Goal: Information Seeking & Learning: Learn about a topic

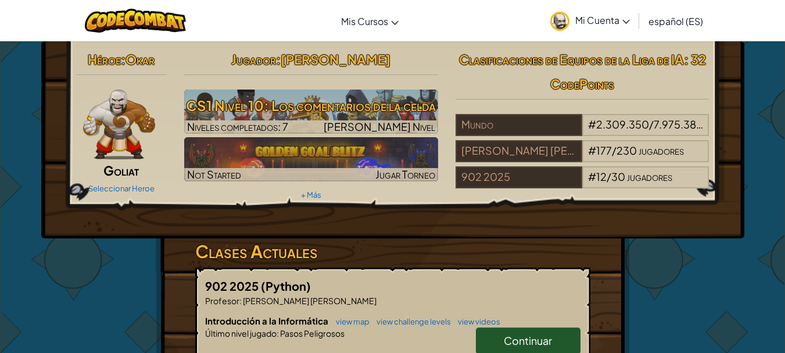
click at [496, 330] on link "Continuar" at bounding box center [528, 340] width 105 height 27
click at [499, 336] on link "Continuar" at bounding box center [528, 340] width 105 height 27
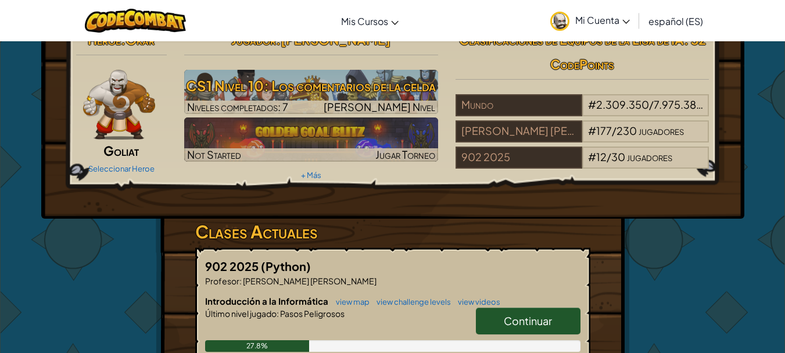
select select "es-ES"
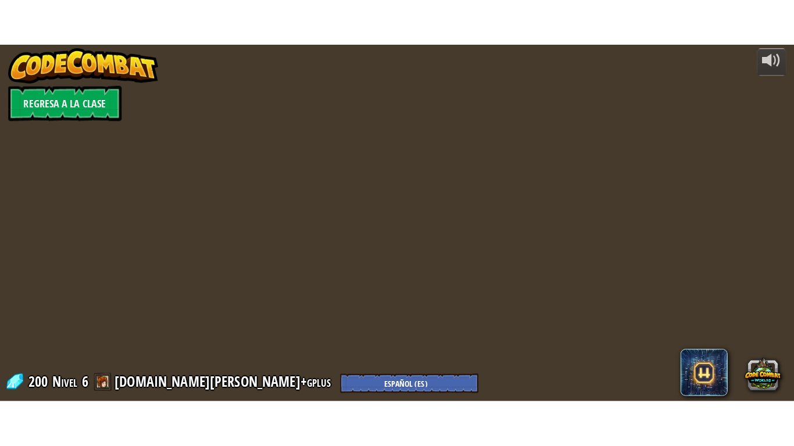
scroll to position [0, 0]
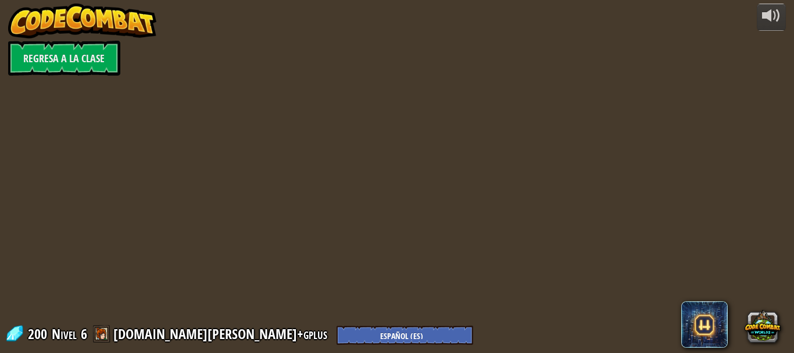
select select "es-ES"
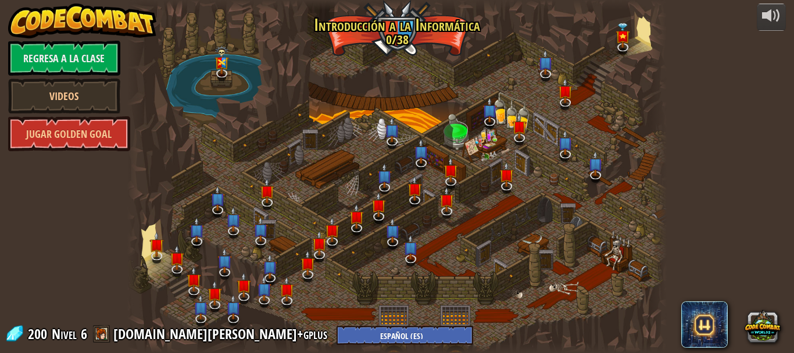
select select "es-ES"
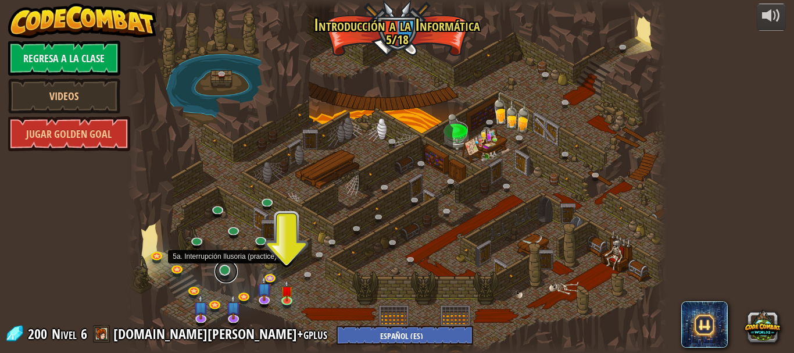
click at [227, 274] on link at bounding box center [225, 271] width 23 height 23
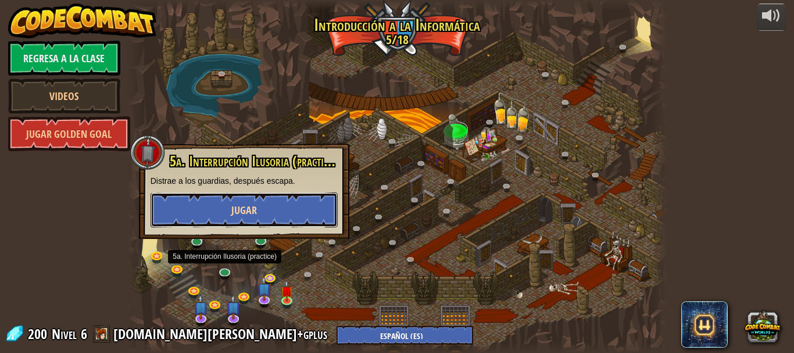
click at [260, 203] on button "Jugar" at bounding box center [243, 209] width 187 height 35
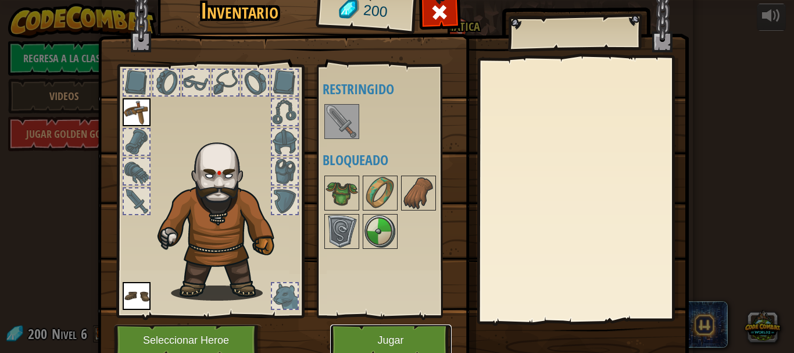
click at [407, 344] on button "Jugar" at bounding box center [390, 340] width 121 height 32
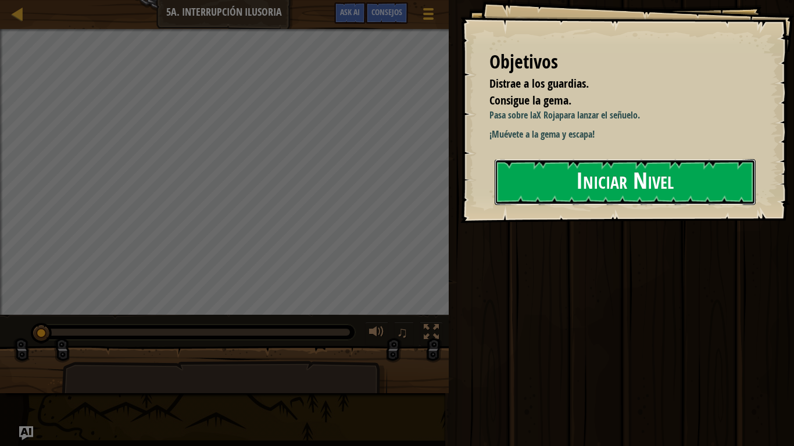
click at [657, 179] on button "Iniciar Nivel" at bounding box center [624, 182] width 261 height 46
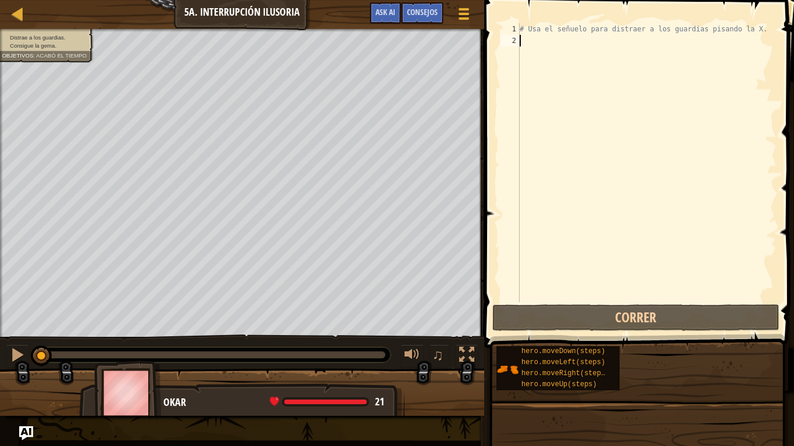
click at [577, 188] on div "# Usa el señuelo para distraer a los guardias pisando la X." at bounding box center [646, 174] width 259 height 302
type textarea "her"
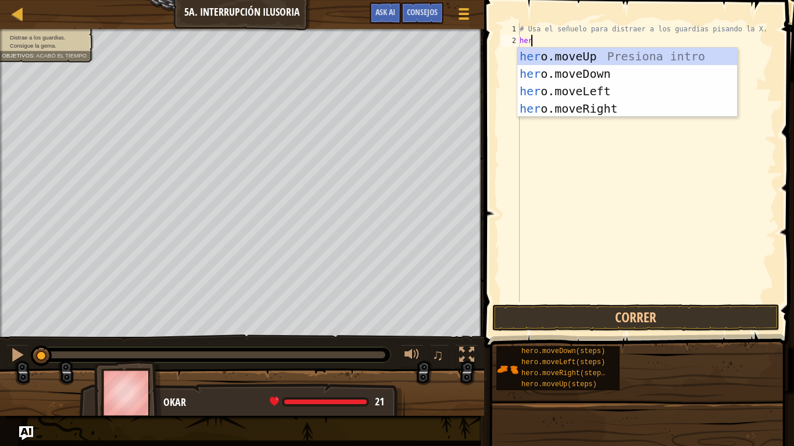
scroll to position [5, 0]
click at [600, 106] on div "her o.moveUp Presiona intro her o.moveDown Presiona intro her o.moveLeft Presio…" at bounding box center [627, 100] width 220 height 105
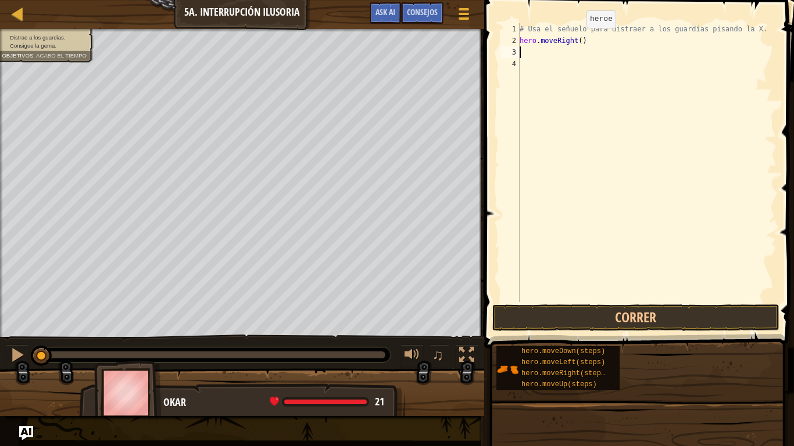
click at [576, 41] on div "# Usa el señuelo para distraer a los guardias pisando la X. hero . moveRight ( )" at bounding box center [646, 174] width 259 height 302
type textarea "hero.moveRight(3)"
click at [568, 53] on div "# Usa el señuelo para distraer a los guardias pisando la X. hero . moveRight ( …" at bounding box center [646, 174] width 259 height 302
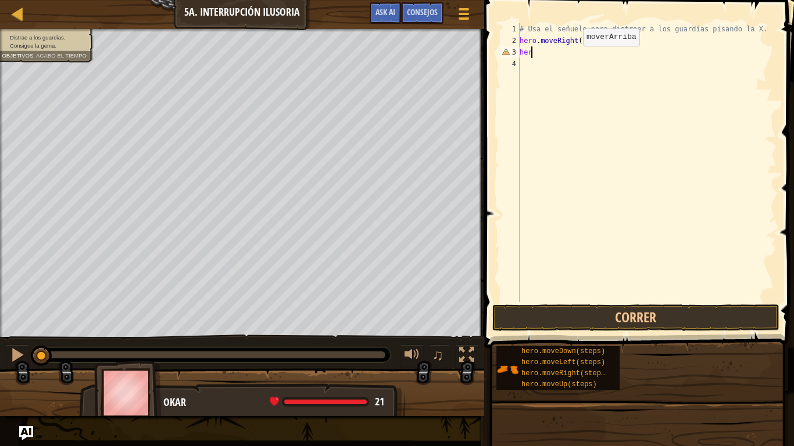
type textarea "h"
click at [579, 44] on div "# Usa el señuelo para distraer a los guardias pisando la X. hero . moveRight ( …" at bounding box center [646, 174] width 259 height 302
click at [582, 43] on div "# Usa el señuelo para distraer a los guardias pisando la X. hero . moveRight ( …" at bounding box center [646, 174] width 259 height 302
type textarea "hero.moveRight()"
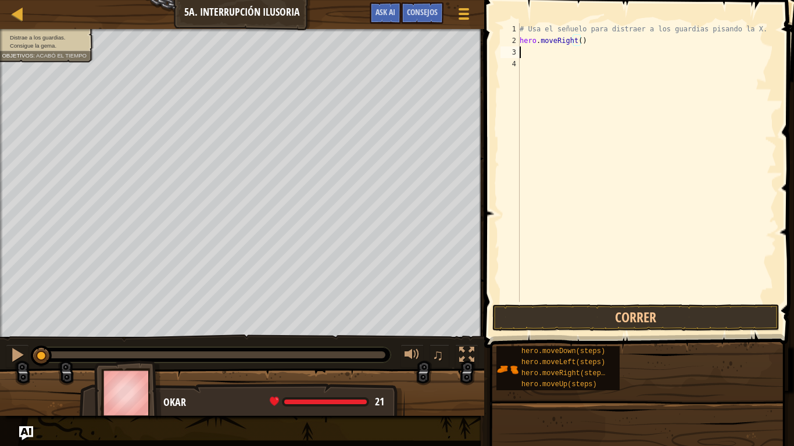
click at [583, 48] on div "# Usa el señuelo para distraer a los guardias pisando la X. hero . moveRight ( )" at bounding box center [646, 174] width 259 height 302
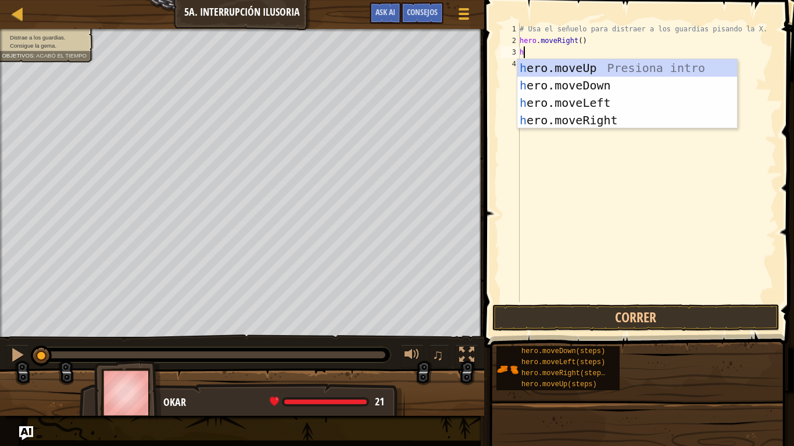
type textarea "her"
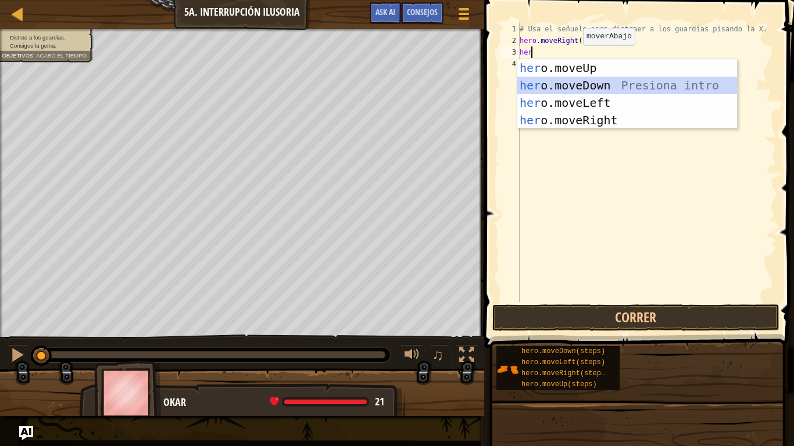
click at [579, 84] on div "her o.moveUp Presiona intro her o.moveDown Presiona intro her o.moveLeft Presio…" at bounding box center [627, 111] width 220 height 105
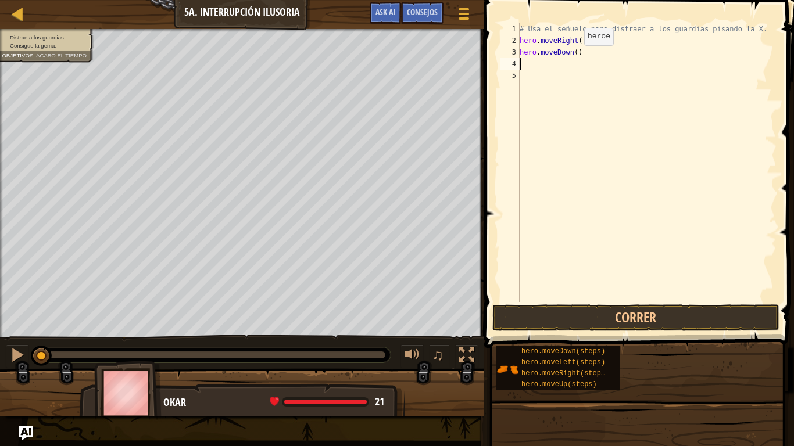
click at [572, 56] on div "# Usa el señuelo para distraer a los guardias pisando la X. hero . moveRight ( …" at bounding box center [646, 174] width 259 height 302
type textarea "hero.moveDown(3)"
click at [605, 325] on button "Correr" at bounding box center [635, 317] width 287 height 27
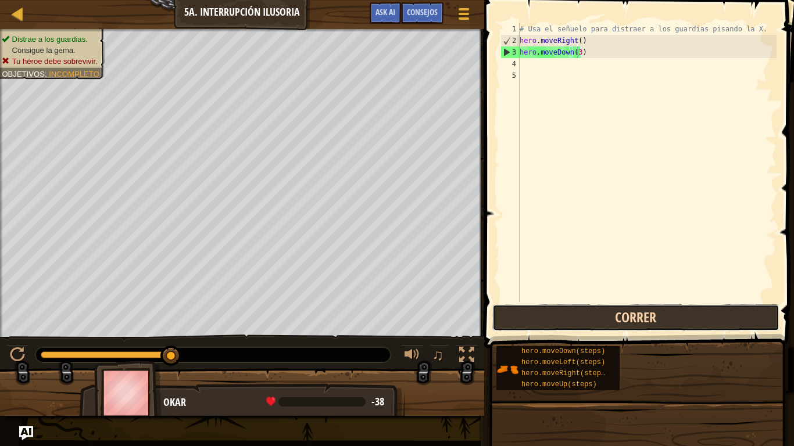
click at [605, 325] on button "Correr" at bounding box center [635, 317] width 287 height 27
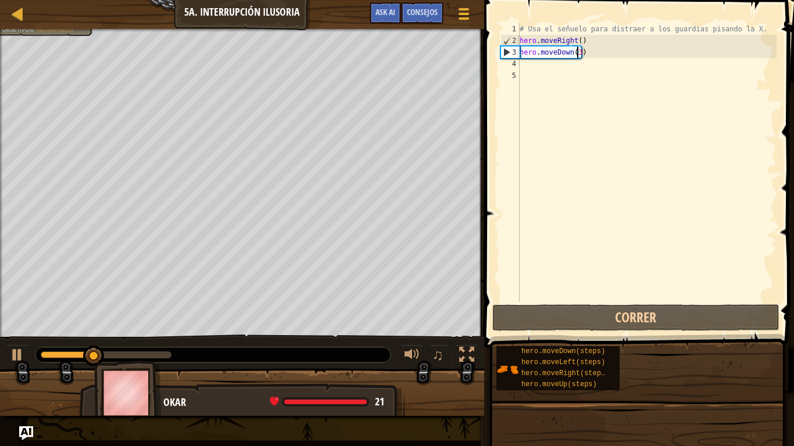
click at [557, 81] on div "# Usa el señuelo para distraer a los guardias pisando la X. hero . moveRight ( …" at bounding box center [646, 174] width 259 height 302
click at [553, 65] on div "# Usa el señuelo para distraer a los guardias pisando la X. hero . moveRight ( …" at bounding box center [646, 174] width 259 height 302
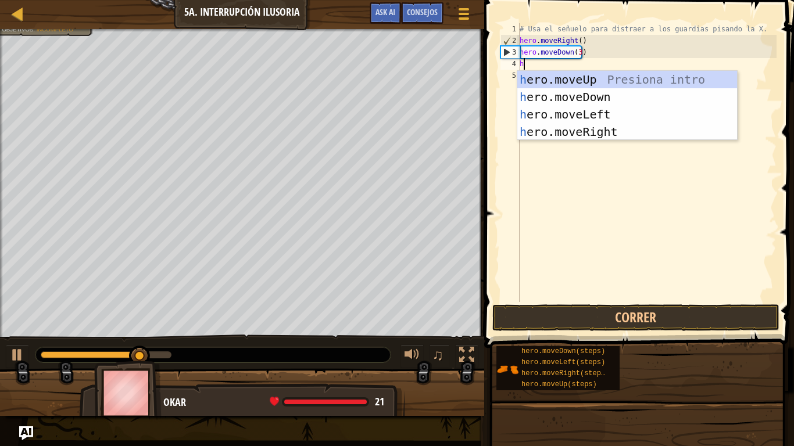
type textarea "her"
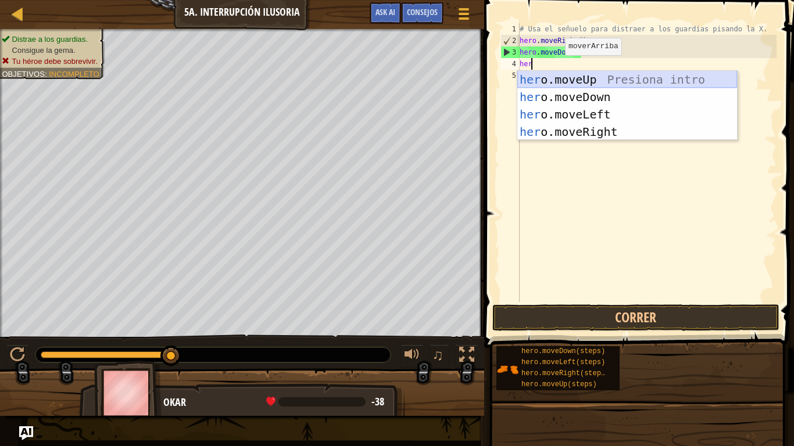
click at [564, 81] on div "her o.moveUp Presiona intro her o.moveDown Presiona intro her o.moveLeft Presio…" at bounding box center [627, 123] width 220 height 105
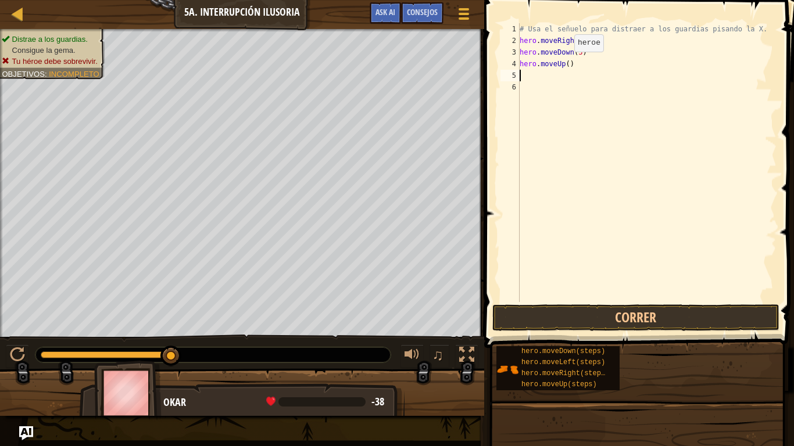
click at [564, 63] on div "# Usa el señuelo para distraer a los guardias pisando la X. hero . moveRight ( …" at bounding box center [646, 174] width 259 height 302
type textarea "hero.moveUp(3)"
click at [560, 77] on div "# Usa el señuelo para distraer a los guardias pisando la X. hero . moveRight ( …" at bounding box center [646, 174] width 259 height 302
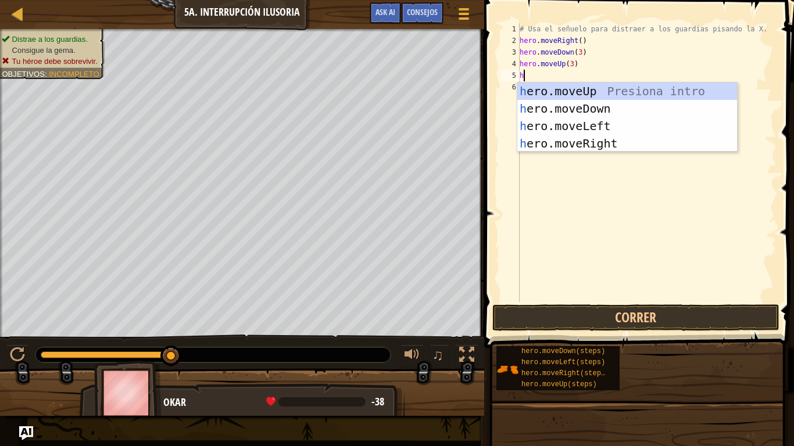
type textarea "her"
click at [586, 148] on div "her o.moveUp Presiona intro her o.moveDown Presiona intro her o.moveLeft Presio…" at bounding box center [627, 135] width 220 height 105
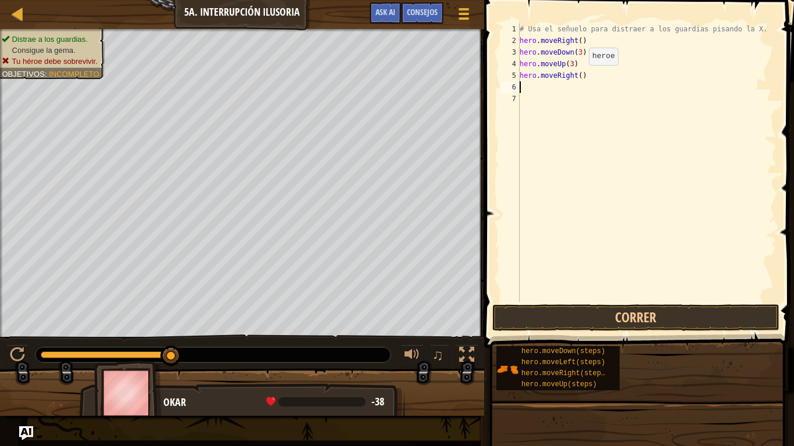
click at [577, 78] on div "# Usa el señuelo para distraer a los guardias pisando la X. hero . moveRight ( …" at bounding box center [646, 174] width 259 height 302
click at [578, 324] on button "Correr" at bounding box center [635, 317] width 287 height 27
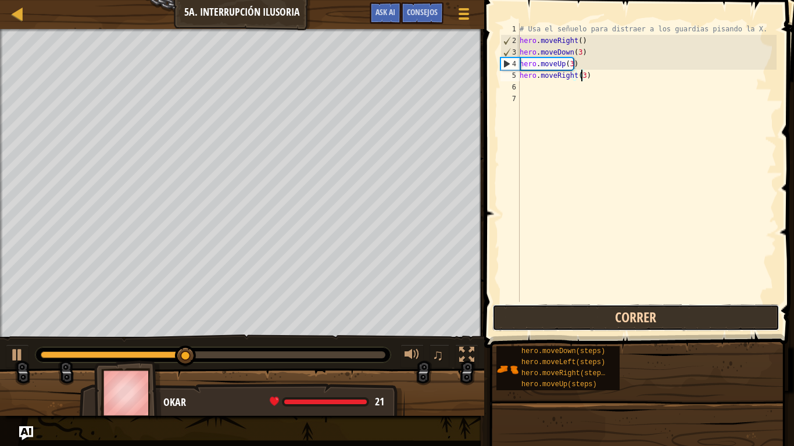
click at [614, 320] on button "Correr" at bounding box center [635, 317] width 287 height 27
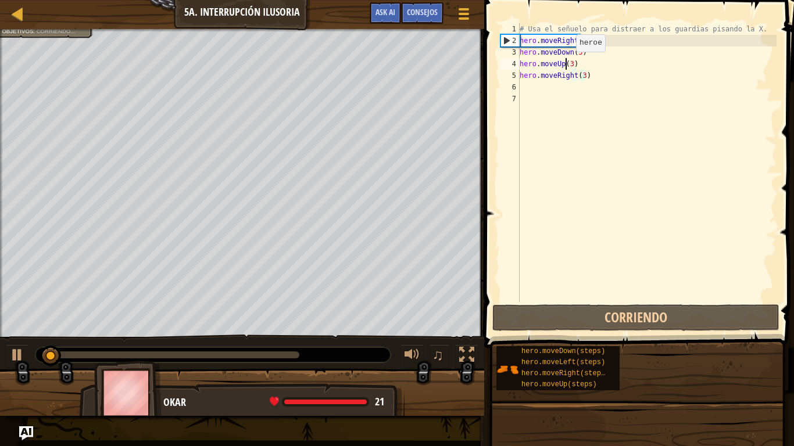
click at [565, 63] on div "# Usa el señuelo para distraer a los guardias pisando la X. hero . moveRight ( …" at bounding box center [646, 174] width 259 height 302
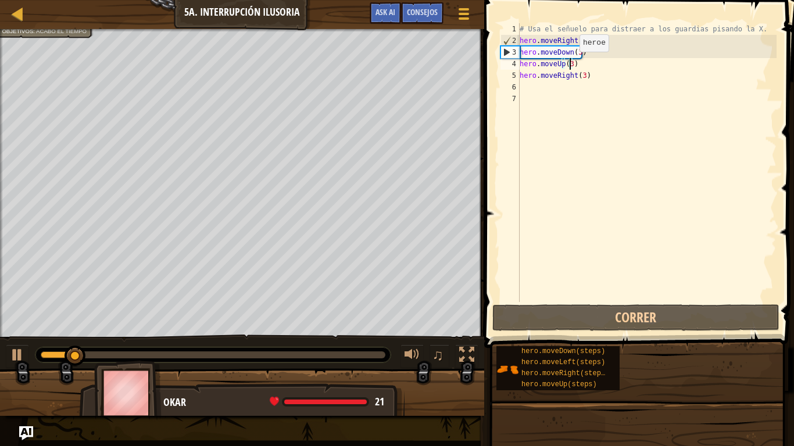
click at [569, 63] on div "# Usa el señuelo para distraer a los guardias pisando la X. hero . moveRight ( …" at bounding box center [646, 174] width 259 height 302
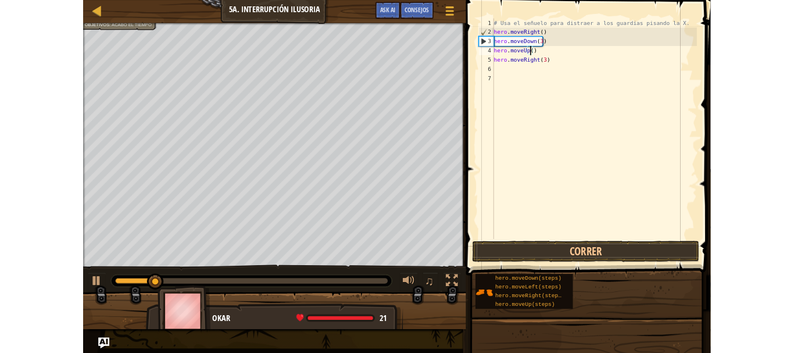
scroll to position [5, 3]
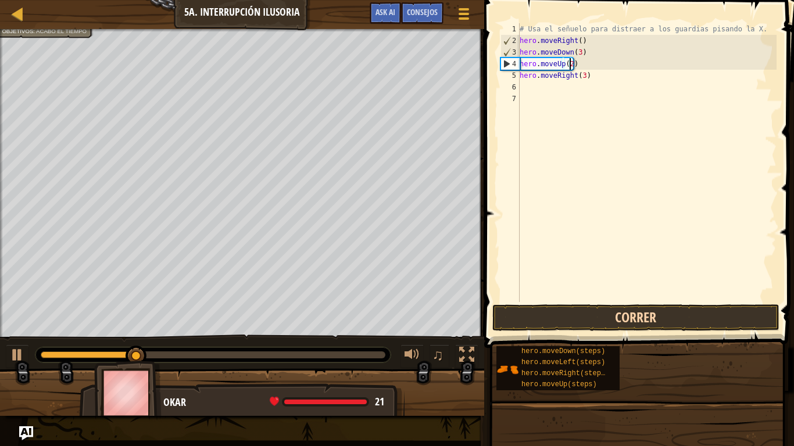
type textarea "hero.moveUp(2)"
click at [617, 318] on button "Correr" at bounding box center [635, 317] width 287 height 27
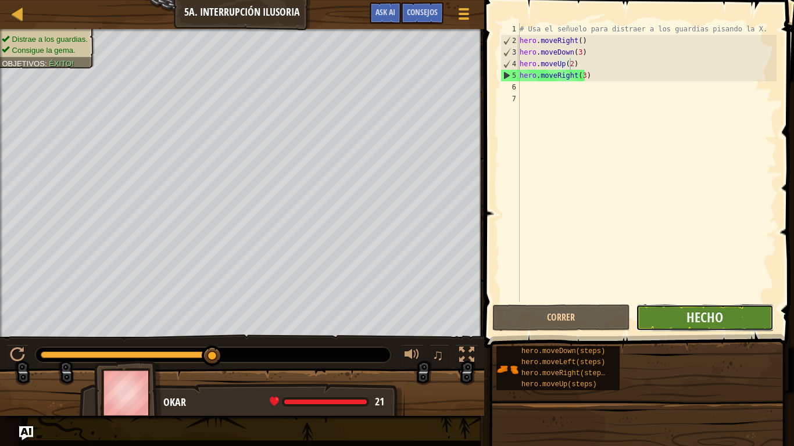
click at [673, 322] on button "Hecho" at bounding box center [705, 317] width 138 height 27
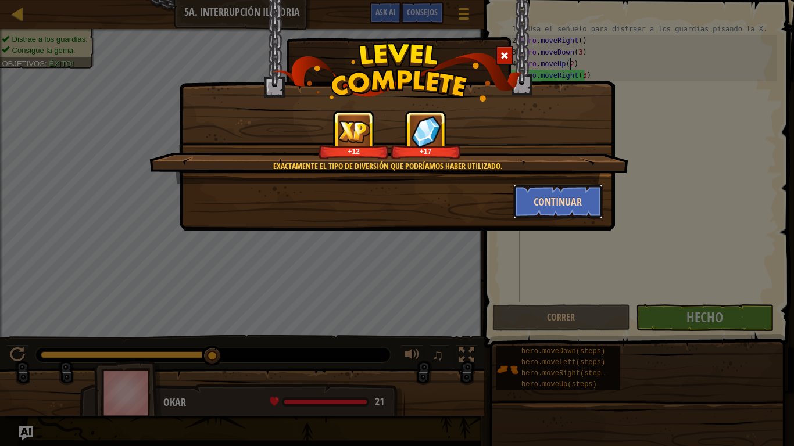
click at [556, 217] on button "Continuar" at bounding box center [558, 201] width 90 height 35
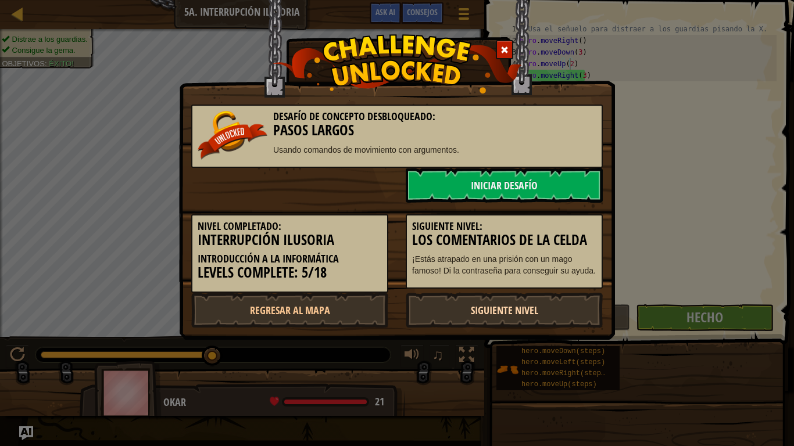
click at [511, 304] on link "Siguiente nivel" at bounding box center [504, 310] width 197 height 35
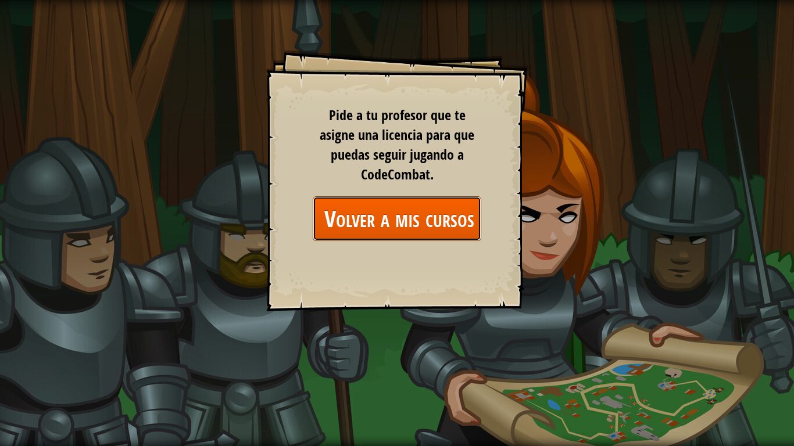
click at [426, 225] on link "Volver a mis cursos" at bounding box center [397, 218] width 169 height 45
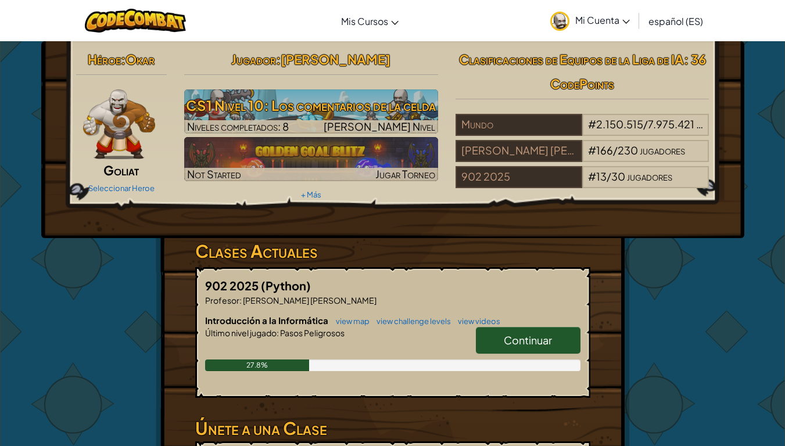
click at [501, 347] on link "Continuar" at bounding box center [528, 340] width 105 height 27
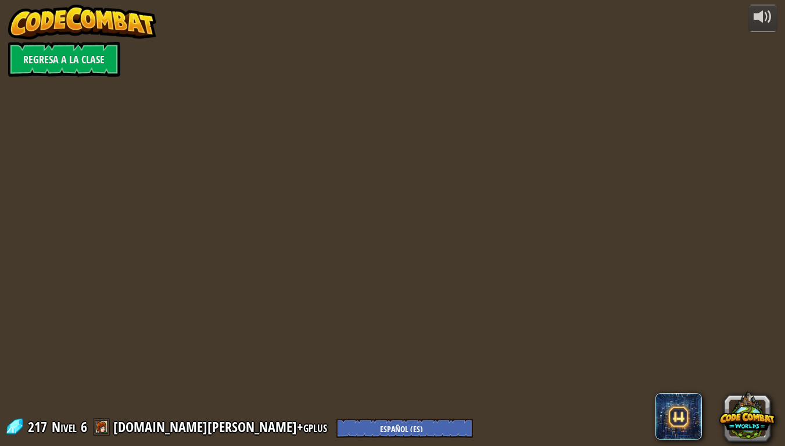
select select "es-ES"
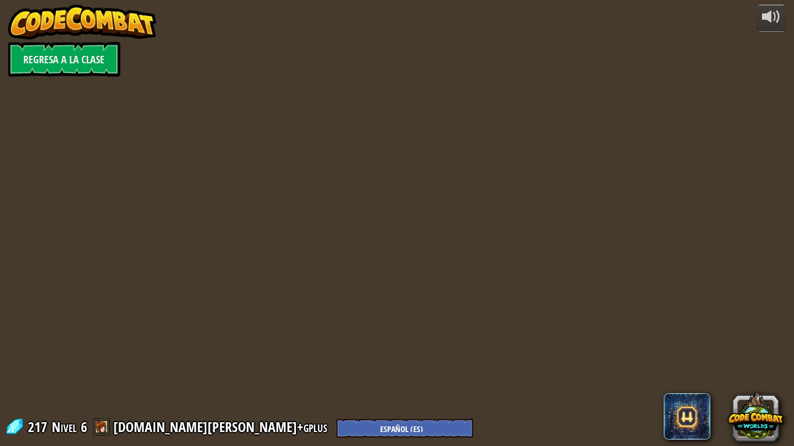
select select "es-ES"
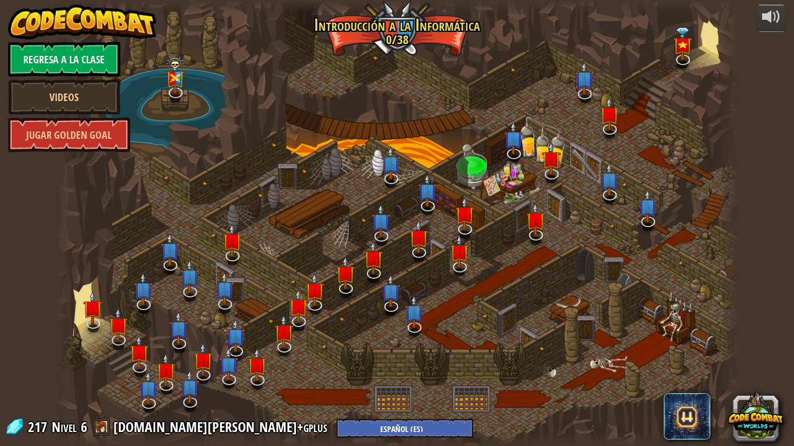
select select "es-ES"
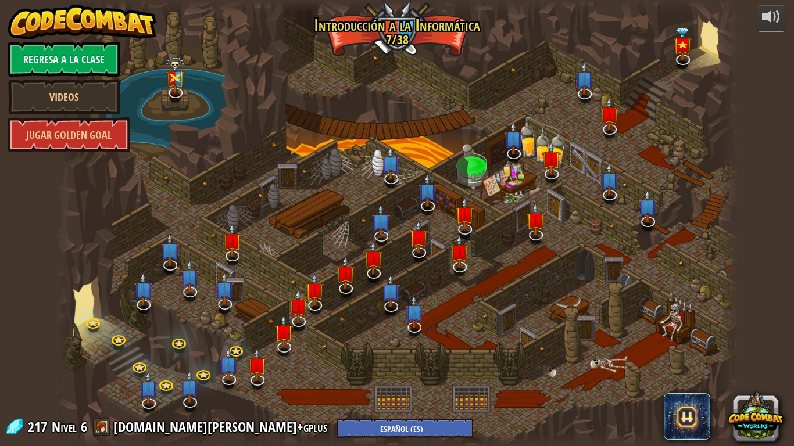
select select "es-ES"
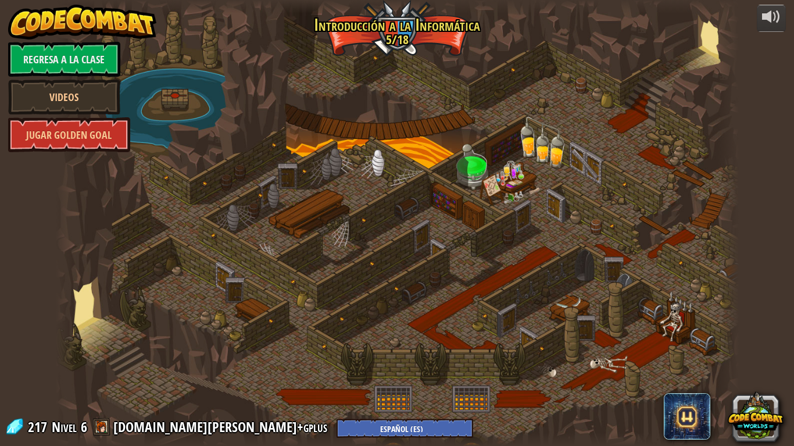
click at [290, 321] on div at bounding box center [397, 223] width 683 height 446
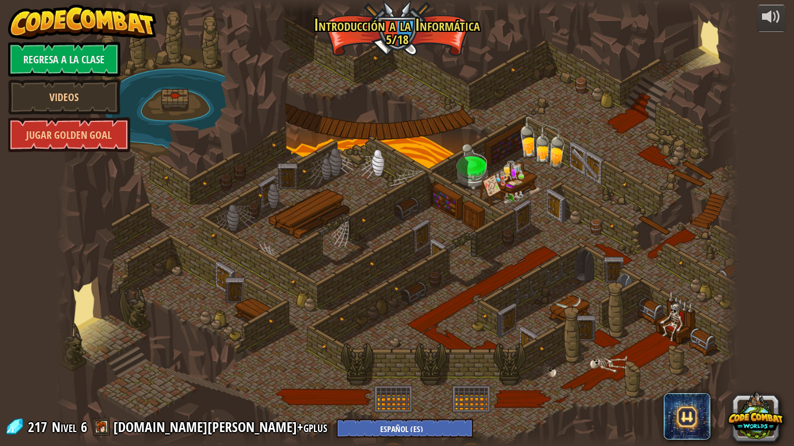
click at [290, 321] on div at bounding box center [397, 223] width 683 height 446
click at [254, 313] on div at bounding box center [397, 223] width 683 height 446
click at [233, 296] on div at bounding box center [397, 223] width 683 height 446
drag, startPoint x: 233, startPoint y: 296, endPoint x: 221, endPoint y: 285, distance: 16.5
click at [221, 285] on div at bounding box center [397, 223] width 683 height 446
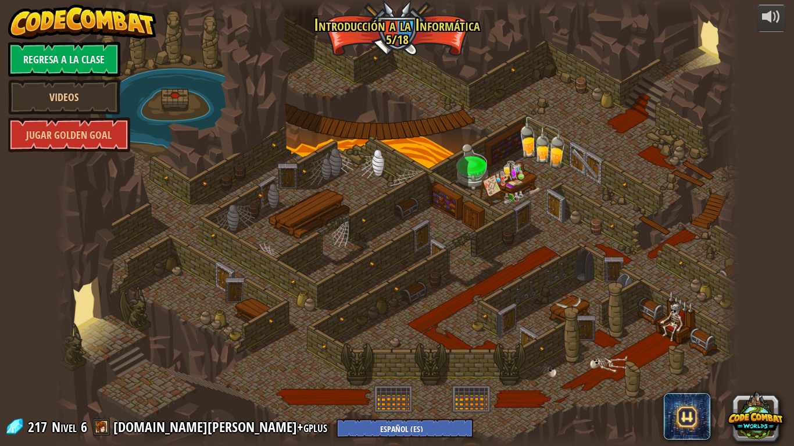
click at [207, 297] on div at bounding box center [397, 223] width 683 height 446
click at [174, 107] on div at bounding box center [397, 223] width 683 height 446
click at [172, 110] on div at bounding box center [397, 223] width 683 height 446
click at [238, 279] on div at bounding box center [397, 223] width 683 height 446
click at [240, 279] on div at bounding box center [397, 223] width 683 height 446
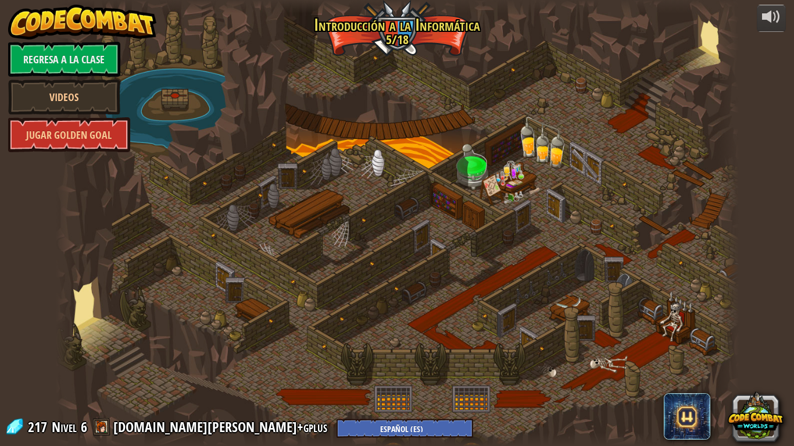
click at [242, 296] on div at bounding box center [397, 223] width 683 height 446
click at [298, 319] on div at bounding box center [397, 223] width 683 height 446
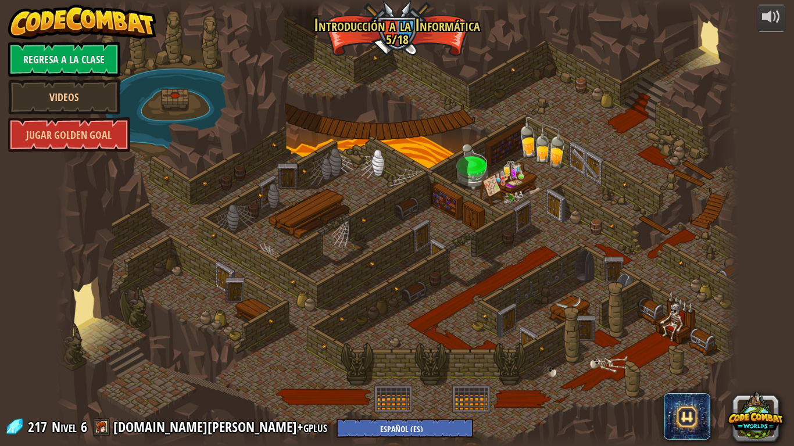
click at [298, 319] on div at bounding box center [397, 223] width 683 height 446
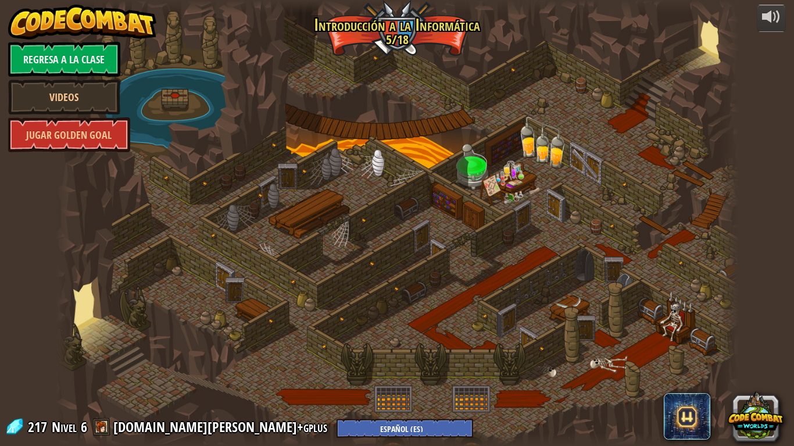
click at [298, 319] on div at bounding box center [397, 223] width 683 height 446
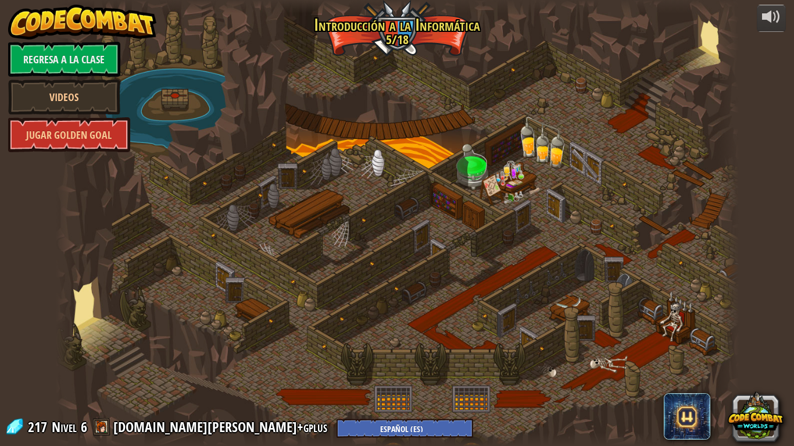
click at [298, 319] on div at bounding box center [397, 223] width 683 height 446
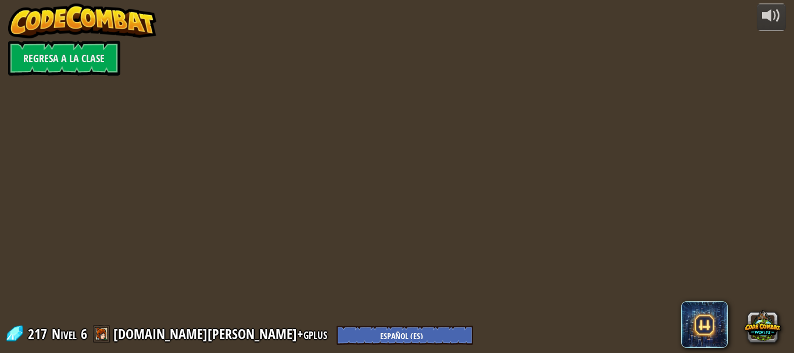
select select "es-ES"
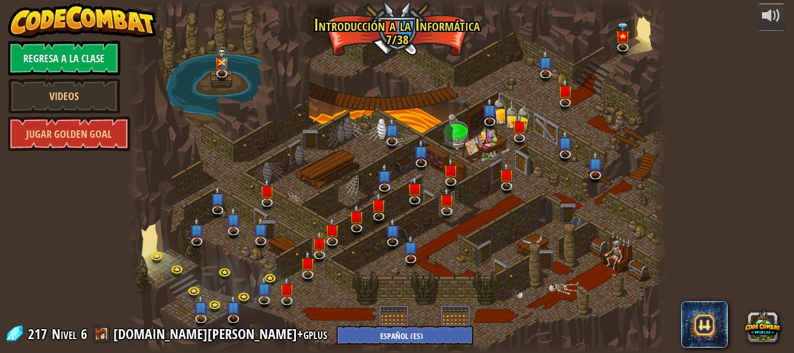
select select "es-ES"
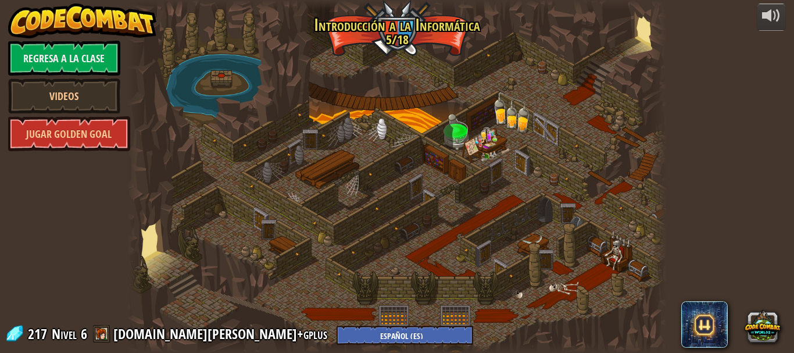
click at [199, 229] on div at bounding box center [397, 176] width 540 height 353
click at [177, 241] on div at bounding box center [397, 176] width 540 height 353
click at [178, 239] on div at bounding box center [397, 176] width 540 height 353
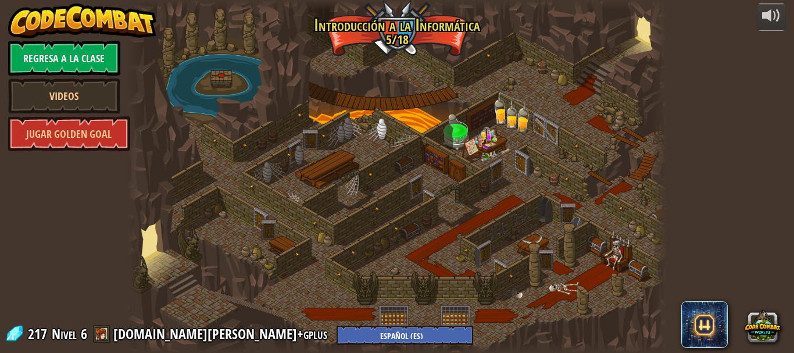
click at [178, 242] on div at bounding box center [397, 176] width 540 height 353
click at [180, 252] on div at bounding box center [397, 176] width 540 height 353
select select "es-ES"
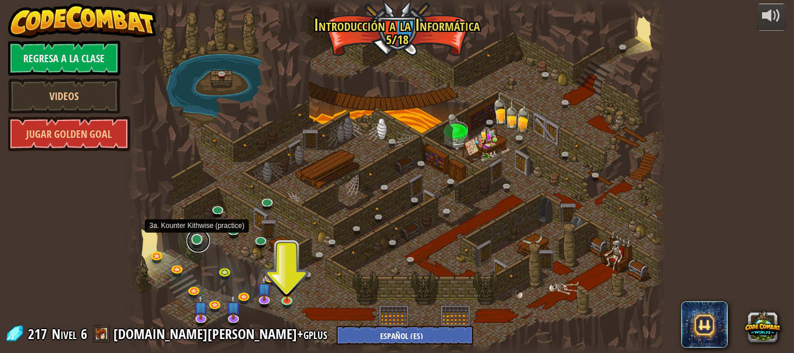
click at [199, 239] on link at bounding box center [198, 240] width 23 height 23
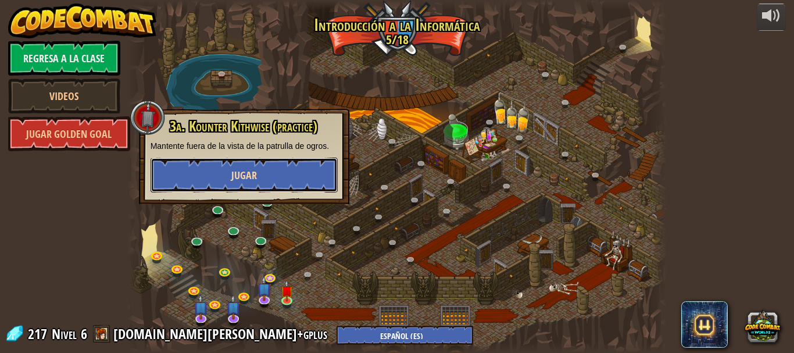
click at [242, 178] on span "Jugar" at bounding box center [244, 175] width 26 height 15
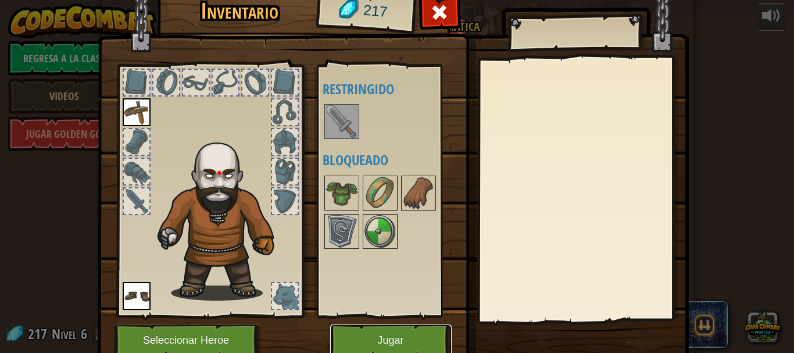
click at [415, 342] on button "Jugar" at bounding box center [390, 340] width 121 height 32
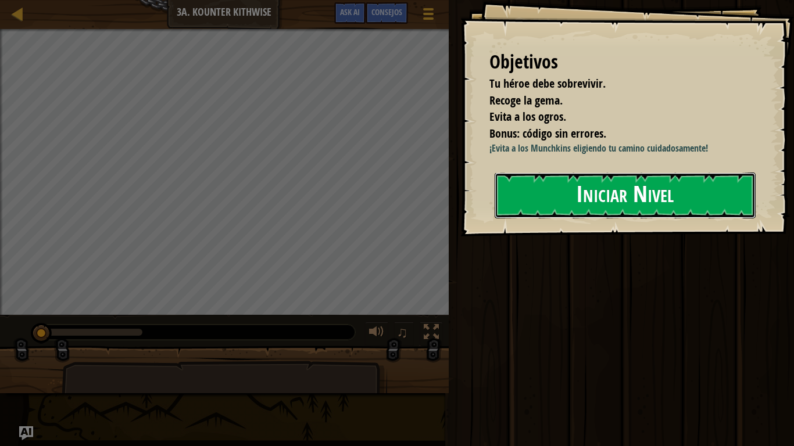
click at [610, 184] on button "Iniciar Nivel" at bounding box center [624, 196] width 261 height 46
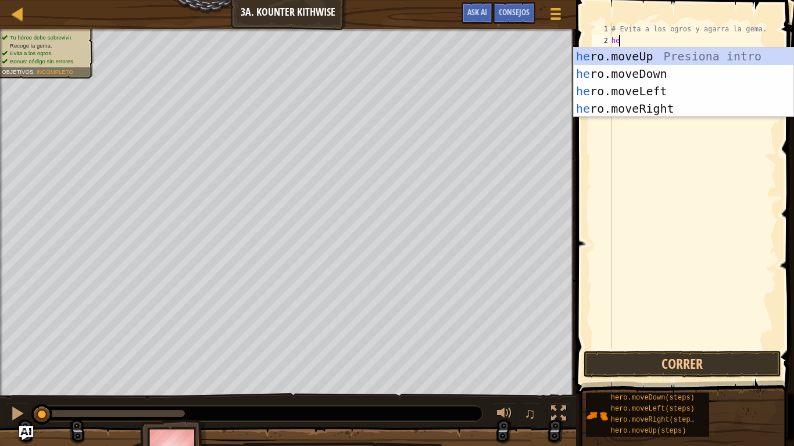
scroll to position [5, 0]
type textarea "her"
click at [650, 73] on div "her o.moveUp Presiona intro her o.moveDown Presiona intro her o.moveLeft Presio…" at bounding box center [683, 100] width 220 height 105
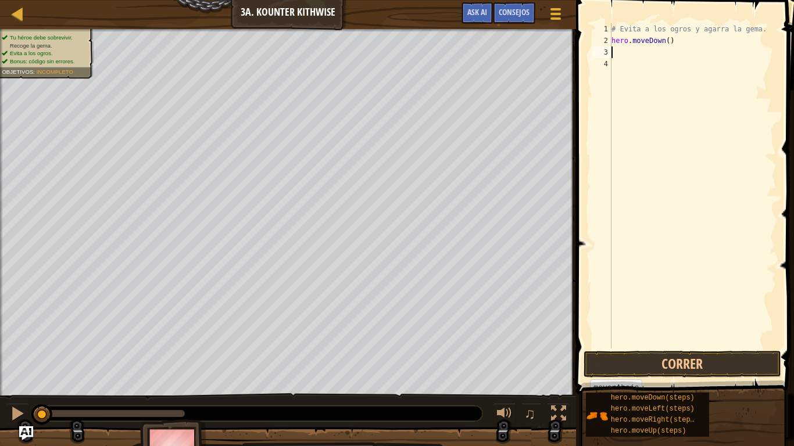
scroll to position [5, 0]
click at [665, 352] on button "Correr" at bounding box center [682, 364] width 198 height 27
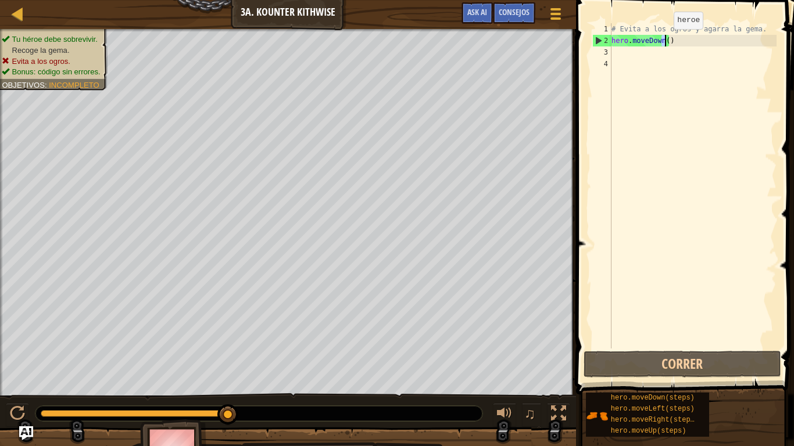
click at [664, 41] on div "# Evita a los ogros y agarra la gema. hero . moveDown ( )" at bounding box center [692, 197] width 167 height 349
click at [665, 41] on div "# Evita a los ogros y agarra la gema. hero . moveDown ( )" at bounding box center [692, 185] width 167 height 325
type textarea "hero.moveDown(2)"
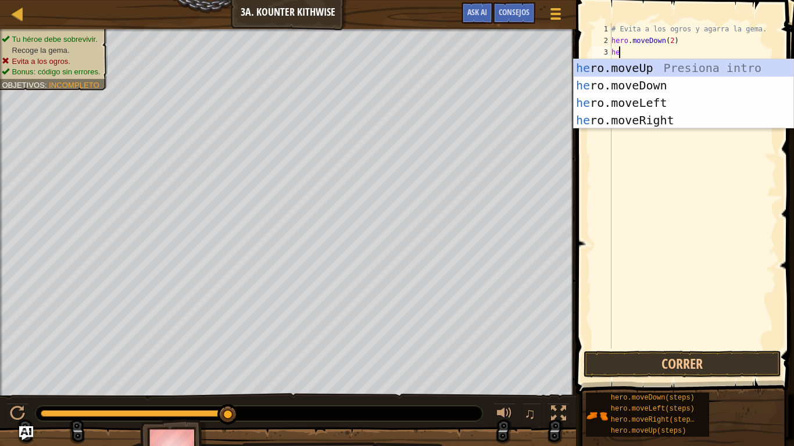
type textarea "her"
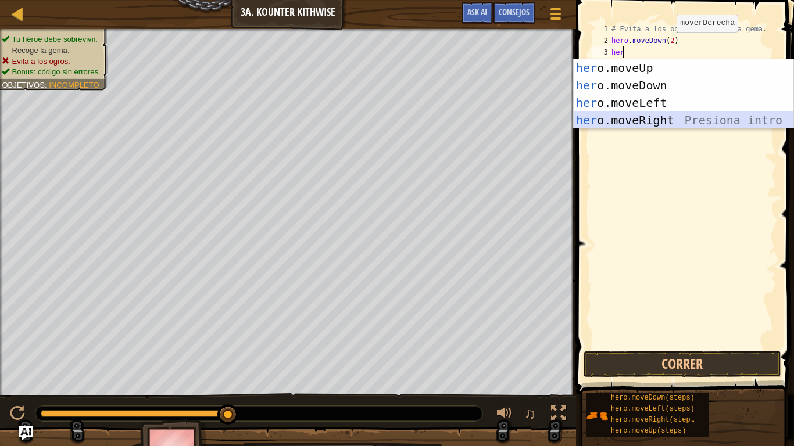
click at [679, 115] on div "her o.moveUp Presiona intro her o.moveDown Presiona intro her o.moveLeft Presio…" at bounding box center [683, 111] width 220 height 105
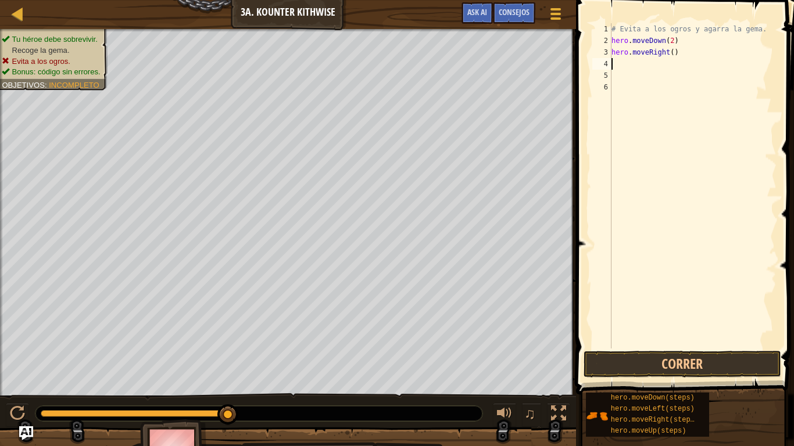
type textarea "hero.moveRight()"
type textarea "hero.moveRight(2)"
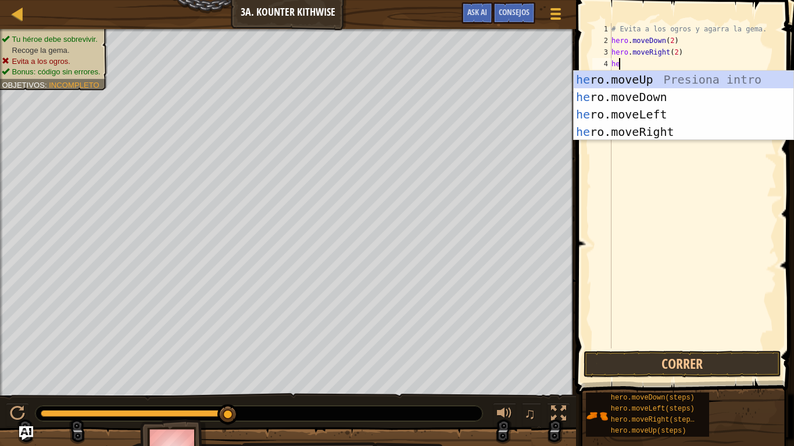
type textarea "her"
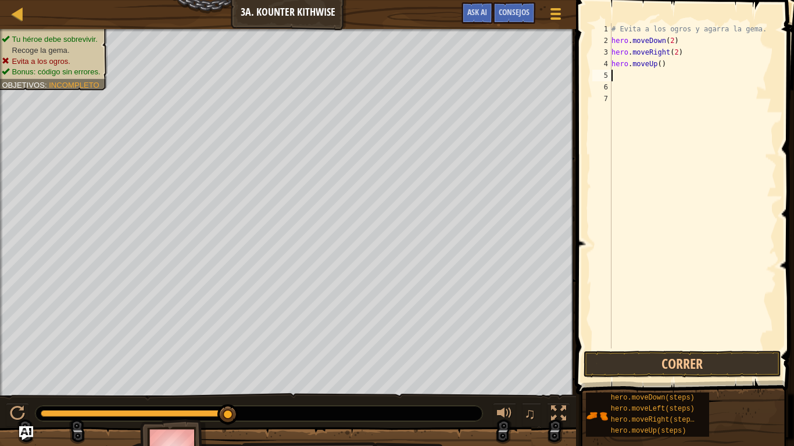
type textarea "g"
type textarea "h"
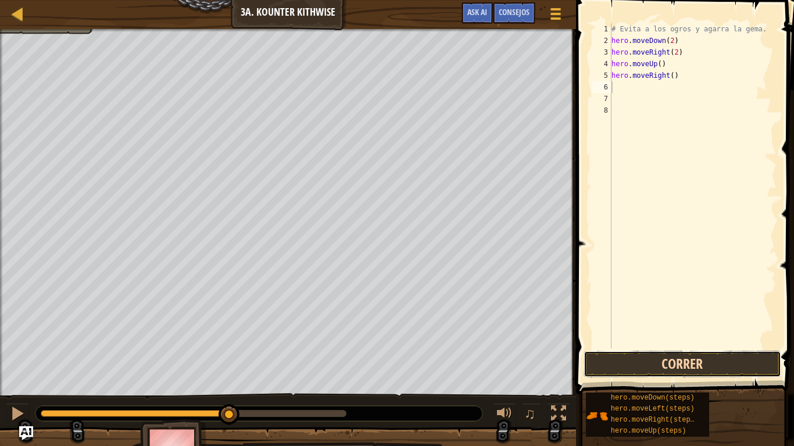
click at [628, 352] on button "Correr" at bounding box center [682, 364] width 198 height 27
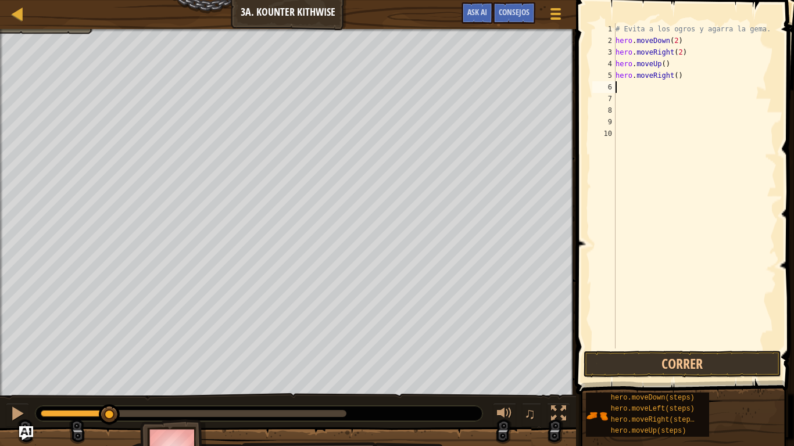
click at [623, 83] on div "# Evita a los ogros y agarra la [PERSON_NAME]. hero . moveDown ( 2 ) hero . mov…" at bounding box center [695, 197] width 164 height 349
click at [683, 352] on button "Correr" at bounding box center [682, 364] width 198 height 27
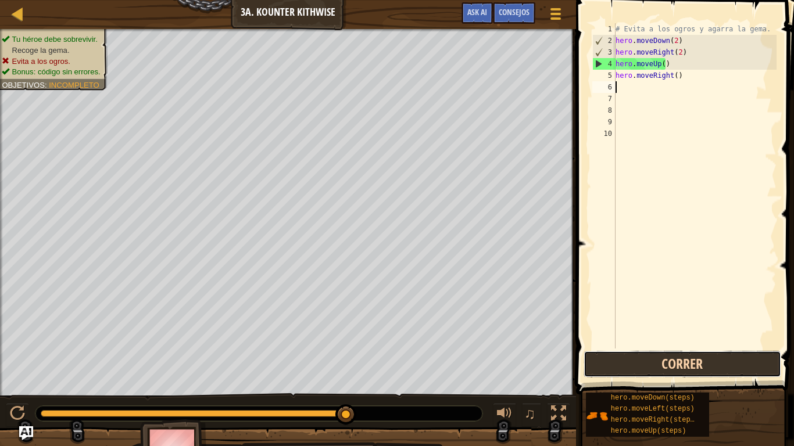
click at [677, 352] on button "Correr" at bounding box center [682, 364] width 198 height 27
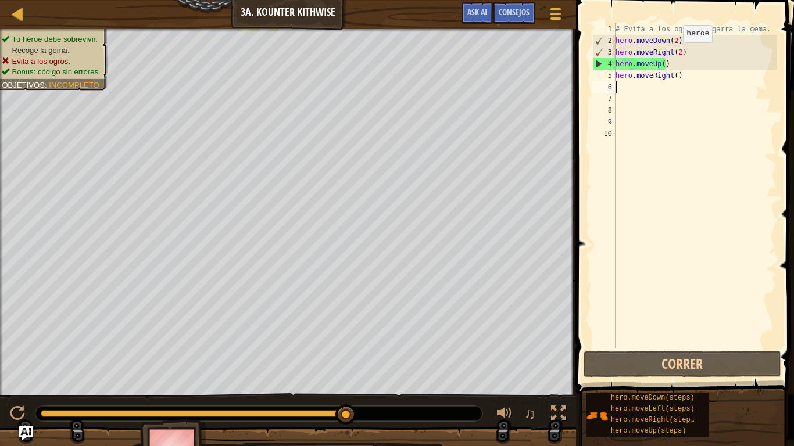
click at [677, 54] on div "# Evita a los ogros y agarra la [PERSON_NAME]. hero . moveDown ( 2 ) hero . mov…" at bounding box center [695, 197] width 164 height 349
type textarea "hero.moveRight()"
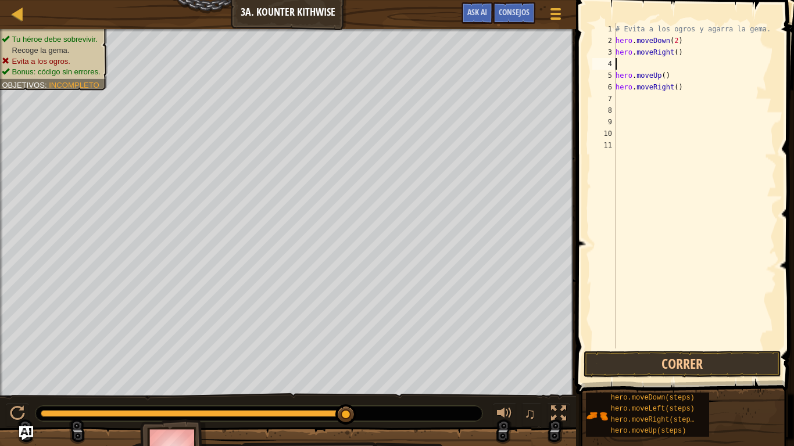
type textarea "hero.moveRight()"
click at [637, 352] on button "Correr" at bounding box center [682, 364] width 198 height 27
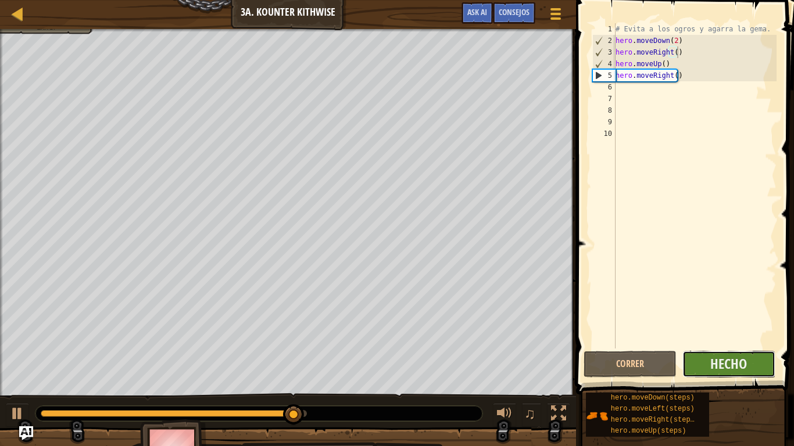
click at [702, 352] on button "Hecho" at bounding box center [728, 364] width 93 height 27
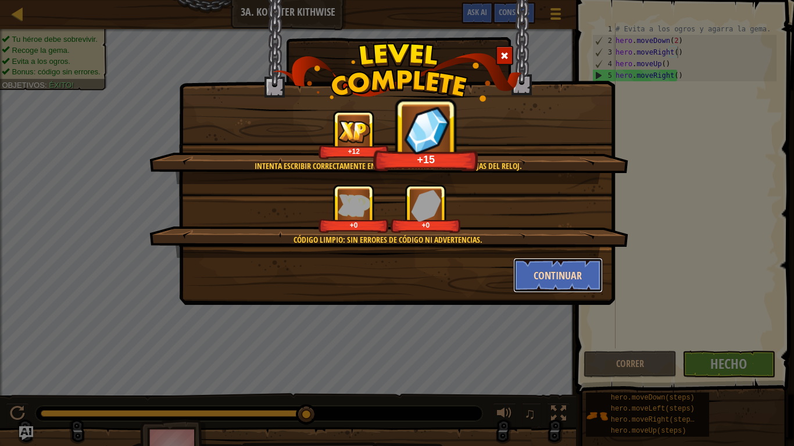
click at [584, 281] on button "Continuar" at bounding box center [558, 275] width 90 height 35
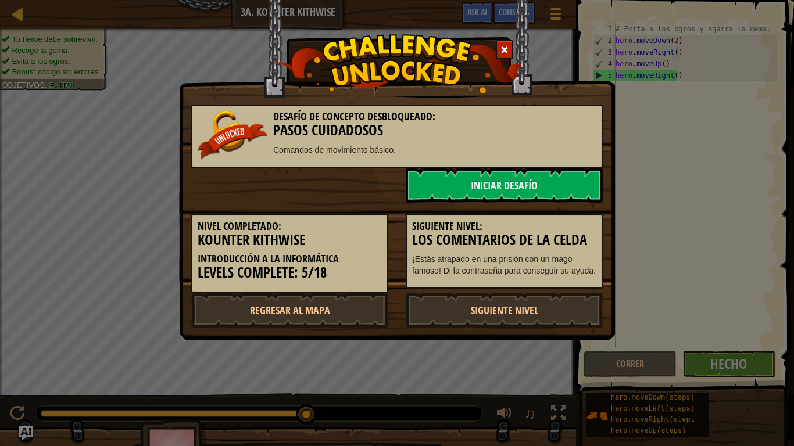
click at [585, 281] on div "Siguiente nivel: Los comentarios de la celda ¡Estás atrapado en una prisión con…" at bounding box center [504, 251] width 197 height 75
click at [514, 316] on link "Siguiente nivel" at bounding box center [504, 310] width 197 height 35
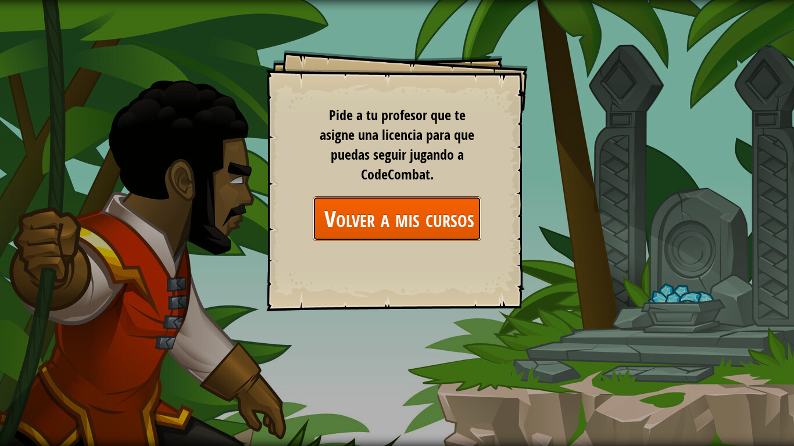
click at [429, 212] on link "Volver a mis cursos" at bounding box center [397, 218] width 169 height 45
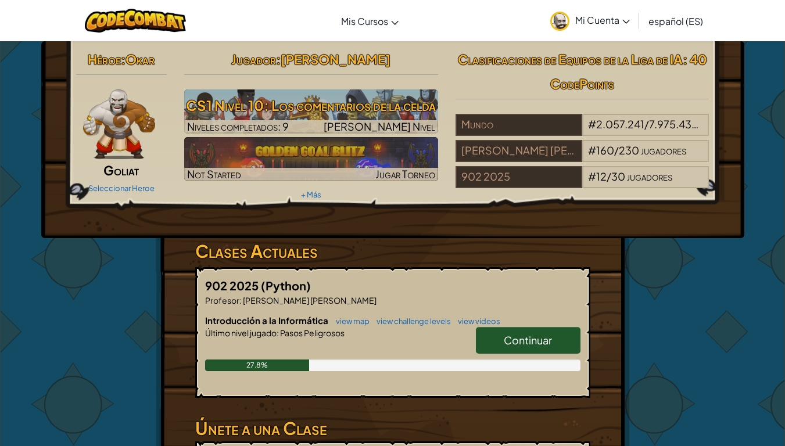
click at [504, 340] on span "Continuar" at bounding box center [528, 340] width 48 height 13
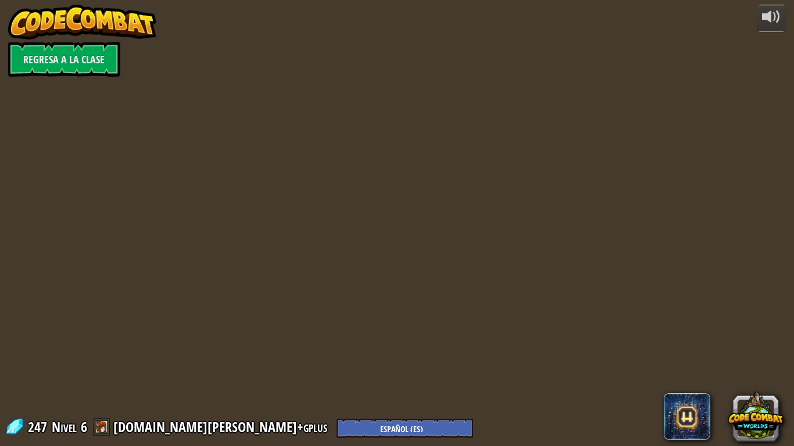
select select "es-ES"
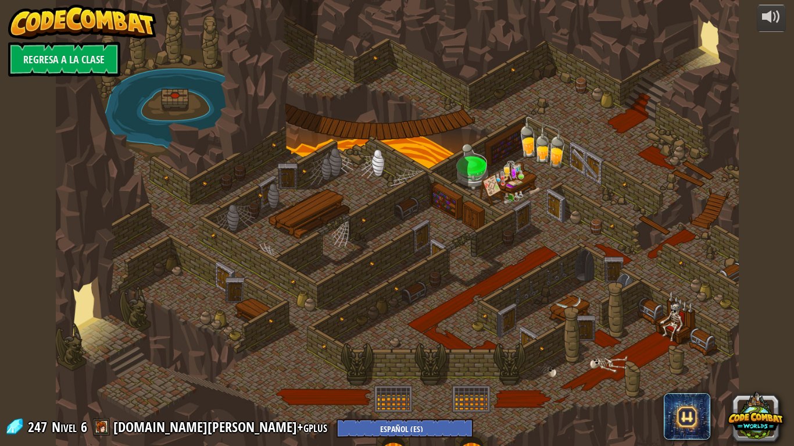
select select "es-ES"
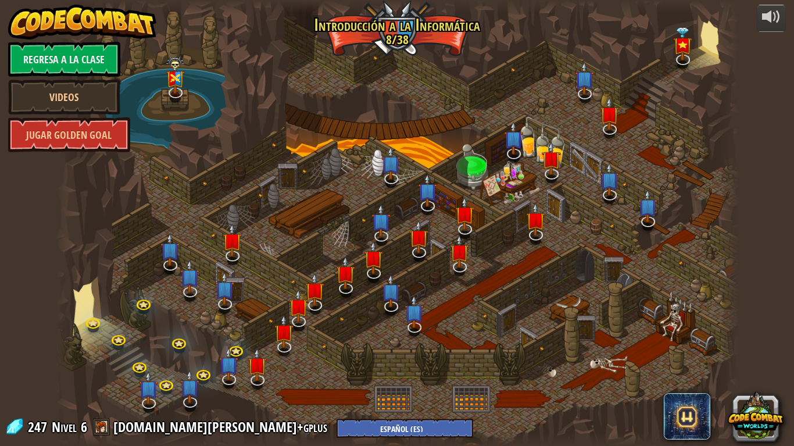
select select "es-ES"
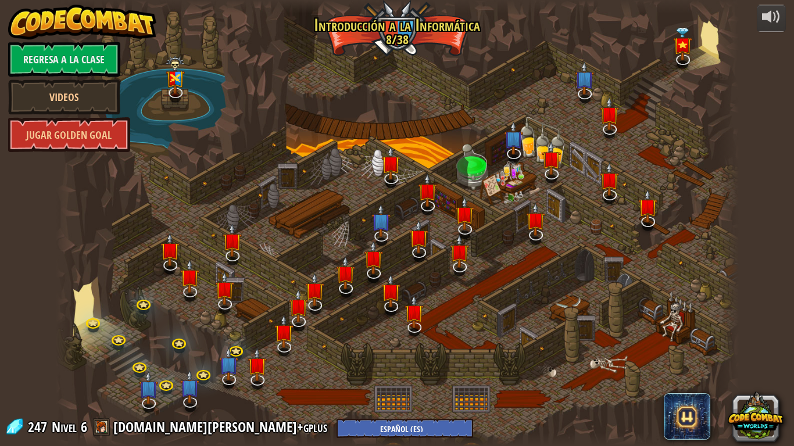
select select "es-ES"
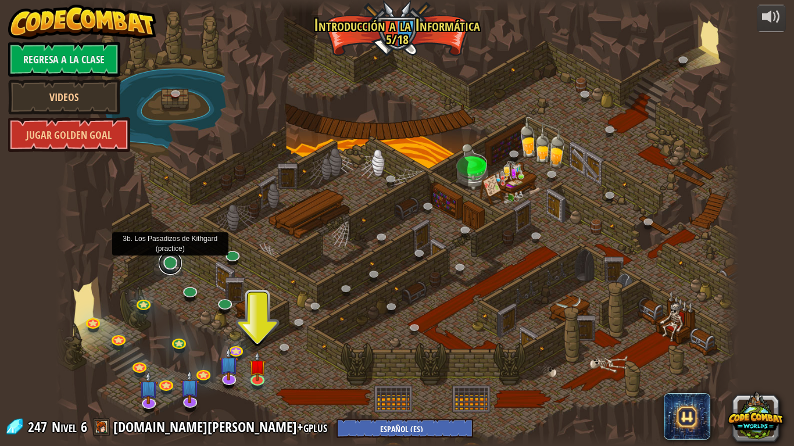
click at [170, 269] on link at bounding box center [170, 263] width 23 height 23
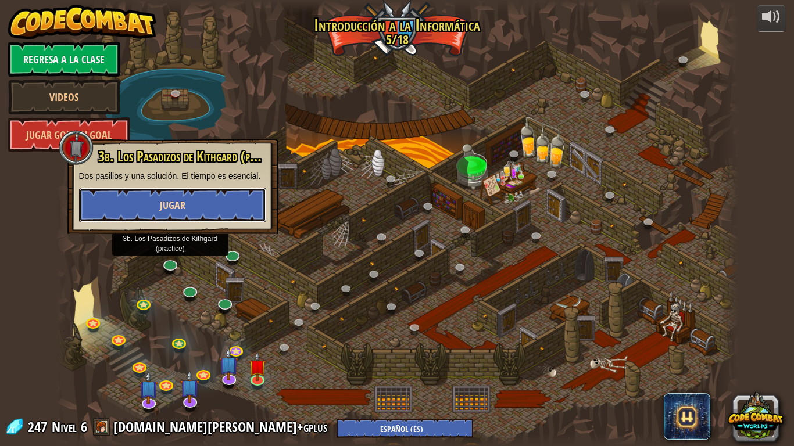
click at [164, 203] on span "Jugar" at bounding box center [173, 205] width 26 height 15
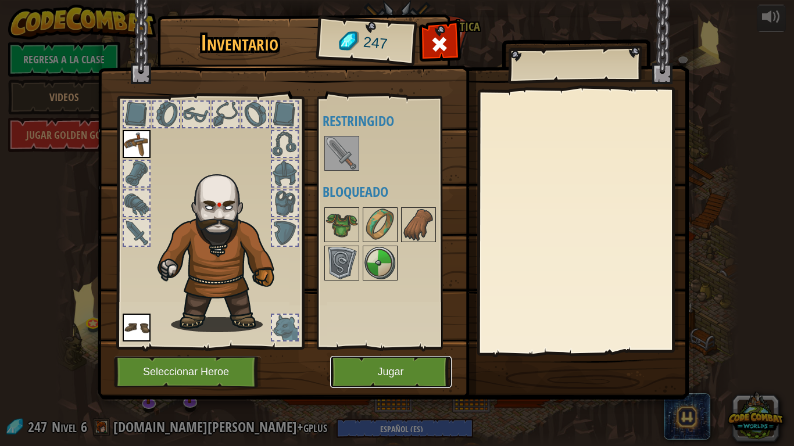
click at [402, 352] on button "Jugar" at bounding box center [390, 372] width 121 height 32
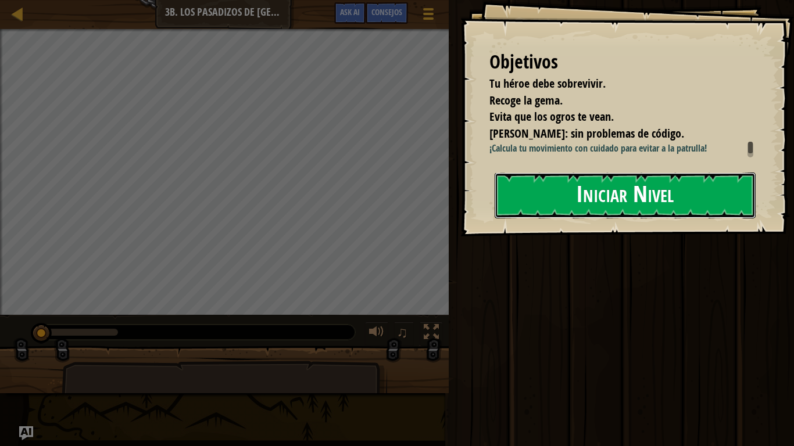
click at [528, 202] on button "Iniciar Nivel" at bounding box center [624, 196] width 261 height 46
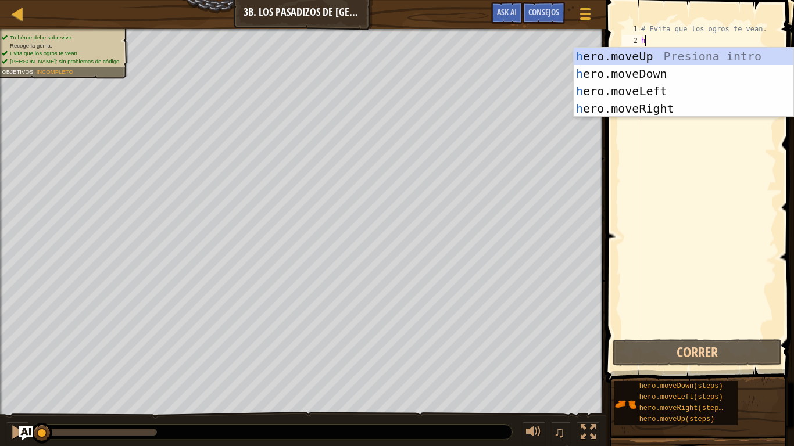
scroll to position [5, 0]
type textarea "her"
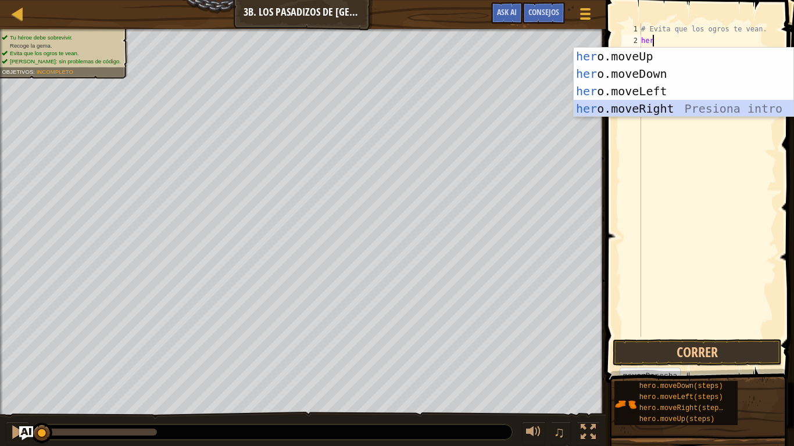
click at [655, 103] on div "her o.moveUp Presiona intro her o.moveDown Presiona intro her o.moveLeft Presio…" at bounding box center [683, 100] width 220 height 105
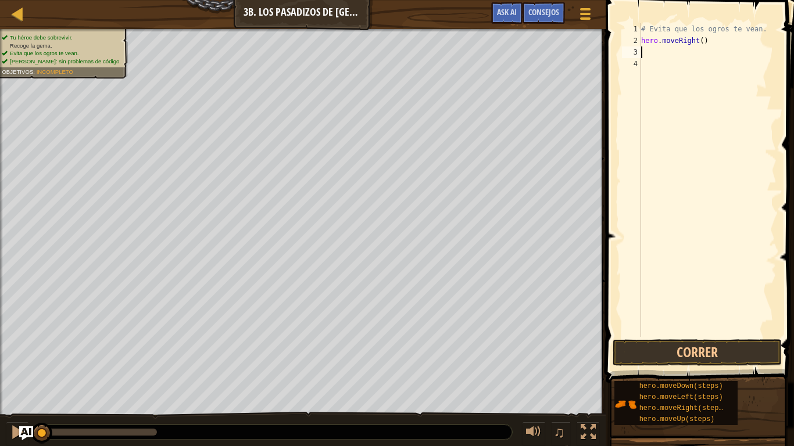
type textarea "hero.moveRight()"
type textarea "hero.moveRight(2)"
click at [721, 352] on button "Correr" at bounding box center [696, 352] width 169 height 27
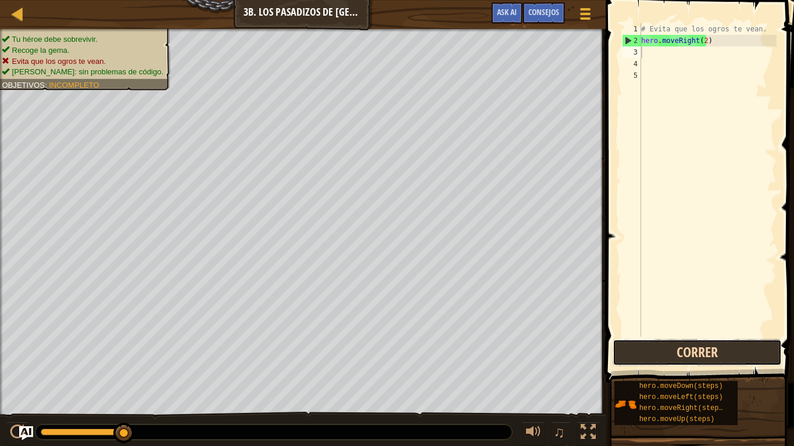
click at [717, 352] on button "Correr" at bounding box center [696, 352] width 169 height 27
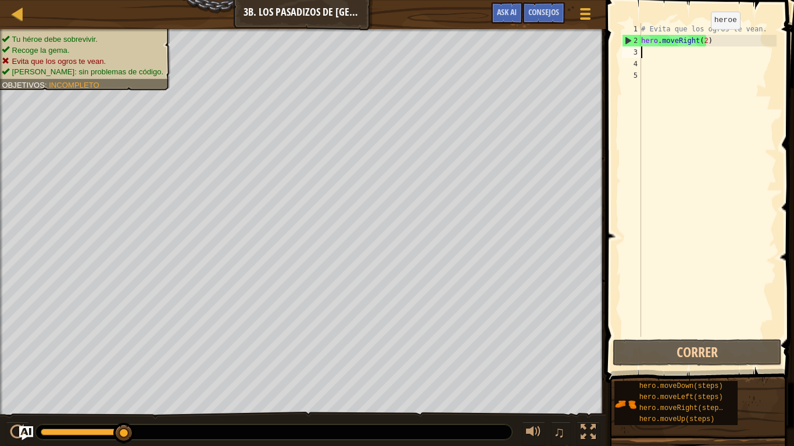
click at [704, 42] on div "# Evita que los ogros [PERSON_NAME]. hero . moveRight ( 2 )" at bounding box center [708, 191] width 138 height 337
type textarea "hero.moveRight()"
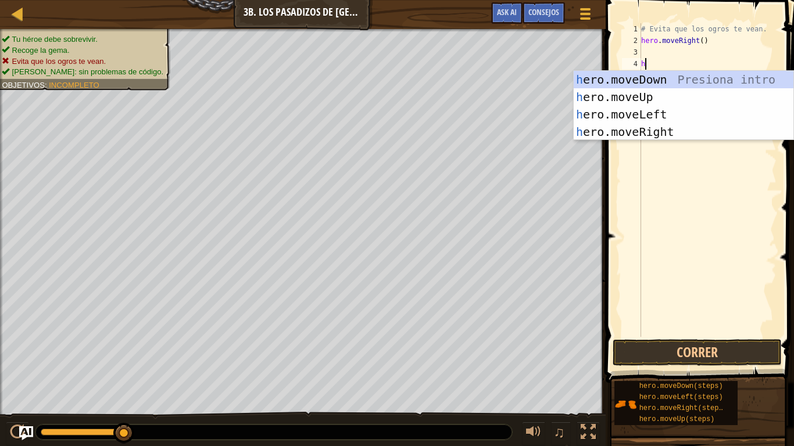
type textarea "he"
click at [688, 129] on div "he ro.moveUp Presiona intro he ro.moveDown Presiona intro he ro.moveLeft Presio…" at bounding box center [683, 123] width 220 height 105
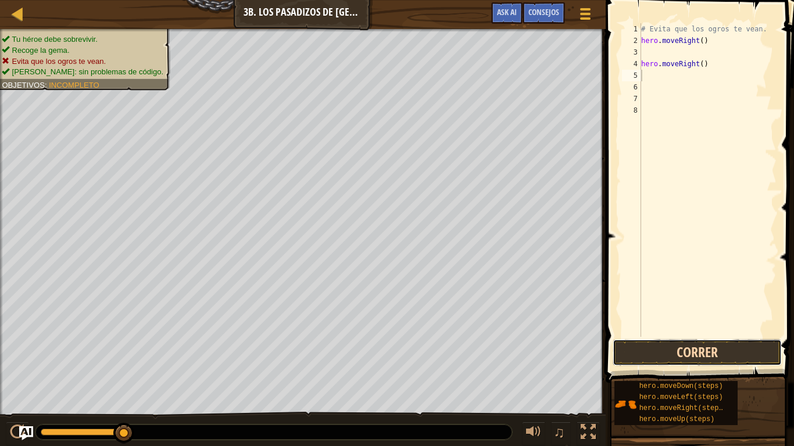
click at [691, 347] on button "Correr" at bounding box center [696, 352] width 169 height 27
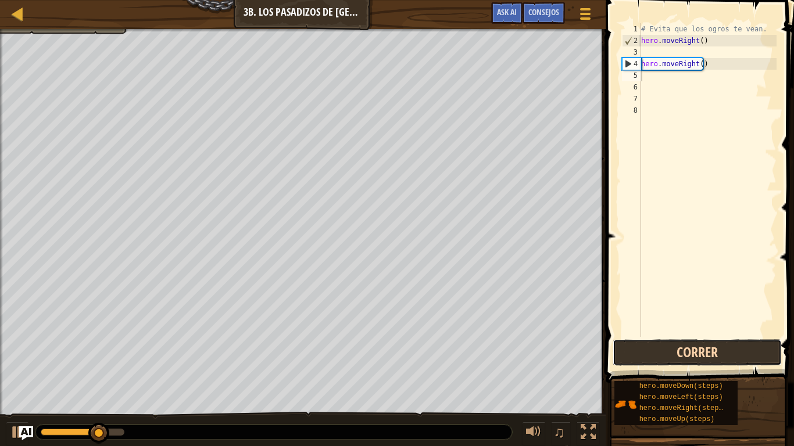
click at [691, 347] on button "Correr" at bounding box center [696, 352] width 169 height 27
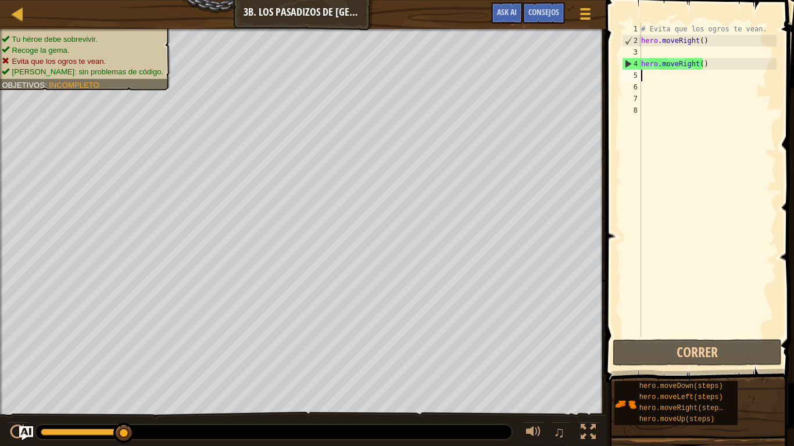
click at [730, 61] on div "# Evita que los ogros te vean. hero . moveRight ( ) hero . moveRight ( )" at bounding box center [708, 191] width 138 height 337
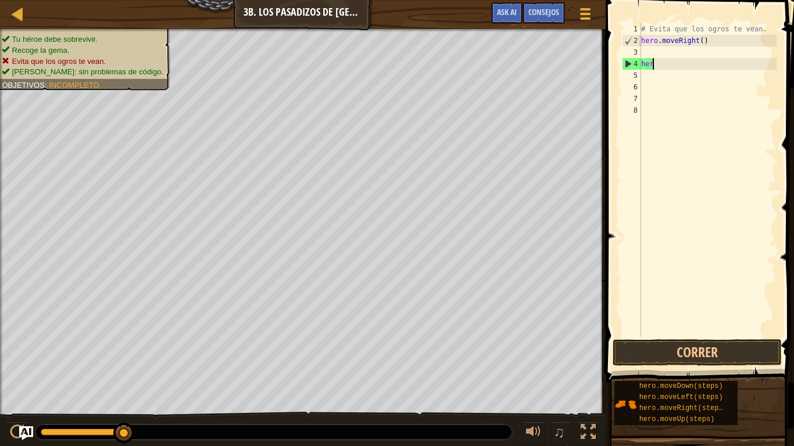
type textarea "h"
click at [722, 54] on div "# Evita que los ogros [PERSON_NAME]. hero . moveRight ( )" at bounding box center [708, 191] width 138 height 337
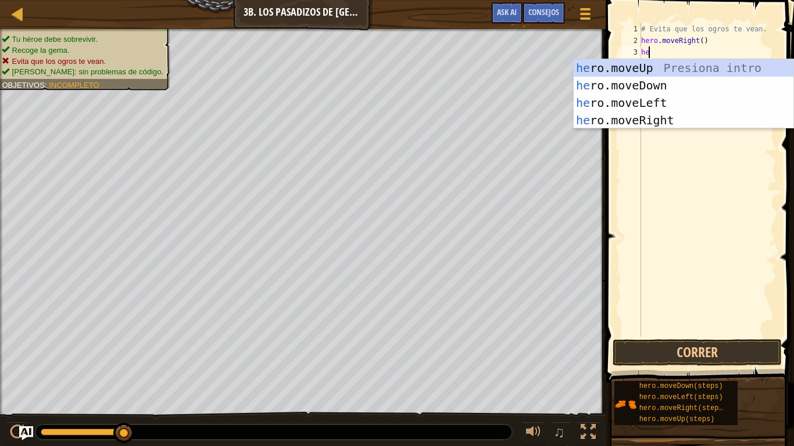
type textarea "her"
click at [658, 99] on div "her o.moveUp Presiona intro her o.moveDown Presiona intro her o.moveLeft Presio…" at bounding box center [683, 111] width 220 height 105
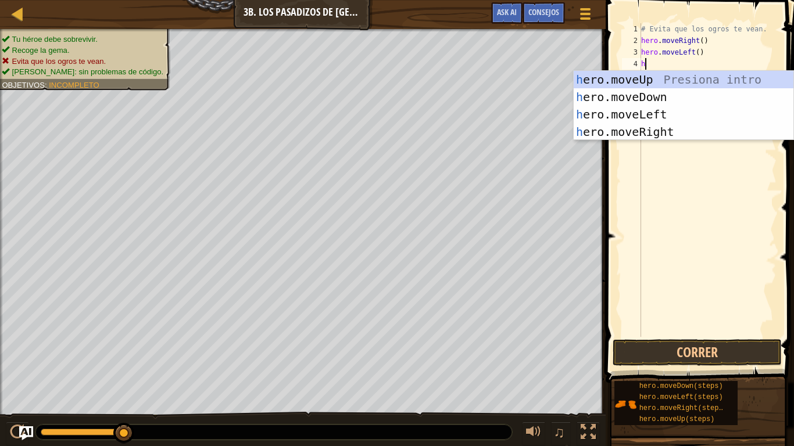
type textarea "her"
click at [665, 126] on div "her o.moveUp Presiona intro her o.moveDown Presiona intro her o.moveLeft Presio…" at bounding box center [683, 123] width 220 height 105
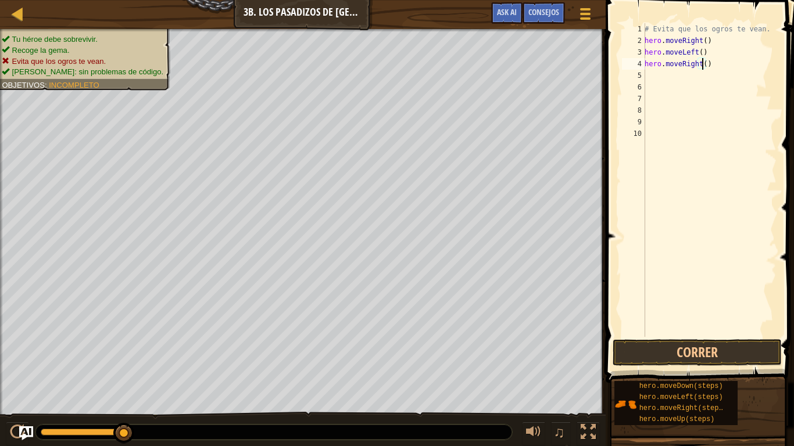
type textarea "hero.moveRight(2)"
click at [706, 352] on button "Correr" at bounding box center [696, 352] width 169 height 27
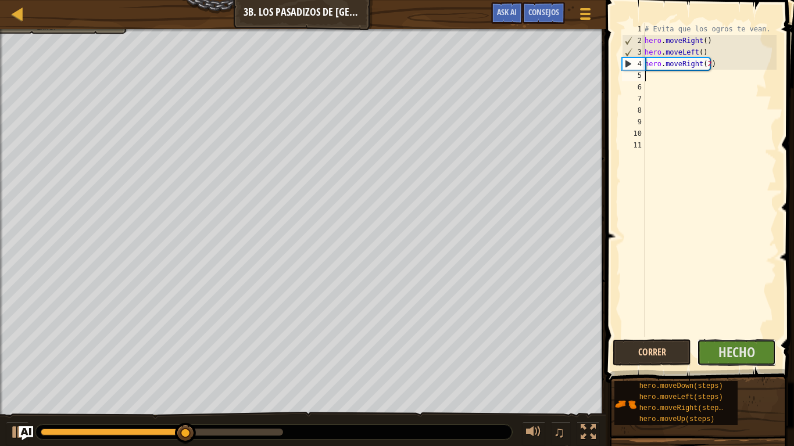
click at [706, 352] on button "Hecho" at bounding box center [736, 352] width 79 height 27
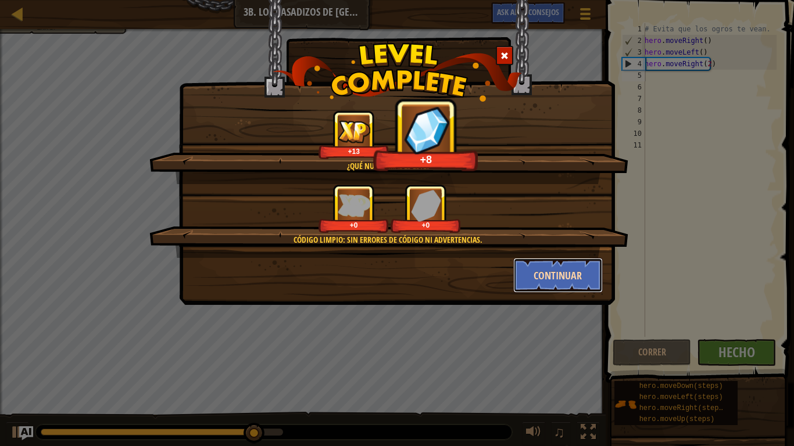
click at [543, 271] on button "Continuar" at bounding box center [558, 275] width 90 height 35
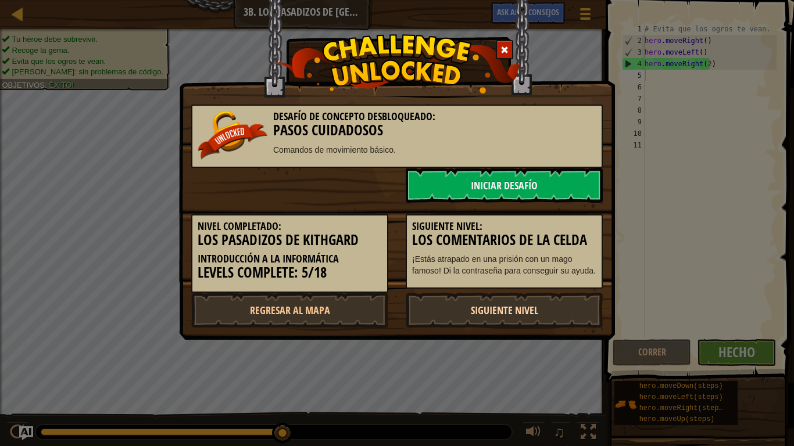
click at [520, 307] on link "Siguiente nivel" at bounding box center [504, 310] width 197 height 35
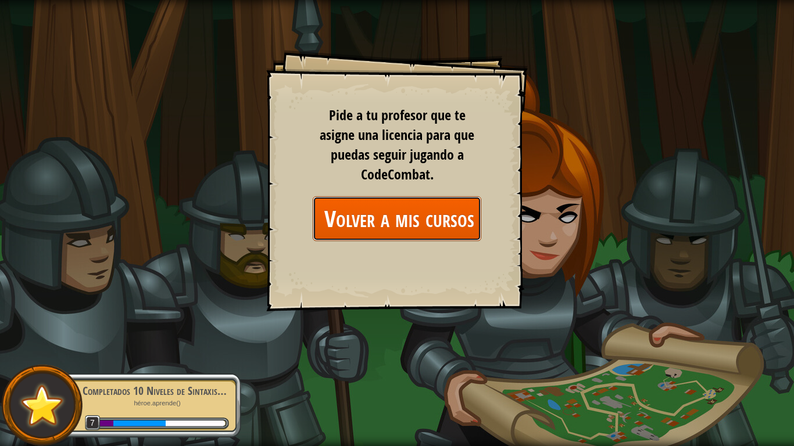
click at [428, 208] on link "Volver a mis cursos" at bounding box center [397, 218] width 169 height 45
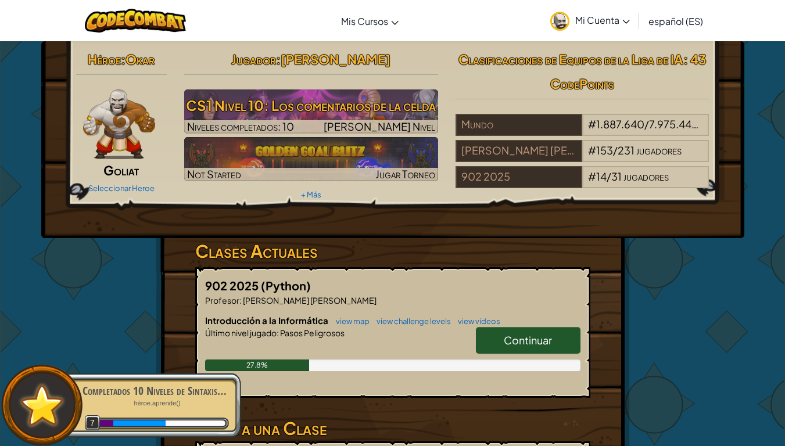
click at [510, 351] on link "Continuar" at bounding box center [528, 340] width 105 height 27
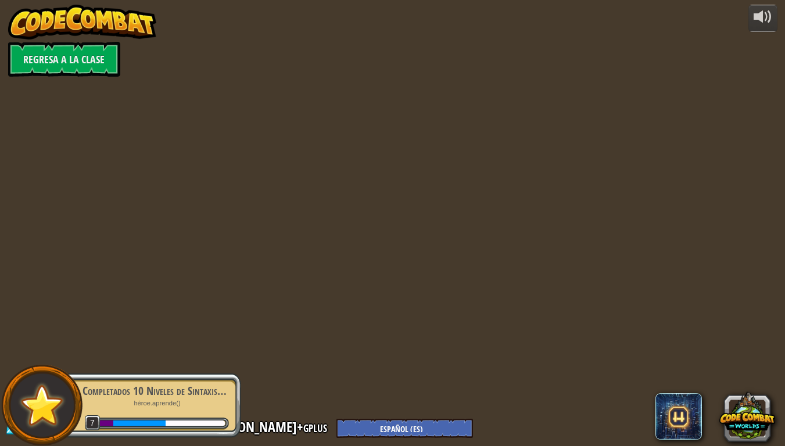
select select "es-ES"
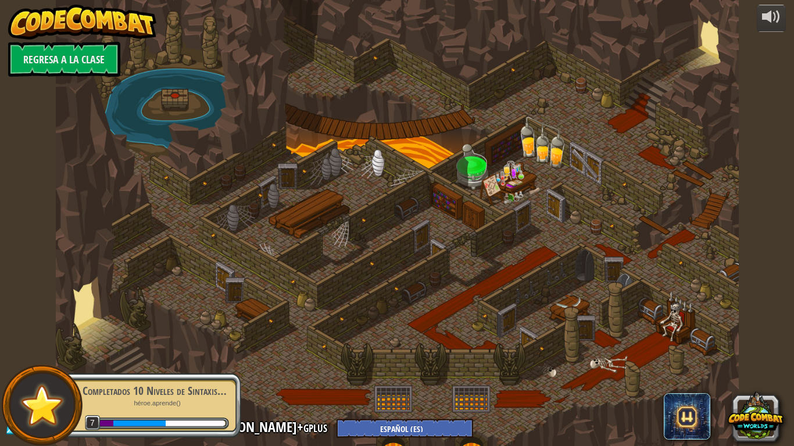
select select "es-ES"
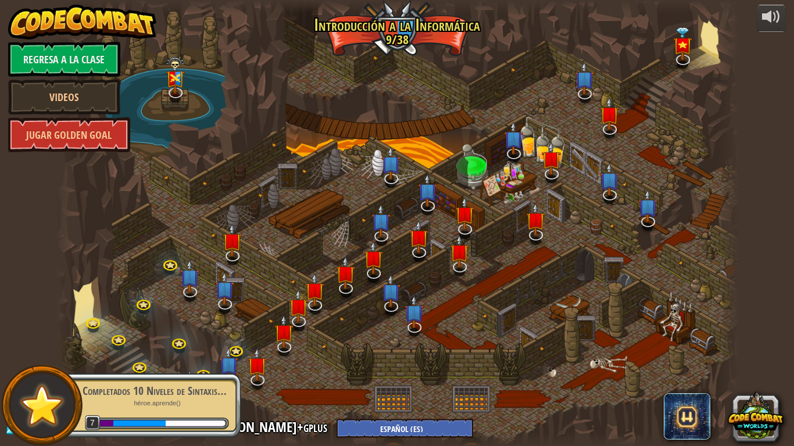
select select "es-ES"
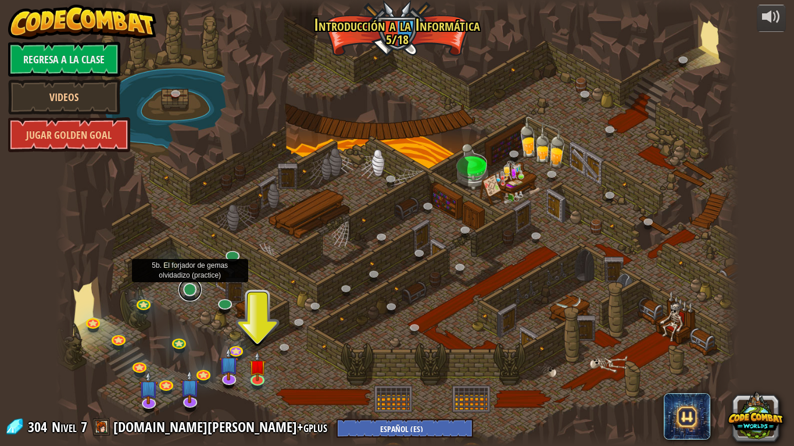
click at [193, 295] on link at bounding box center [189, 289] width 23 height 23
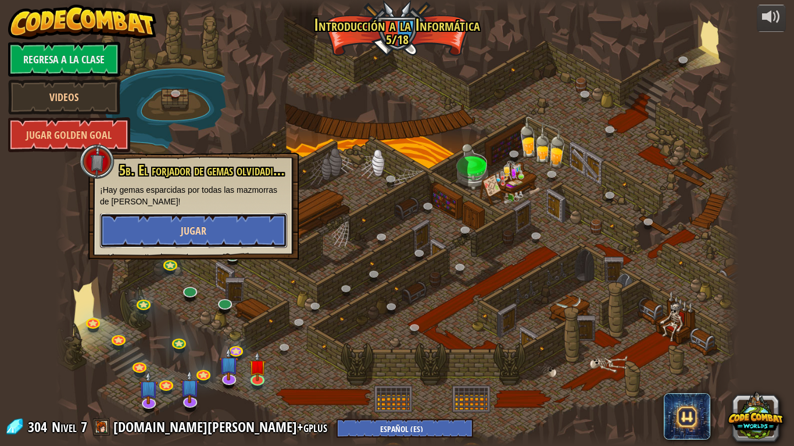
click at [236, 222] on button "Jugar" at bounding box center [193, 230] width 187 height 35
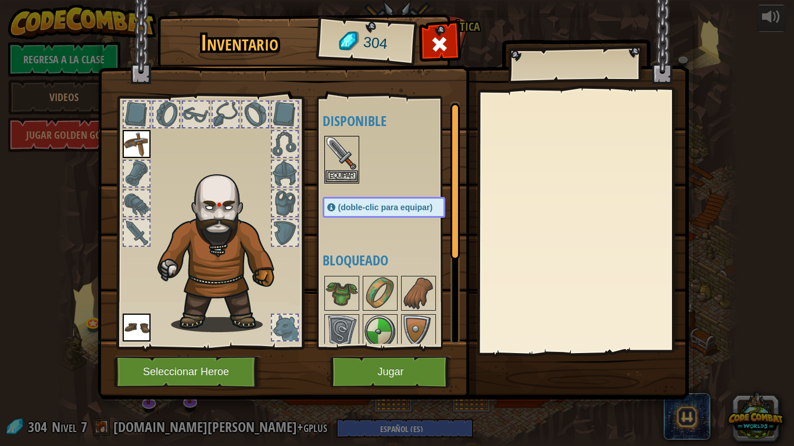
click at [367, 216] on div "(doble-clic para equipar)" at bounding box center [383, 207] width 123 height 21
click at [345, 172] on button "Equipar" at bounding box center [341, 176] width 33 height 12
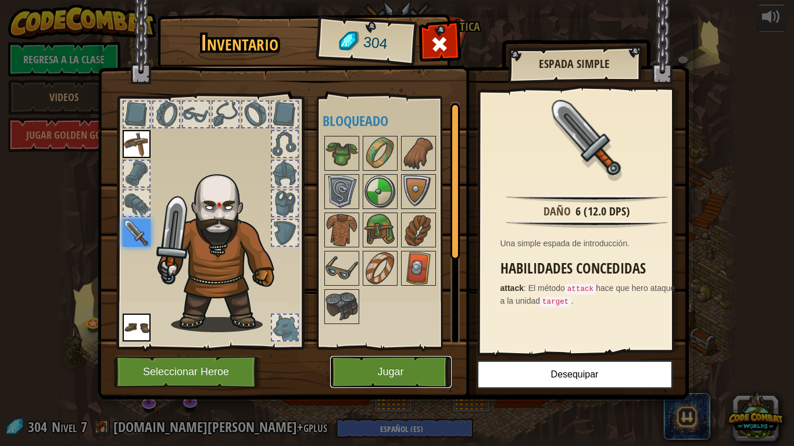
click at [380, 352] on button "Jugar" at bounding box center [390, 372] width 121 height 32
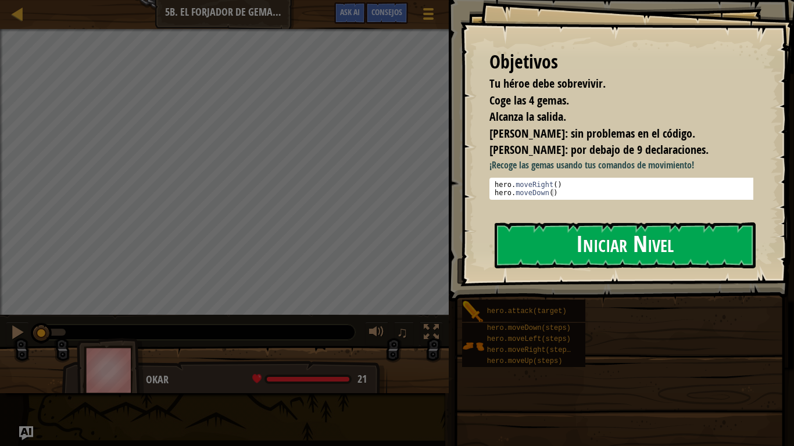
click at [613, 248] on button "Iniciar Nivel" at bounding box center [624, 246] width 261 height 46
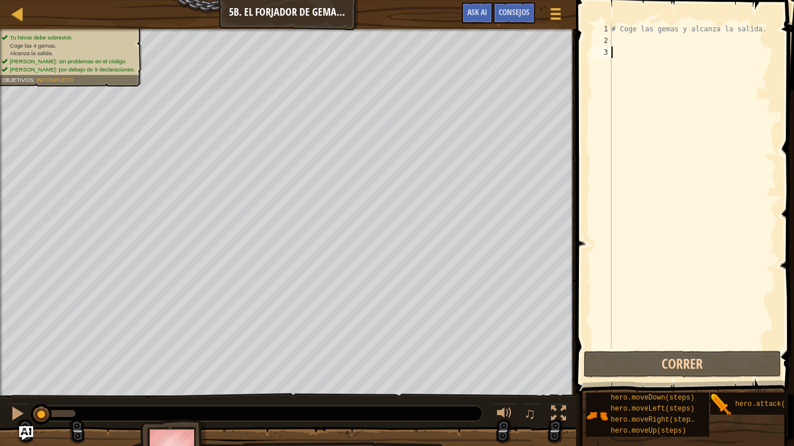
scroll to position [5, 0]
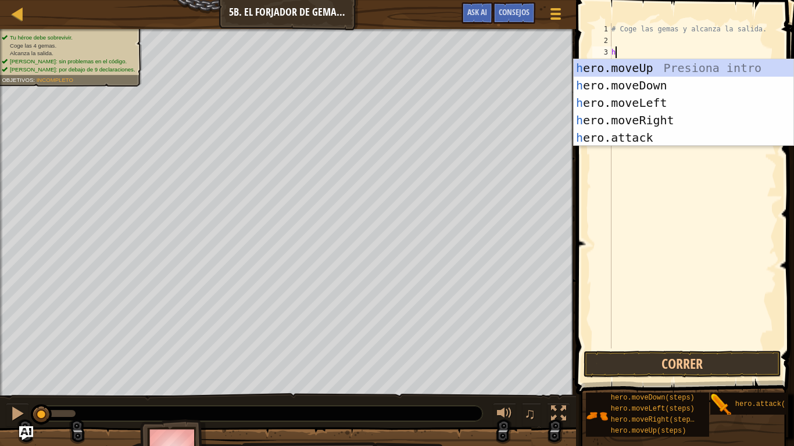
type textarea "her"
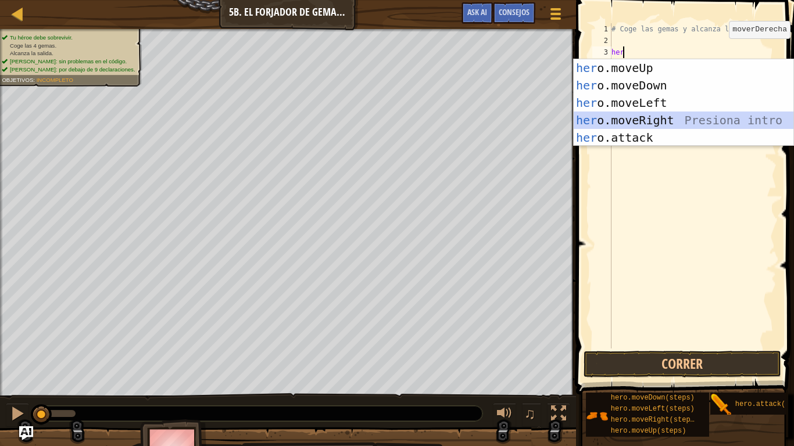
click at [675, 117] on div "her o.moveUp Presiona intro her o.moveDown Presiona intro her o.moveLeft Presio…" at bounding box center [683, 120] width 220 height 122
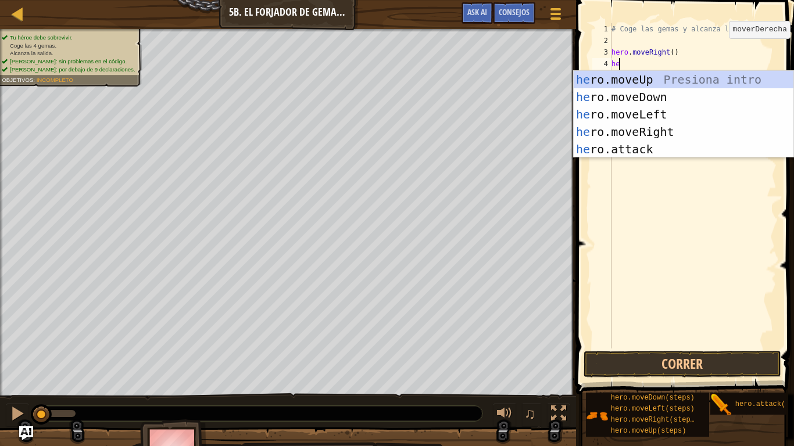
type textarea "her"
click at [668, 96] on div "her o.moveUp Presiona intro her o.moveDown Presiona intro her o.moveLeft Presio…" at bounding box center [683, 132] width 220 height 122
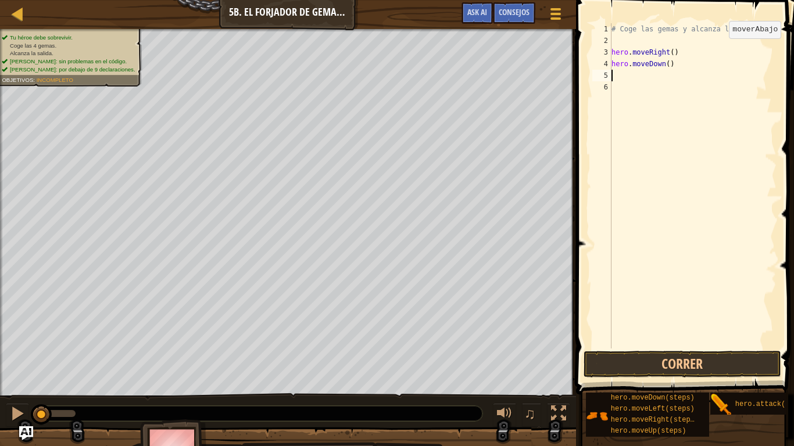
scroll to position [5, 0]
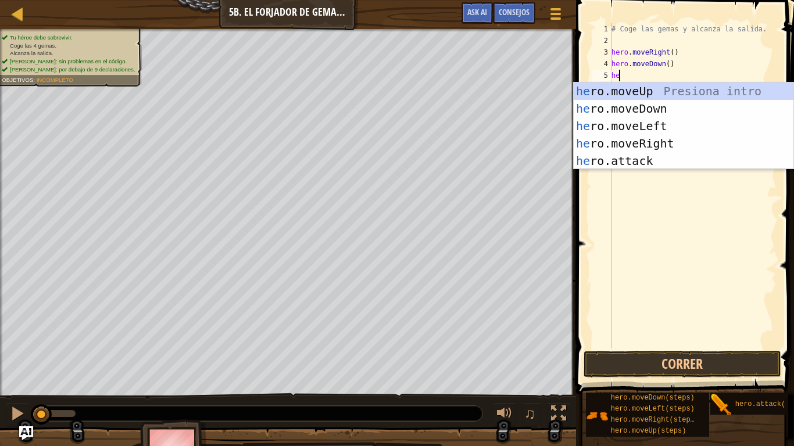
type textarea "her"
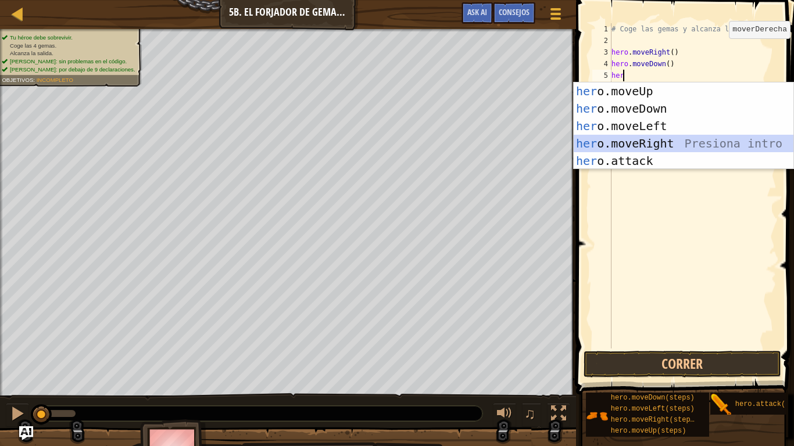
click at [666, 140] on div "her o.moveUp Presiona intro her o.moveDown Presiona intro her o.moveLeft Presio…" at bounding box center [683, 144] width 220 height 122
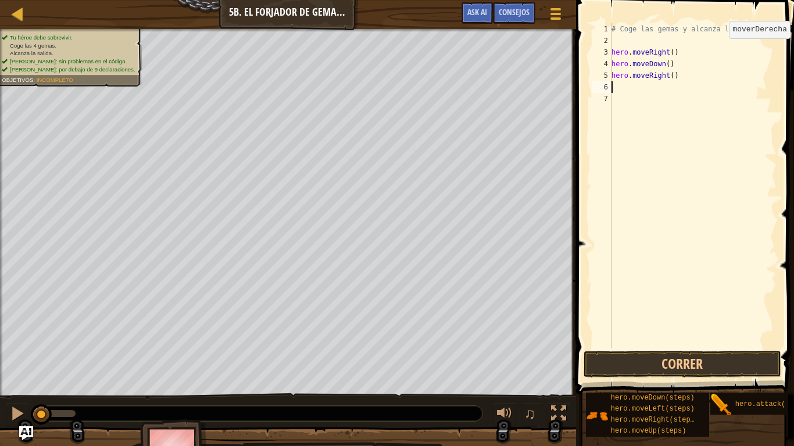
scroll to position [5, 0]
type textarea "hero.moveRight()"
type textarea "hero.moveRight(2)"
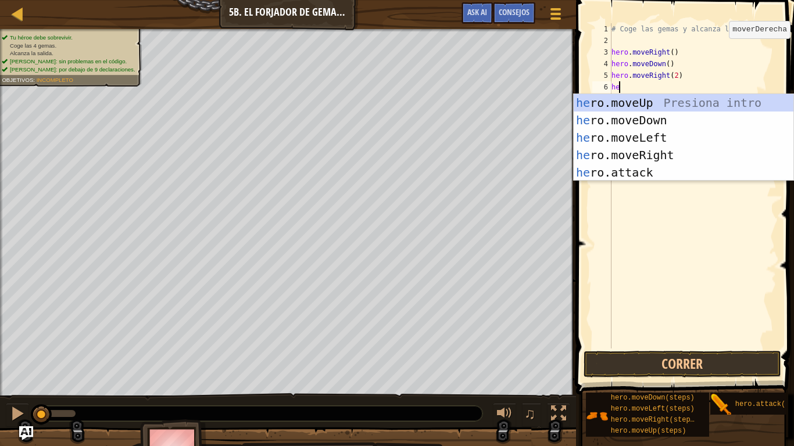
type textarea "her"
click at [673, 107] on div "her o.moveUp Presiona intro her o.moveDown Presiona intro her o.moveLeft Presio…" at bounding box center [683, 155] width 220 height 122
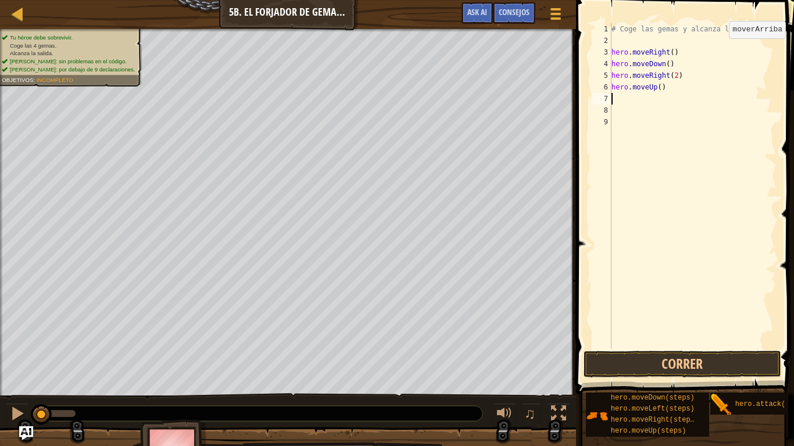
scroll to position [5, 0]
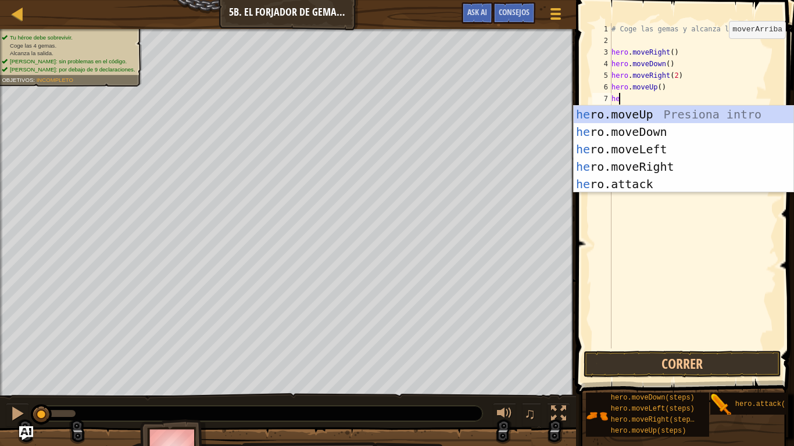
type textarea "her"
click at [666, 169] on div "her o.moveUp Presiona intro her o.moveDown Presiona intro her o.moveLeft Presio…" at bounding box center [683, 167] width 220 height 122
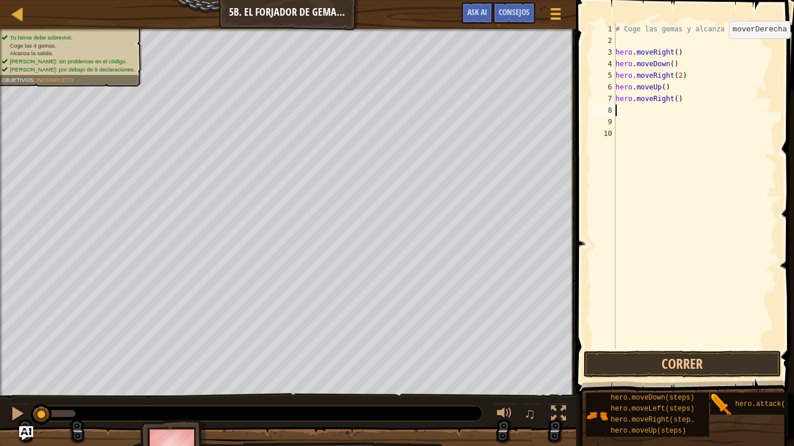
scroll to position [5, 0]
click at [708, 352] on span at bounding box center [685, 180] width 227 height 429
click at [715, 352] on button "Correr" at bounding box center [682, 364] width 198 height 27
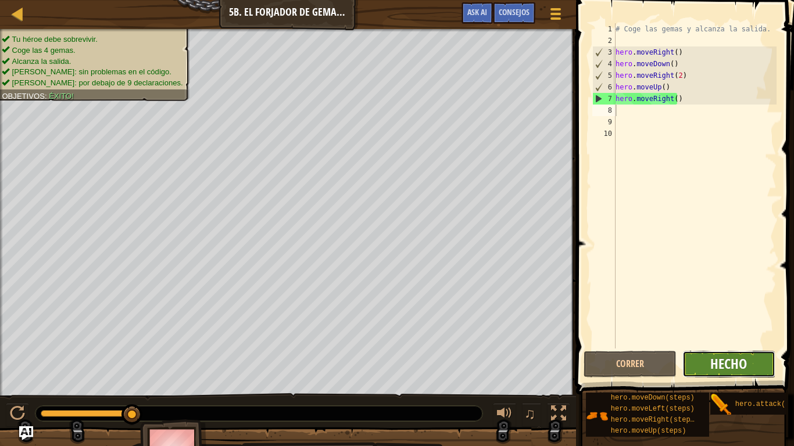
click at [718, 352] on span "Hecho" at bounding box center [728, 363] width 37 height 19
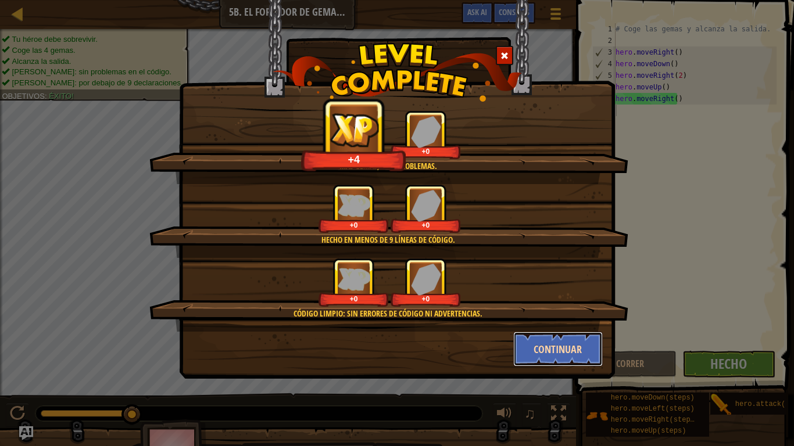
click at [593, 352] on button "Continuar" at bounding box center [558, 349] width 90 height 35
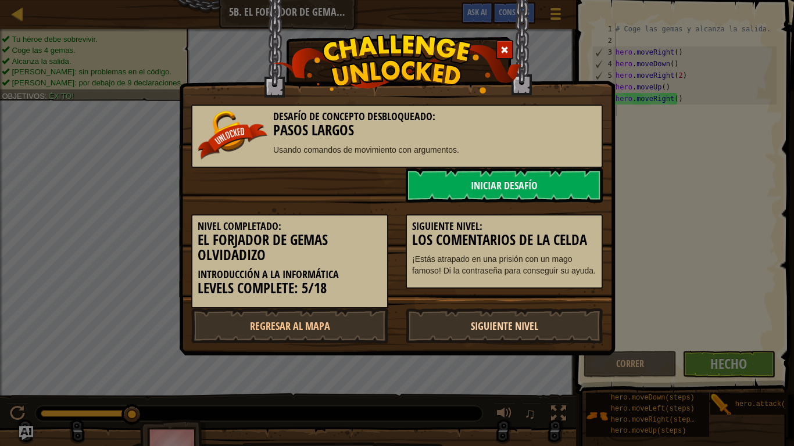
click at [554, 334] on link "Siguiente nivel" at bounding box center [504, 326] width 197 height 35
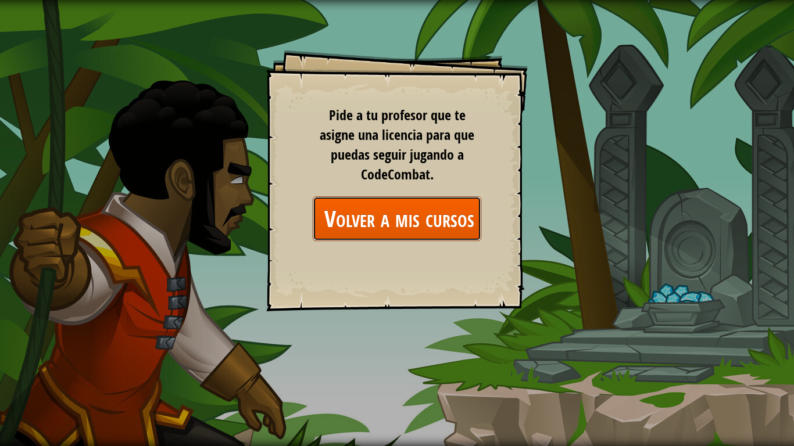
click at [437, 216] on link "Volver a mis cursos" at bounding box center [397, 218] width 169 height 45
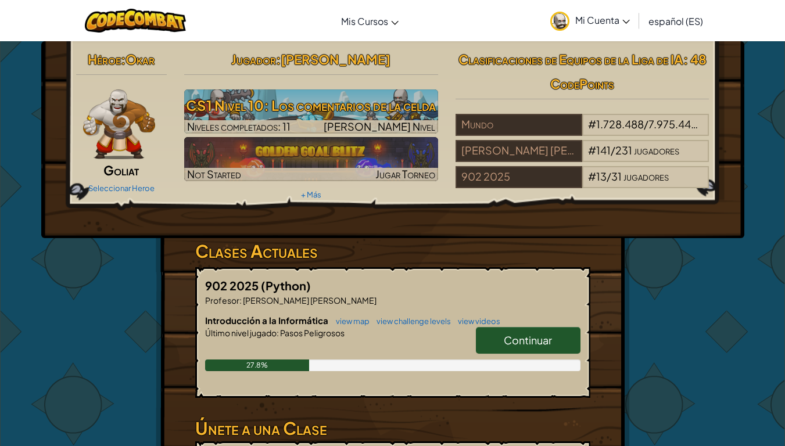
click at [538, 340] on span "Continuar" at bounding box center [528, 340] width 48 height 13
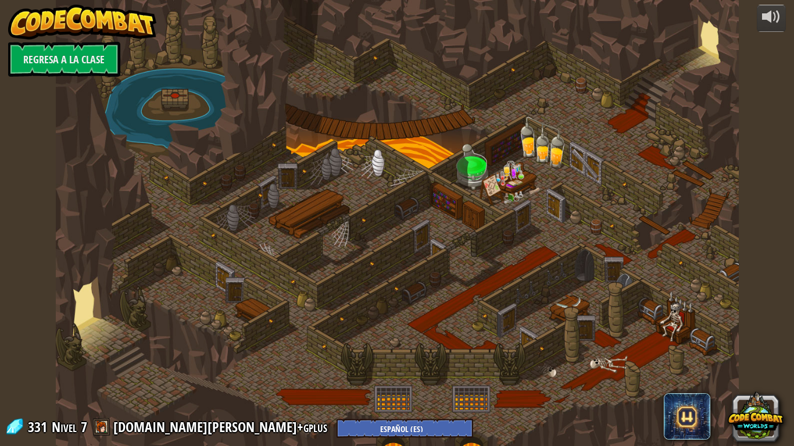
select select "es-ES"
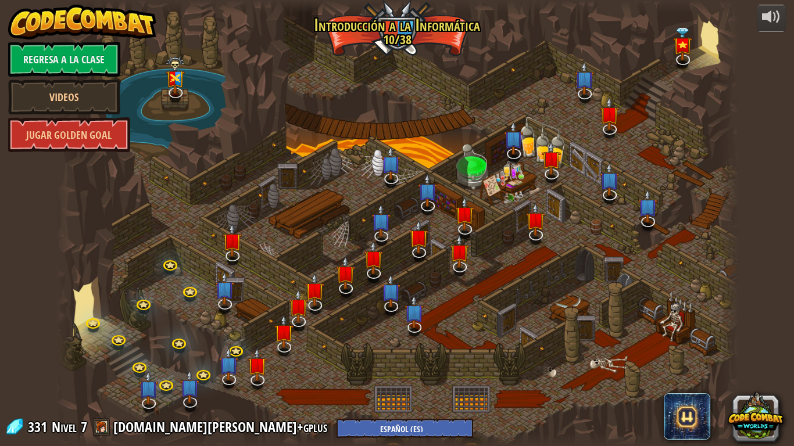
select select "es-ES"
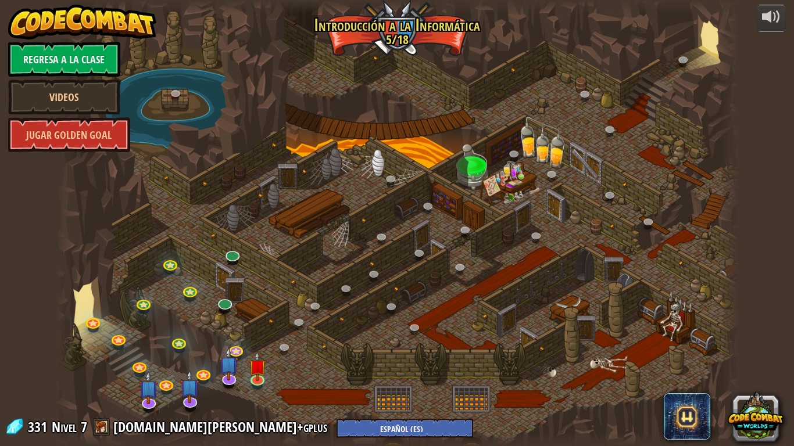
select select "es-ES"
click at [225, 309] on link at bounding box center [224, 302] width 23 height 23
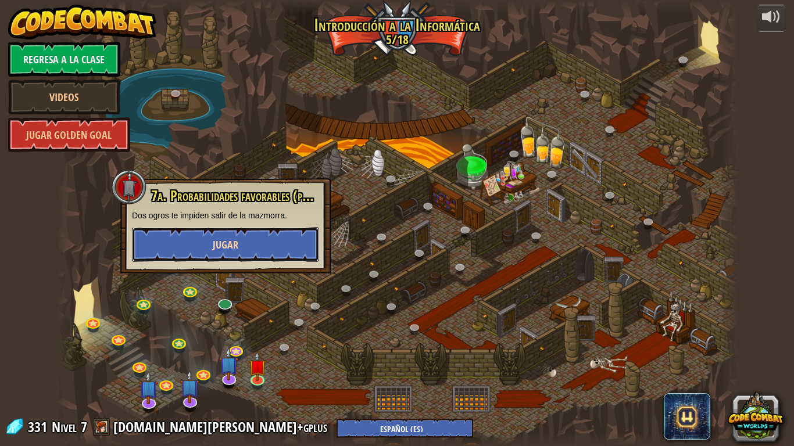
click at [242, 245] on button "Jugar" at bounding box center [225, 244] width 187 height 35
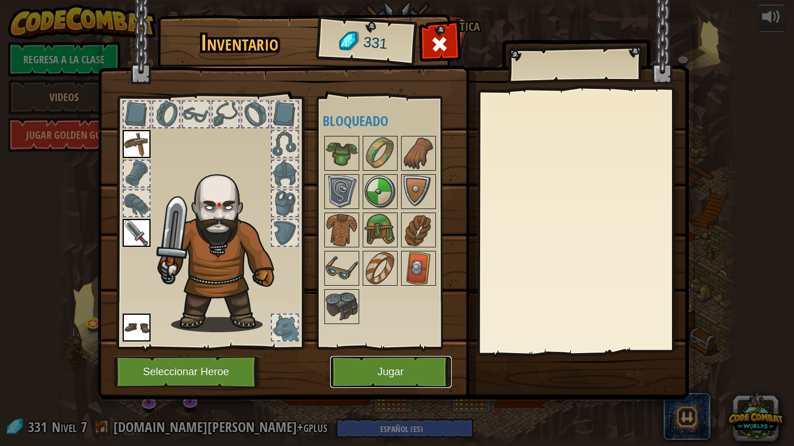
click at [377, 352] on button "Jugar" at bounding box center [390, 372] width 121 height 32
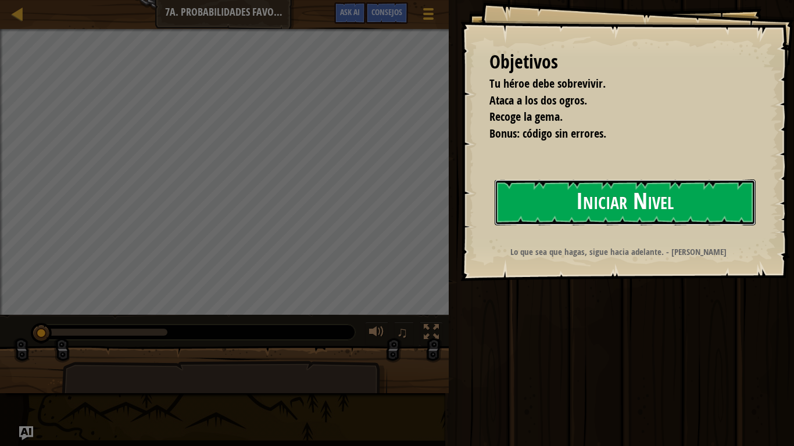
click at [669, 190] on button "Iniciar Nivel" at bounding box center [624, 203] width 261 height 46
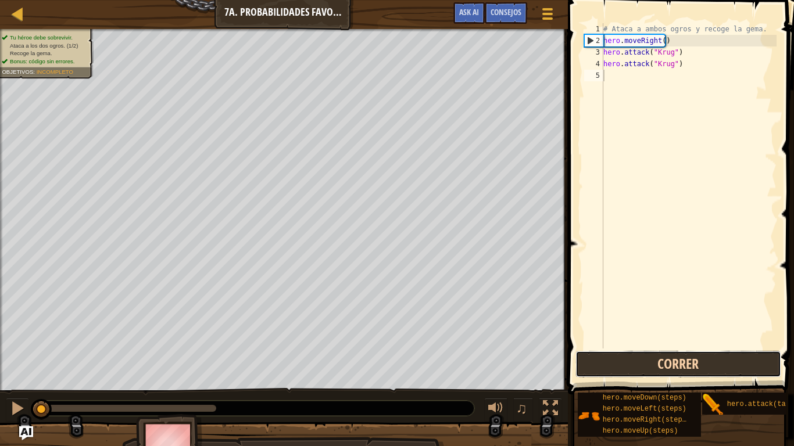
click at [640, 352] on button "Correr" at bounding box center [678, 364] width 206 height 27
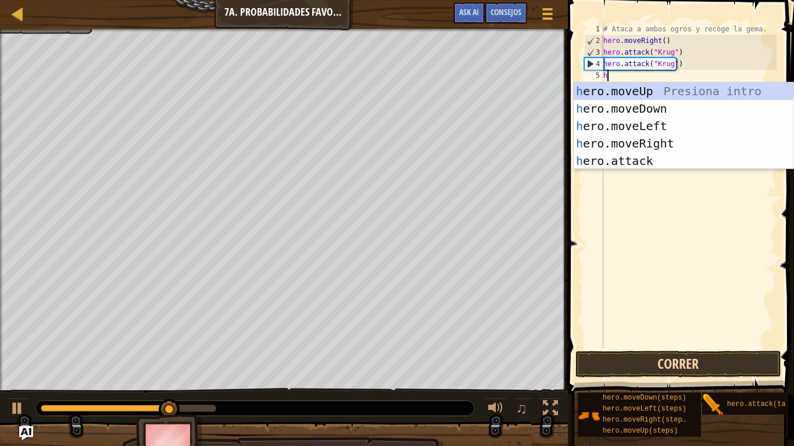
scroll to position [5, 0]
type textarea "her"
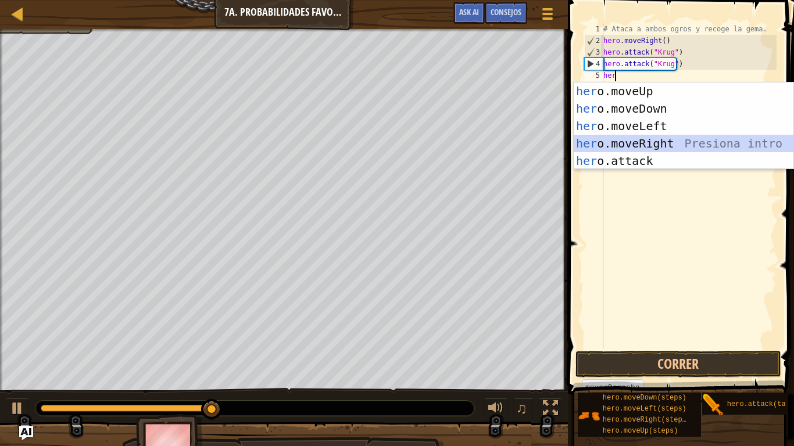
click at [669, 146] on div "her o.moveUp Presiona intro her o.moveDown Presiona intro her o.moveLeft Presio…" at bounding box center [683, 144] width 220 height 122
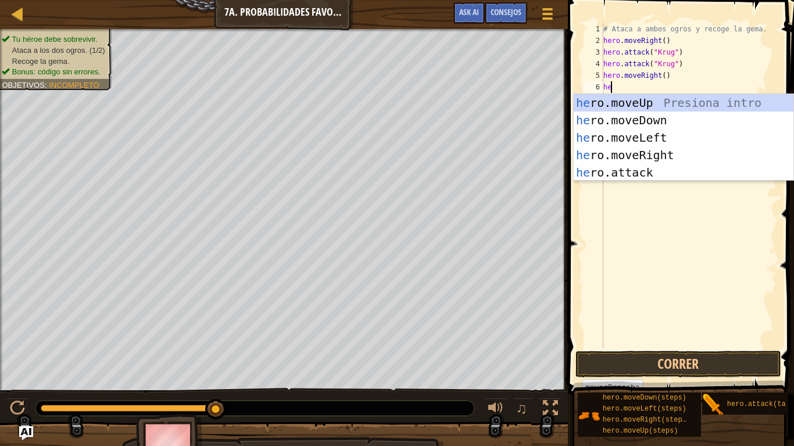
type textarea "her"
click at [672, 100] on div "her o.moveUp Presiona intro her o.moveDown Presiona intro her o.moveLeft Presio…" at bounding box center [683, 155] width 220 height 122
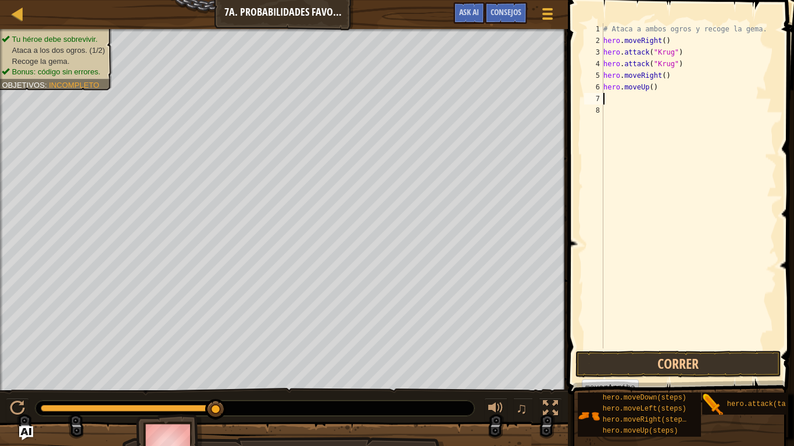
type textarea "hero.moveUp()"
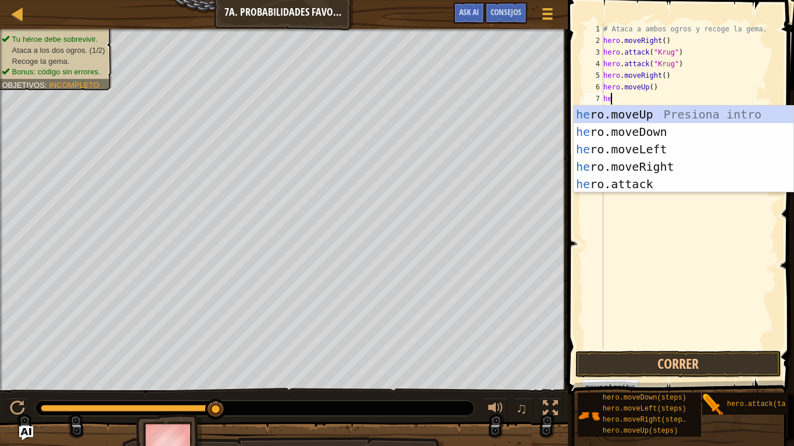
type textarea "her"
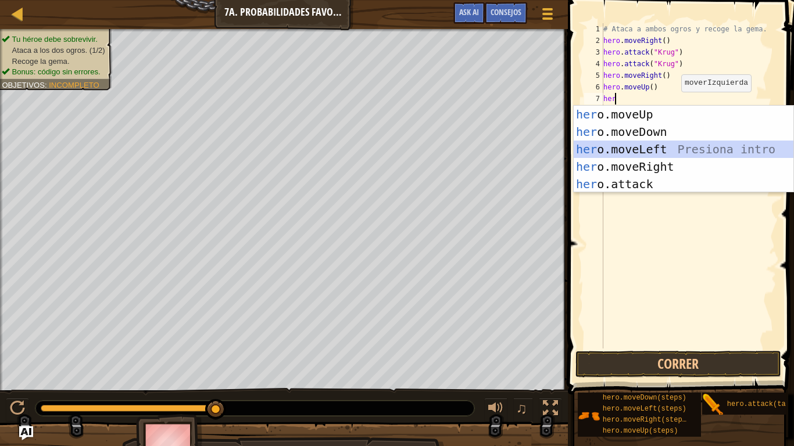
click at [650, 151] on div "her o.moveUp Presiona intro her o.moveDown Presiona intro her o.moveLeft Presio…" at bounding box center [683, 167] width 220 height 122
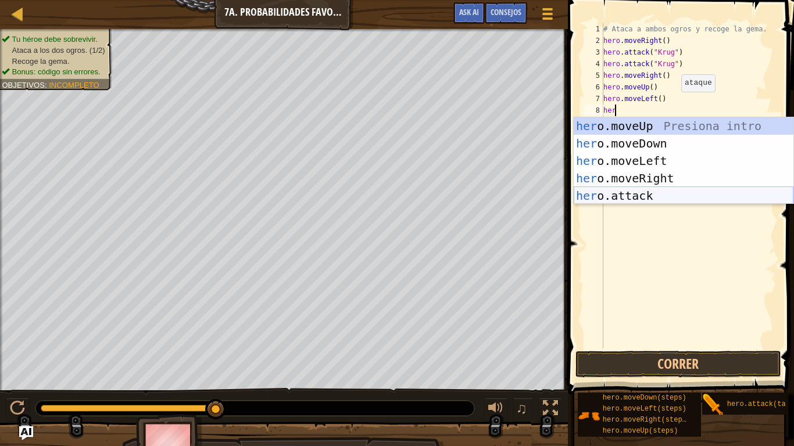
click at [644, 196] on div "her o.moveUp Presiona intro her o.moveDown Presiona intro her o.moveLeft Presio…" at bounding box center [683, 178] width 220 height 122
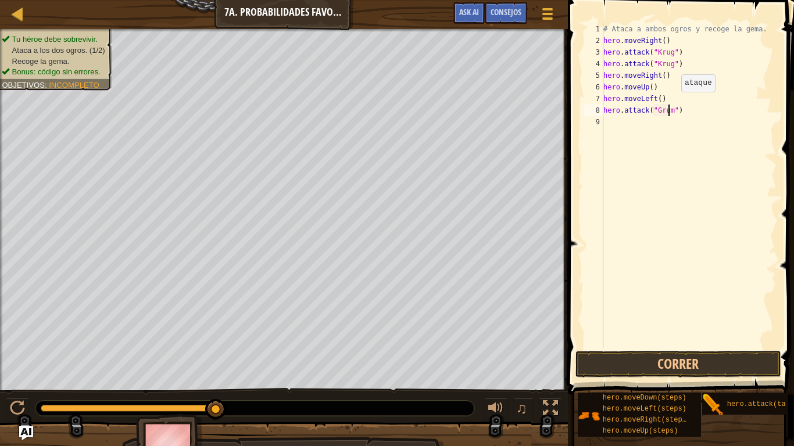
scroll to position [5, 5]
type textarea "hero.attack("Grump")"
drag, startPoint x: 683, startPoint y: 115, endPoint x: 600, endPoint y: 111, distance: 83.2
click at [600, 111] on div "hero.attack("Grump") 1 2 3 4 5 6 7 8 9 # Ataca a ambos ogros y recoge la [PERSO…" at bounding box center [679, 185] width 195 height 325
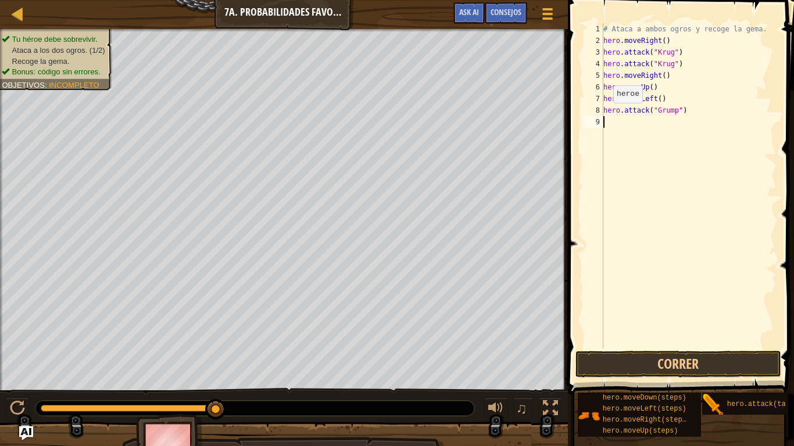
paste textarea "hero.attack("Grump")"
type textarea "hero.attack("Grump")"
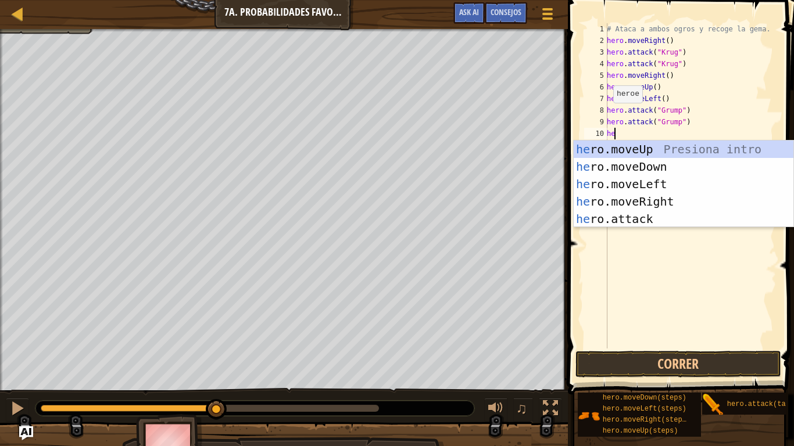
type textarea "her"
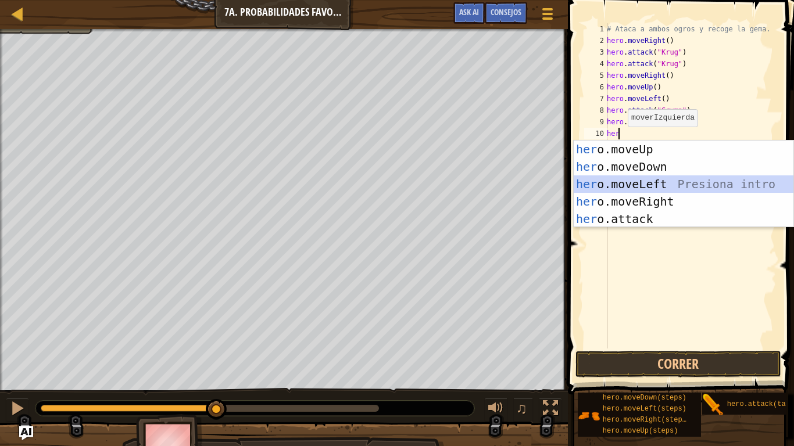
click at [664, 182] on div "her o.moveUp Presiona intro her o.moveDown Presiona intro her o.moveLeft Presio…" at bounding box center [683, 202] width 220 height 122
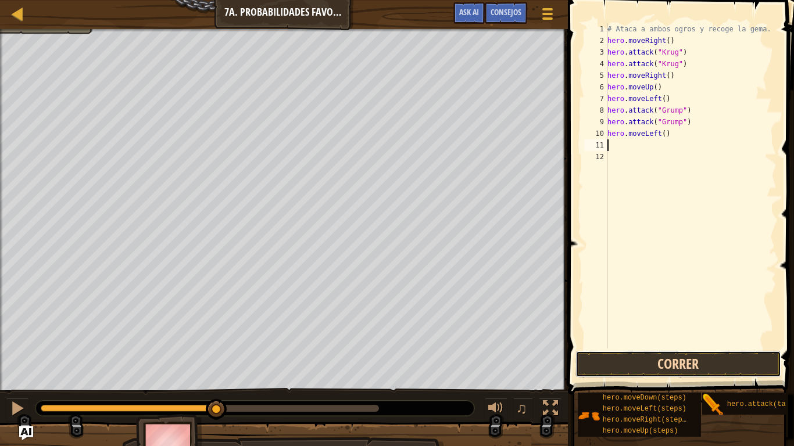
click at [643, 352] on button "Correr" at bounding box center [678, 364] width 206 height 27
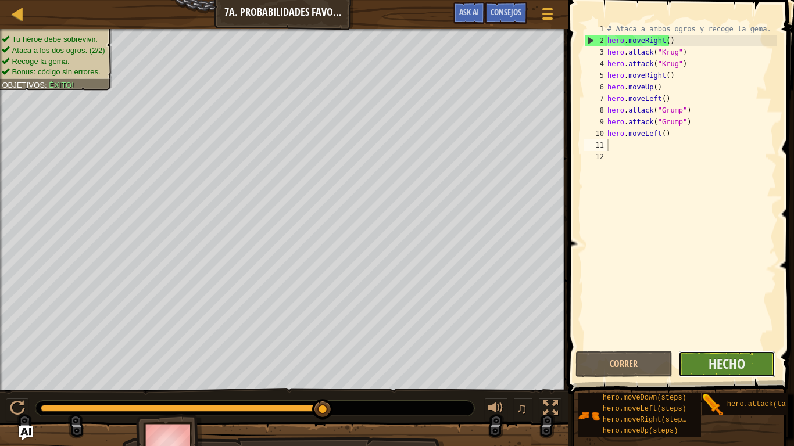
click at [689, 352] on button "Hecho" at bounding box center [726, 364] width 97 height 27
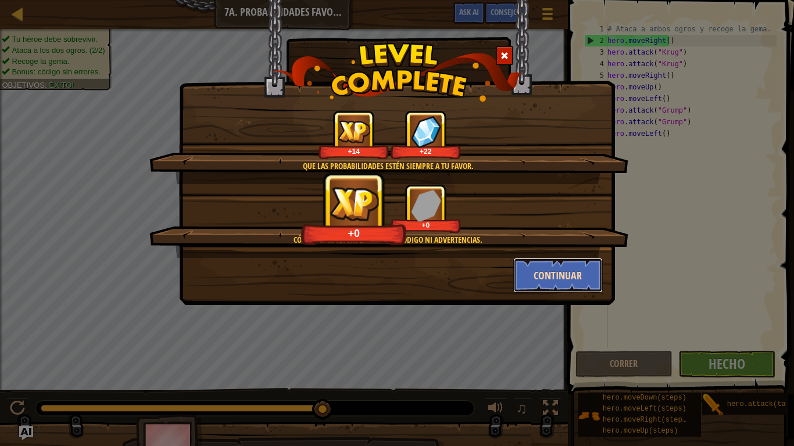
click at [551, 274] on button "Continuar" at bounding box center [558, 275] width 90 height 35
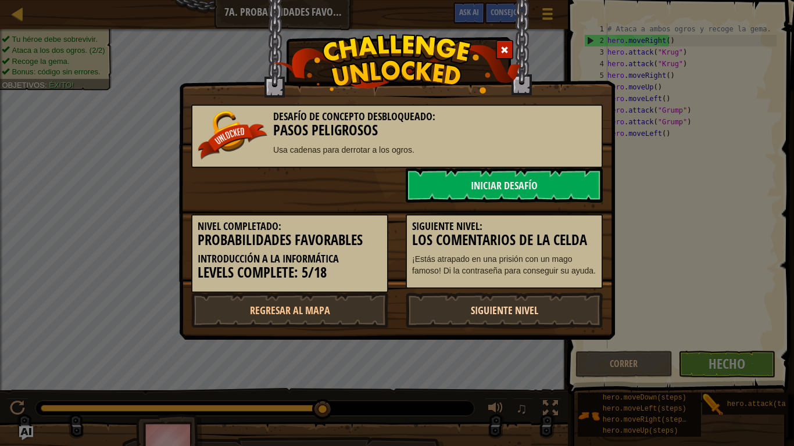
click at [476, 308] on link "Siguiente nivel" at bounding box center [504, 310] width 197 height 35
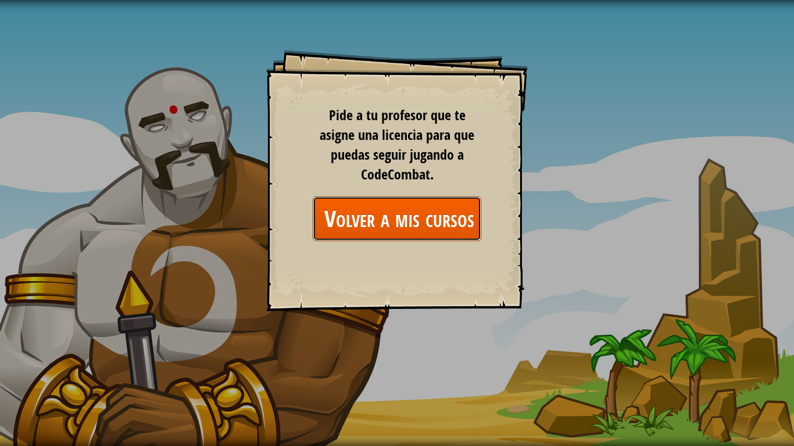
click at [378, 218] on link "Volver a mis cursos" at bounding box center [397, 218] width 169 height 45
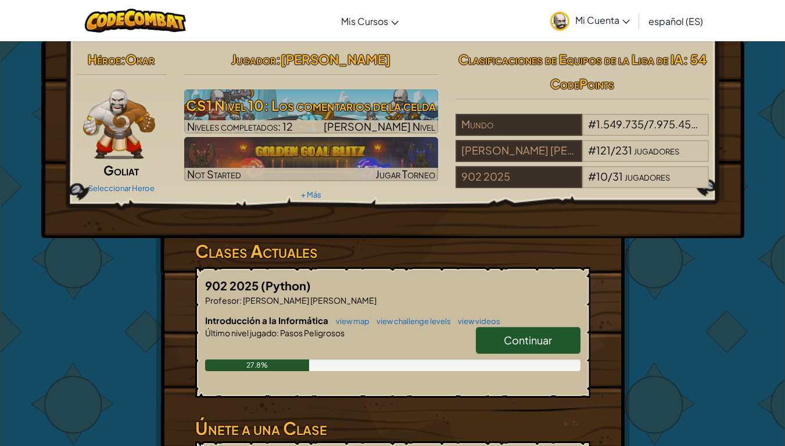
click at [555, 345] on link "Continuar" at bounding box center [528, 340] width 105 height 27
select select "es-ES"
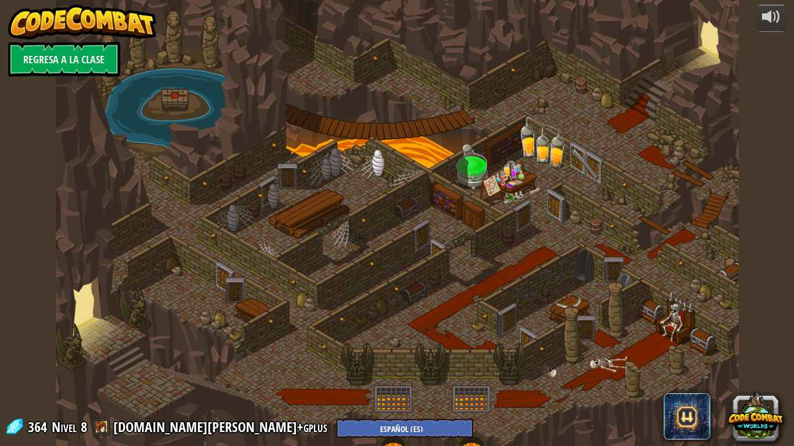
select select "es-ES"
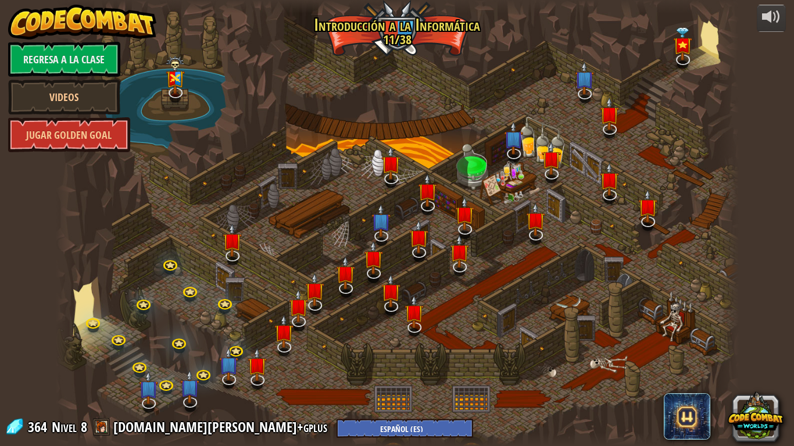
select select "es-ES"
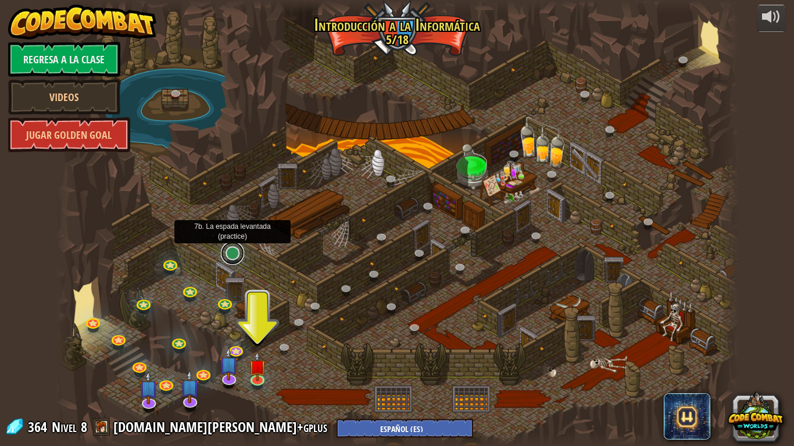
click at [229, 262] on link at bounding box center [232, 253] width 23 height 23
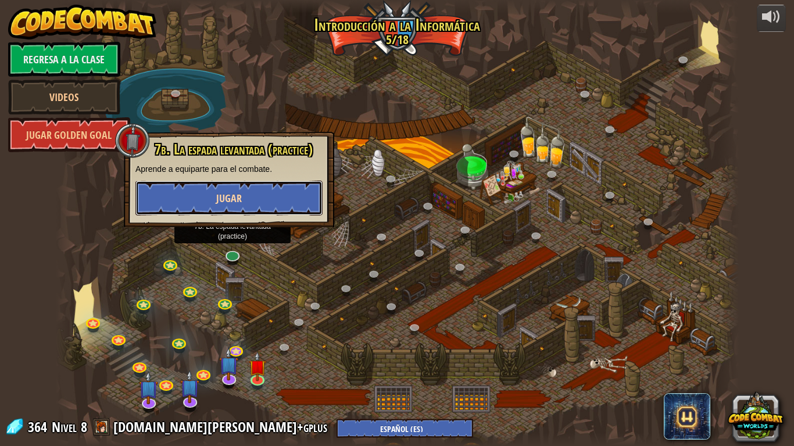
click at [255, 212] on button "Jugar" at bounding box center [228, 198] width 187 height 35
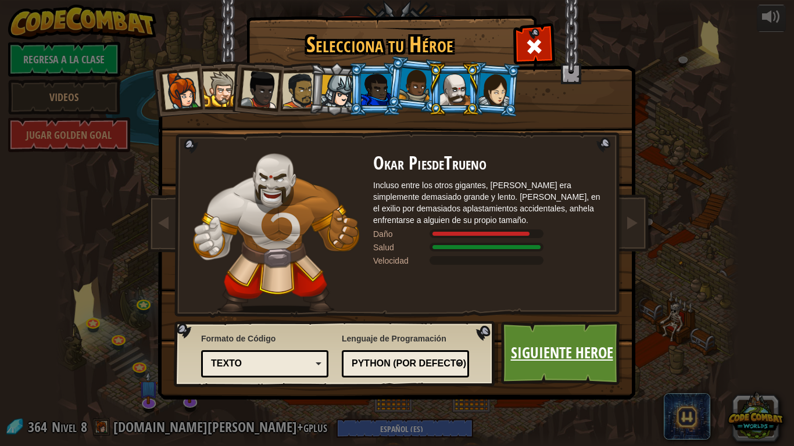
click at [535, 343] on link "Siguiente Heroe" at bounding box center [561, 353] width 121 height 64
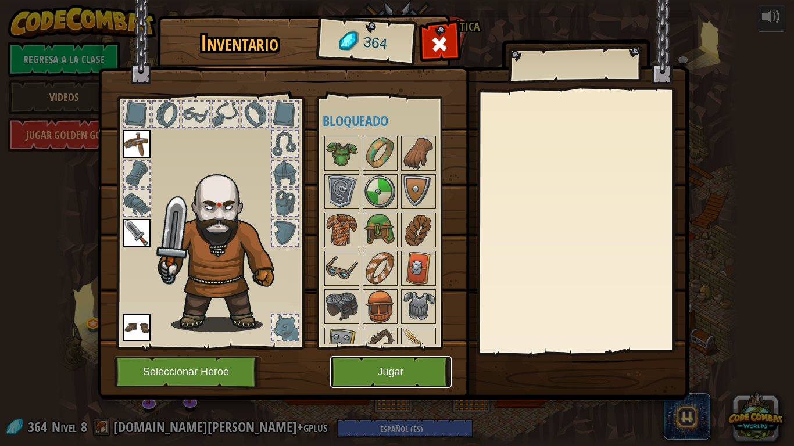
click at [400, 352] on button "Jugar" at bounding box center [390, 372] width 121 height 32
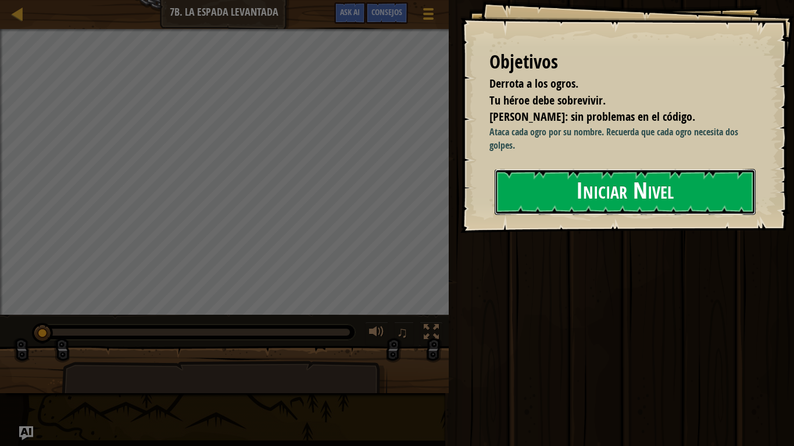
click at [618, 206] on button "Iniciar Nivel" at bounding box center [624, 192] width 261 height 46
click at [618, 203] on button "Iniciar Nivel" at bounding box center [624, 192] width 261 height 46
click at [684, 196] on button "Iniciar Nivel" at bounding box center [624, 192] width 261 height 46
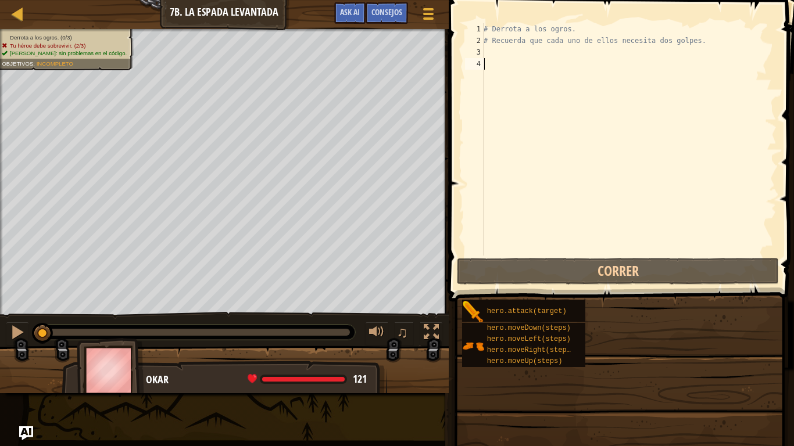
click at [684, 196] on div "# Derrota a los ogros. # Recuerda que cada uno de ellos necesita dos golpes." at bounding box center [628, 151] width 295 height 256
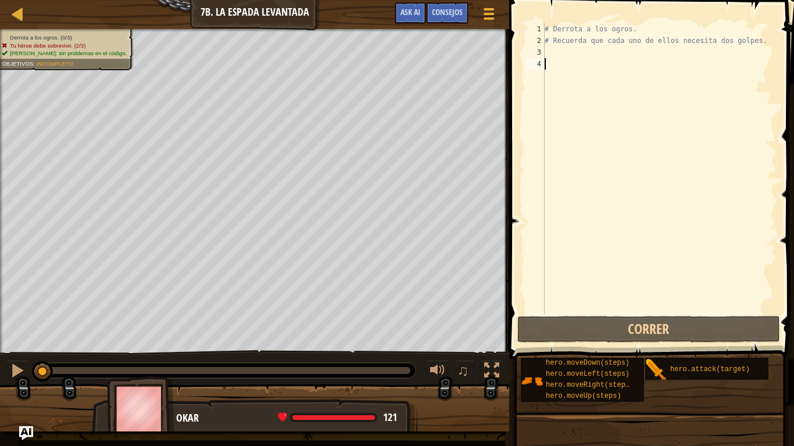
type textarea "her"
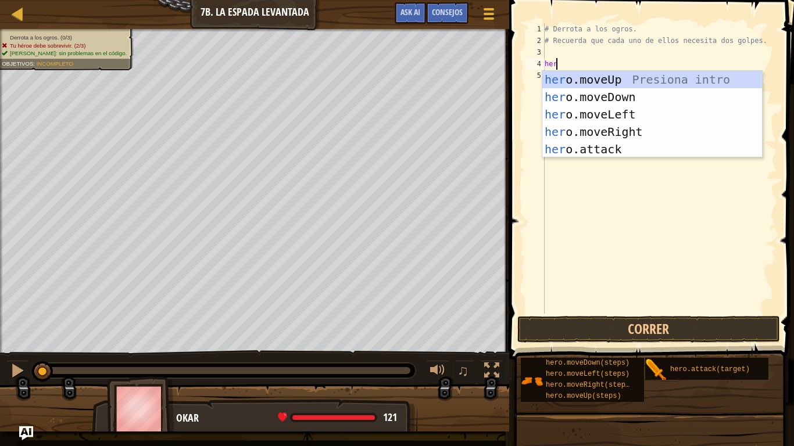
scroll to position [5, 0]
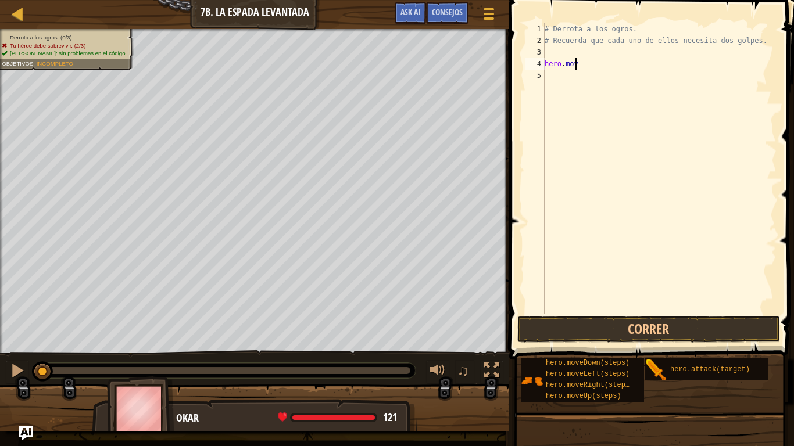
type textarea "h"
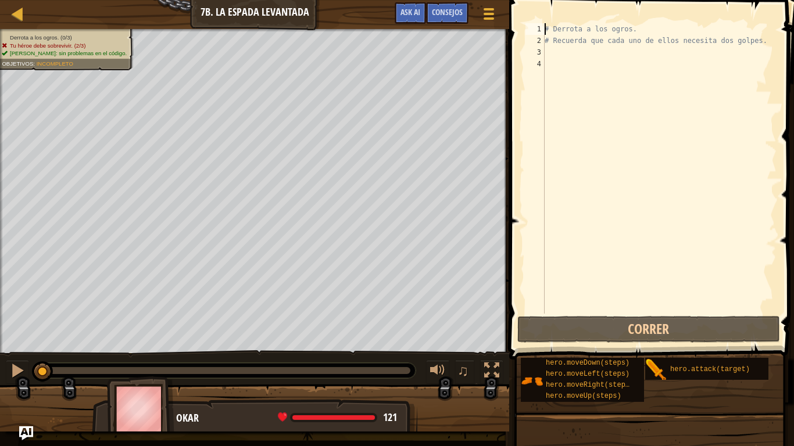
type textarea "# Recuerda que cada uno de ellos necesita dos golpes."
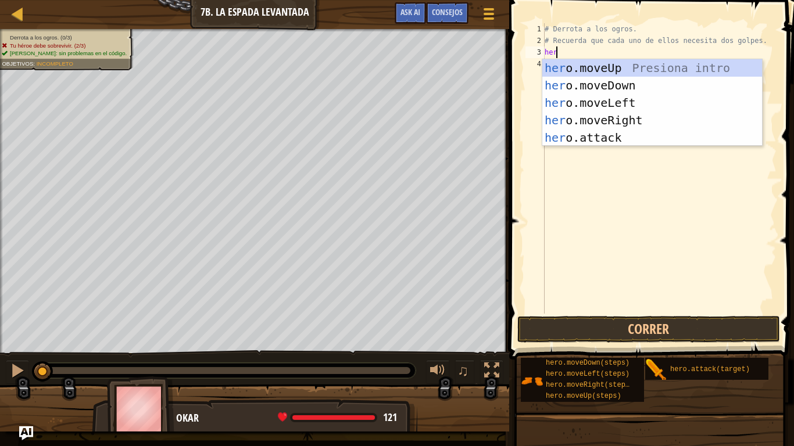
scroll to position [5, 1]
click at [646, 140] on div "her o.moveUp Presiona intro her o.moveDown Presiona intro her o.moveLeft Presio…" at bounding box center [652, 120] width 220 height 122
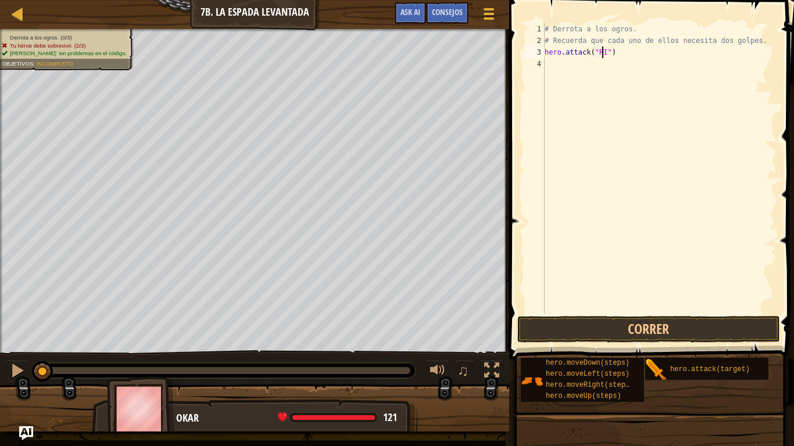
scroll to position [5, 5]
type textarea "hero.attack("Rig")"
click at [626, 52] on div "# Derrota a los ogros. # Recuerda que cada uno de ellos necesita dos golpes. he…" at bounding box center [659, 180] width 234 height 314
drag, startPoint x: 626, startPoint y: 52, endPoint x: 540, endPoint y: 53, distance: 86.0
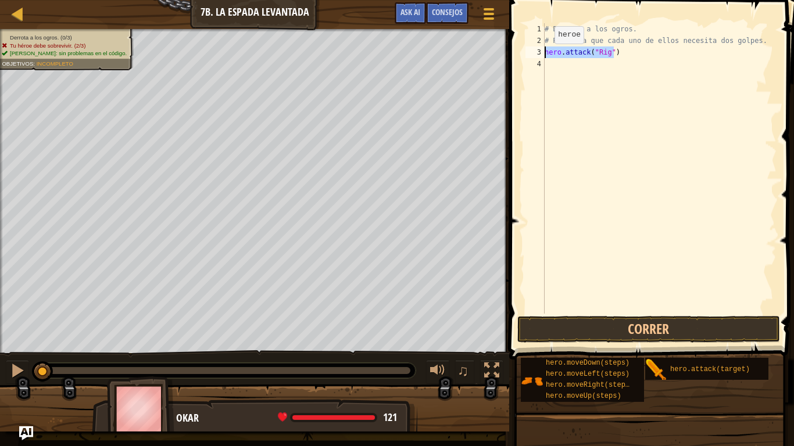
click at [540, 53] on div "hero.attack("Rig") 1 2 3 4 # Derrota a los ogros. # Recuerda que cada uno de el…" at bounding box center [649, 168] width 253 height 291
click at [572, 59] on div "# Derrota a los ogros. # Recuerda que cada uno de ellos necesita dos golpes. he…" at bounding box center [659, 180] width 234 height 314
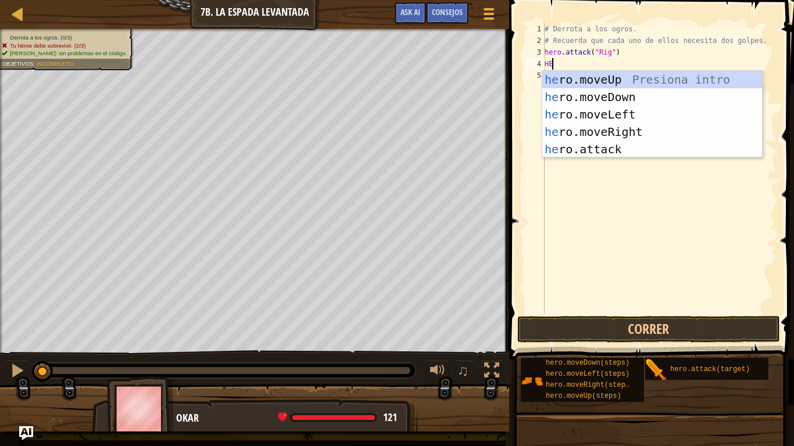
scroll to position [5, 1]
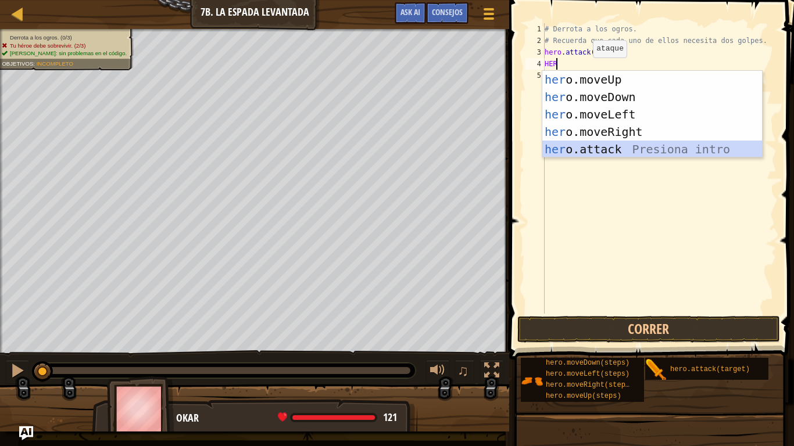
click at [594, 153] on div "her o.moveUp Presiona intro her o.moveDown Presiona intro her o.moveLeft Presio…" at bounding box center [652, 132] width 220 height 122
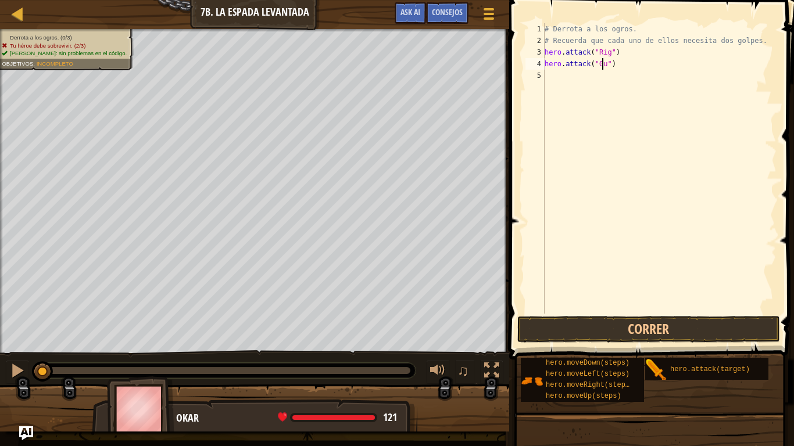
scroll to position [5, 5]
type textarea "hero.attack("Gurt")"
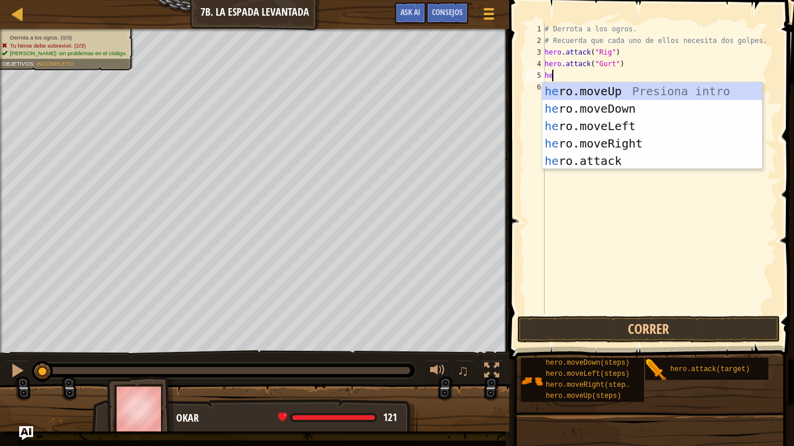
scroll to position [5, 1]
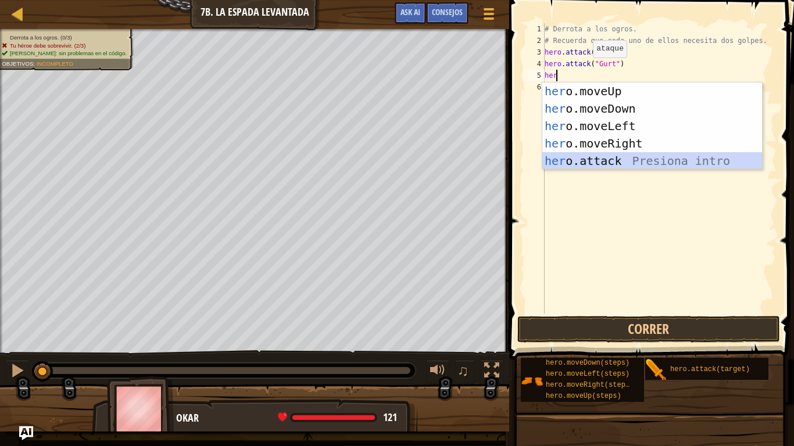
click at [587, 165] on div "her o.moveUp Presiona intro her o.moveDown Presiona intro her o.moveLeft Presio…" at bounding box center [652, 144] width 220 height 122
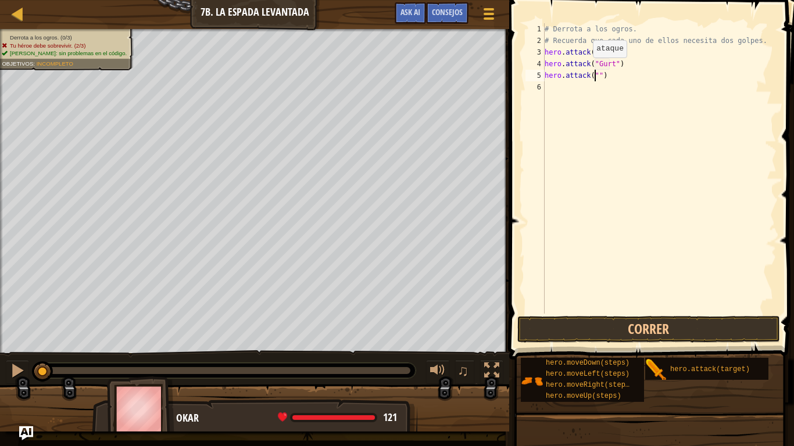
scroll to position [5, 5]
type textarea "hero.attack("Ack")"
click at [627, 76] on div "# Derrota a los ogros. # Recuerda que cada uno de ellos necesita dos golpes. he…" at bounding box center [659, 180] width 234 height 314
click at [628, 64] on div "# Derrota a los ogros. # Recuerda que cada uno de ellos necesita dos golpes. he…" at bounding box center [659, 180] width 234 height 314
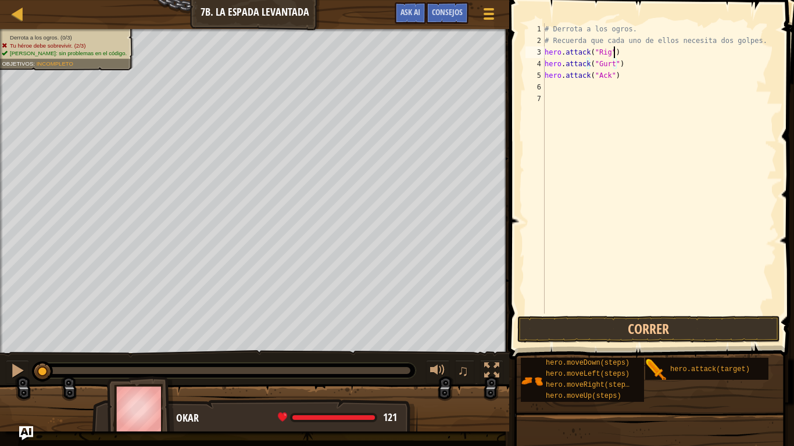
click at [629, 53] on div "# Derrota a los ogros. # Recuerda que cada uno de ellos necesita dos golpes. he…" at bounding box center [659, 180] width 234 height 314
drag, startPoint x: 619, startPoint y: 53, endPoint x: 545, endPoint y: 56, distance: 74.4
click at [545, 56] on div "# Derrota a los ogros. # Recuerda que cada uno de ellos necesita dos golpes. he…" at bounding box center [659, 180] width 234 height 314
type textarea "hero.attack("Gurt")"
paste textarea "hero.attack("Rig")"
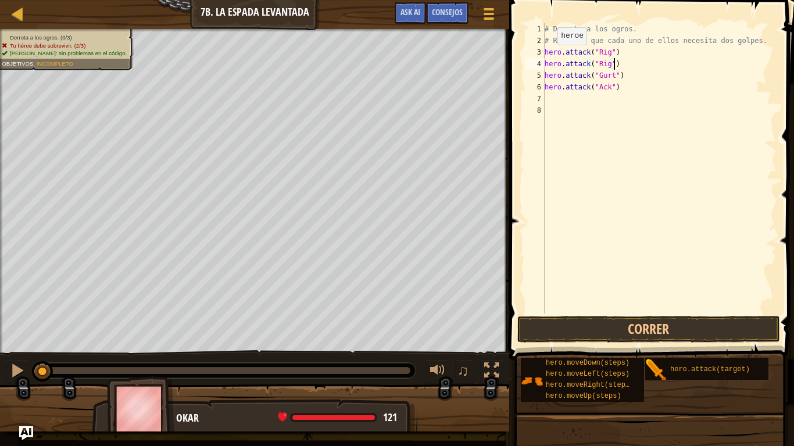
type textarea "hero.attack("Gurt")"
drag, startPoint x: 616, startPoint y: 76, endPoint x: 541, endPoint y: 80, distance: 75.6
click at [540, 80] on div "hero.attack("Gurt") 1 2 3 4 5 6 7 8 # Derrota a los ogros. # Recuerda que cada …" at bounding box center [649, 168] width 253 height 291
paste textarea "hero.attack("Gurt")"
type textarea "hero.attack("Gurt")"
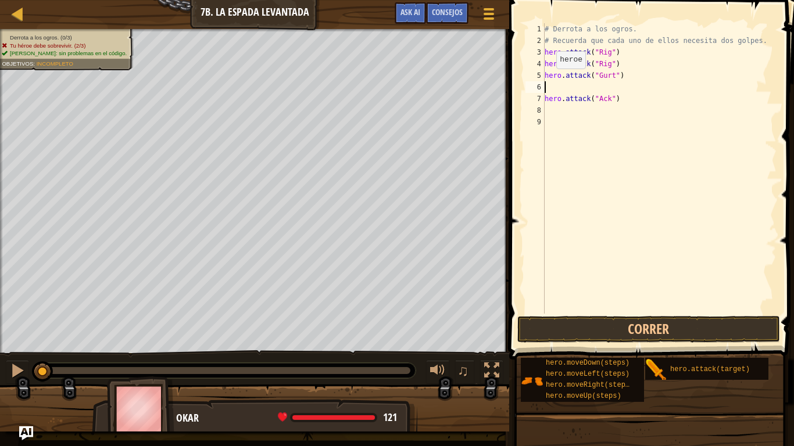
type textarea "hero.attack("Gurt")"
paste textarea "hero.attack("Gurt")"
drag, startPoint x: 614, startPoint y: 103, endPoint x: 536, endPoint y: 101, distance: 77.9
click at [536, 101] on div "hero.attack("Gurt") 1 2 3 4 5 6 7 8 9 # Derrota a los ogros. # Recuerda que cad…" at bounding box center [649, 168] width 253 height 291
type textarea "hero.attack("Ack")"
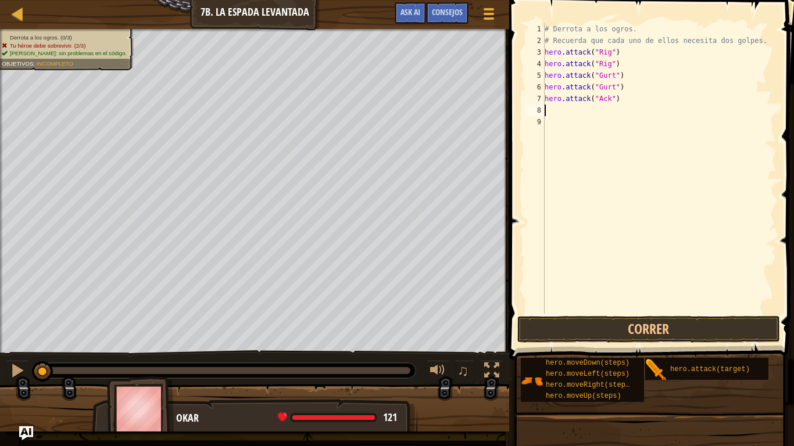
paste textarea "hero.attack("Ack")"
type textarea "hero.attack("Ack")"
click at [592, 329] on button "Correr" at bounding box center [648, 329] width 263 height 27
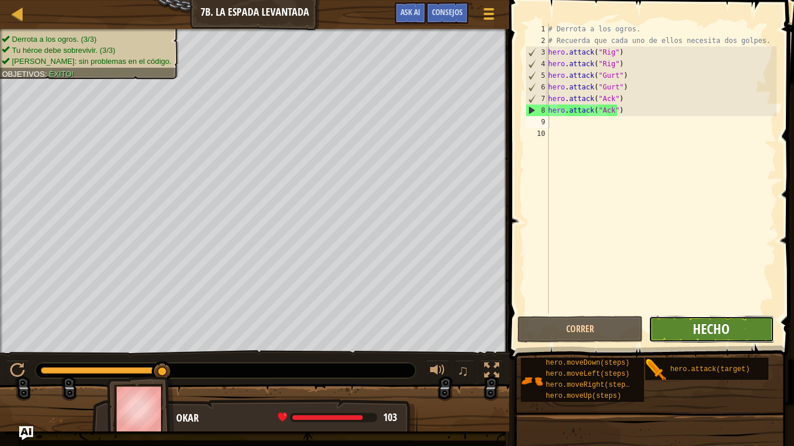
click at [700, 325] on span "Hecho" at bounding box center [711, 329] width 37 height 19
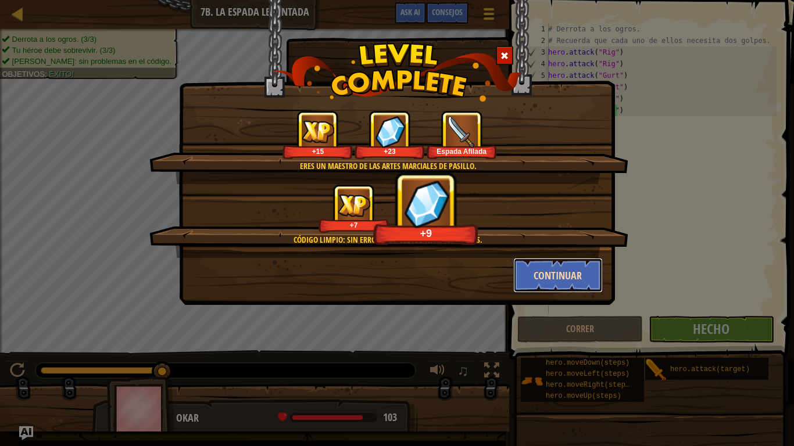
click at [580, 272] on button "Continuar" at bounding box center [558, 275] width 90 height 35
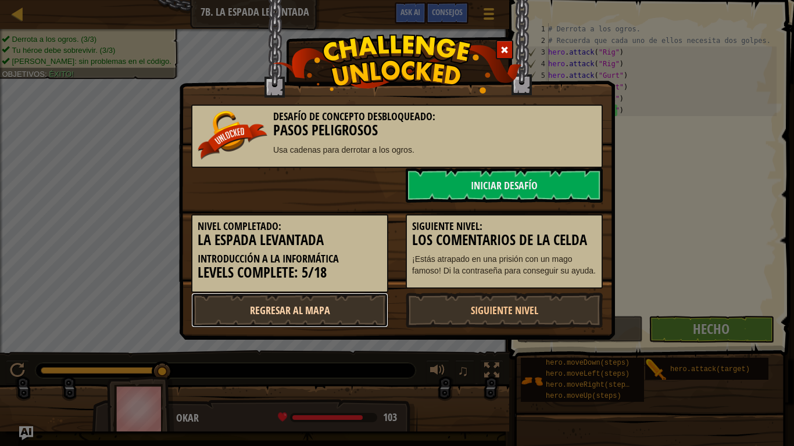
click at [344, 302] on link "Regresar al mapa" at bounding box center [289, 310] width 197 height 35
select select "es-ES"
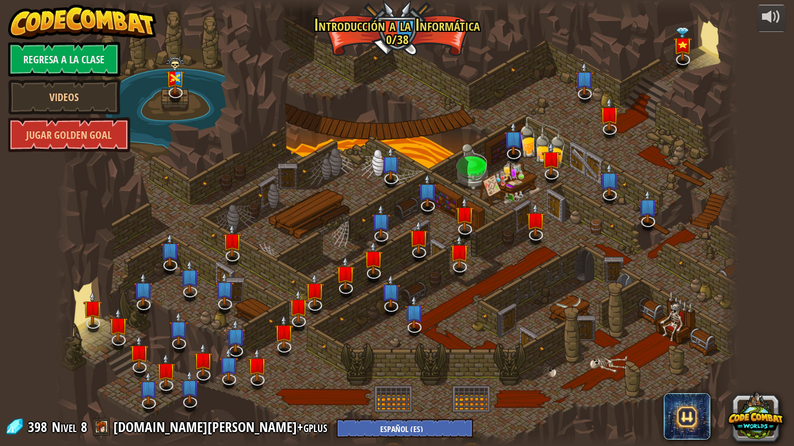
select select "es-ES"
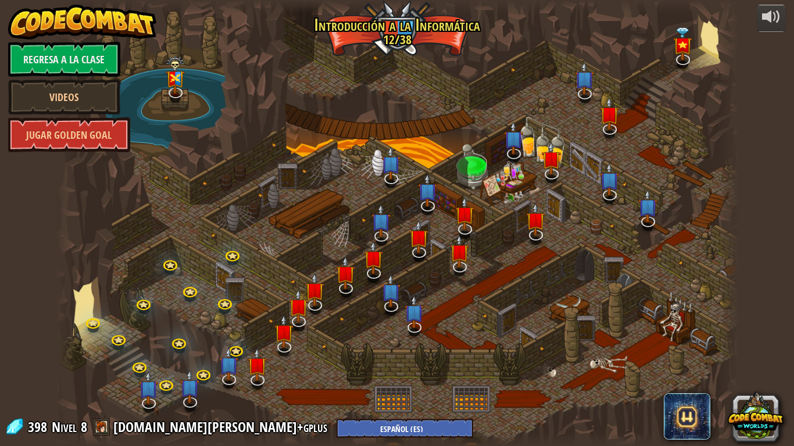
select select "es-ES"
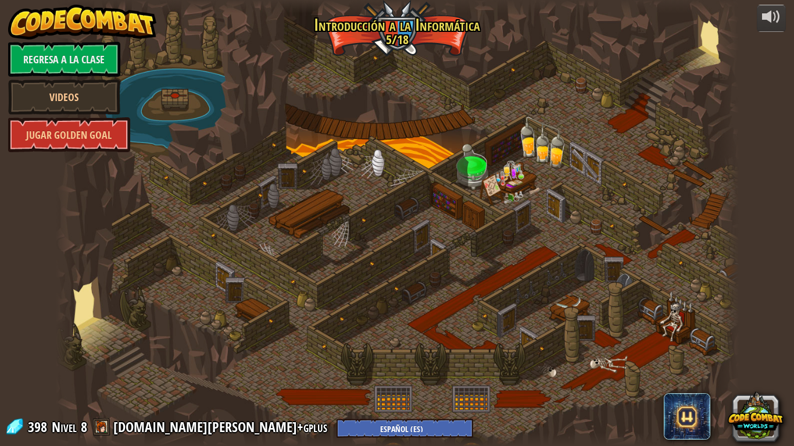
select select "es-ES"
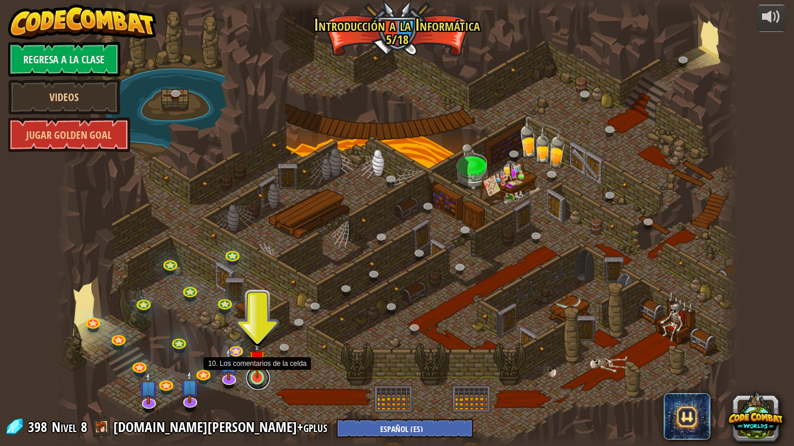
click at [254, 352] on link at bounding box center [257, 378] width 23 height 23
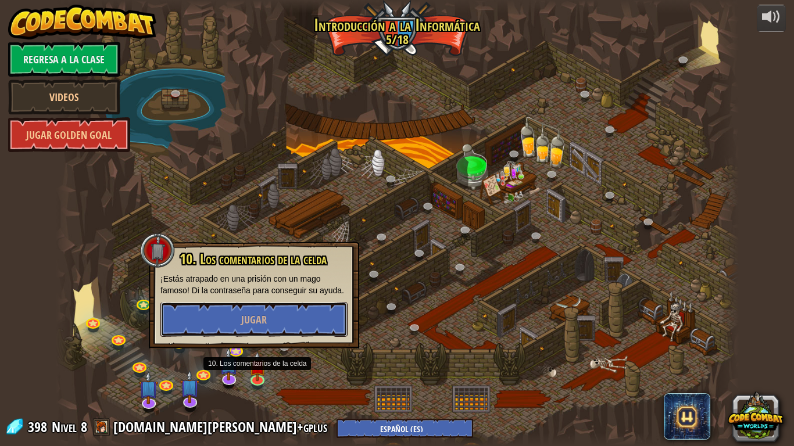
click at [261, 334] on button "Jugar" at bounding box center [253, 319] width 187 height 35
click at [259, 329] on div at bounding box center [397, 223] width 683 height 446
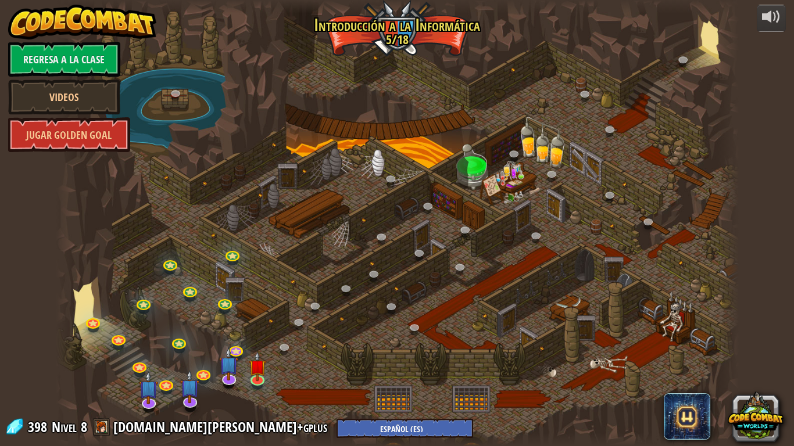
click at [260, 327] on div at bounding box center [397, 223] width 683 height 446
click at [259, 352] on img at bounding box center [257, 359] width 17 height 40
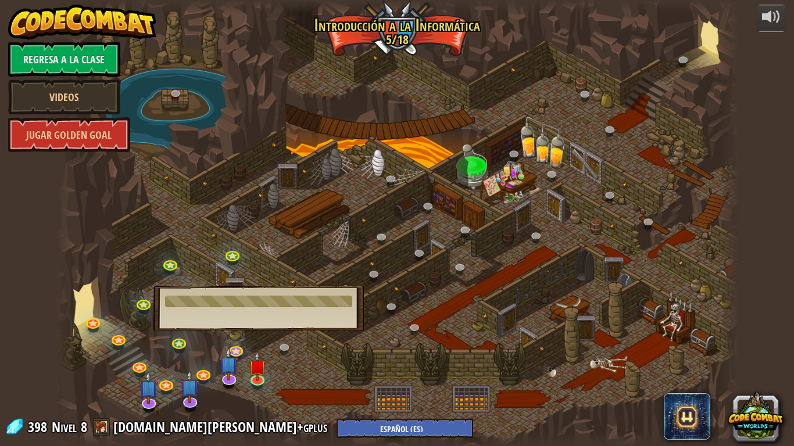
click at [445, 300] on div at bounding box center [397, 223] width 683 height 446
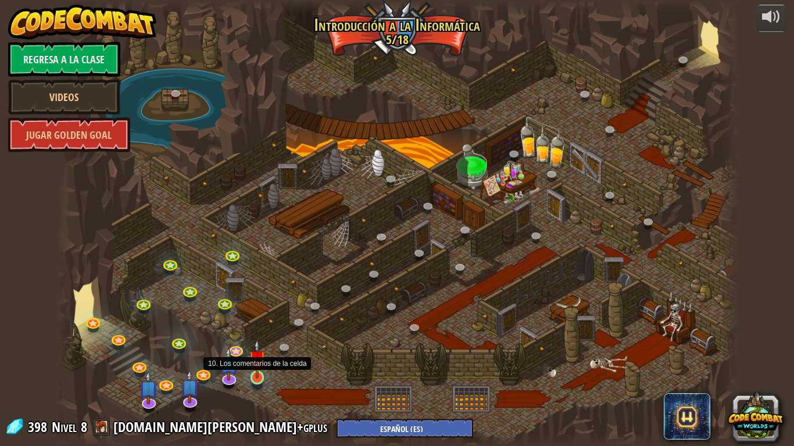
click at [260, 352] on div at bounding box center [257, 378] width 14 height 14
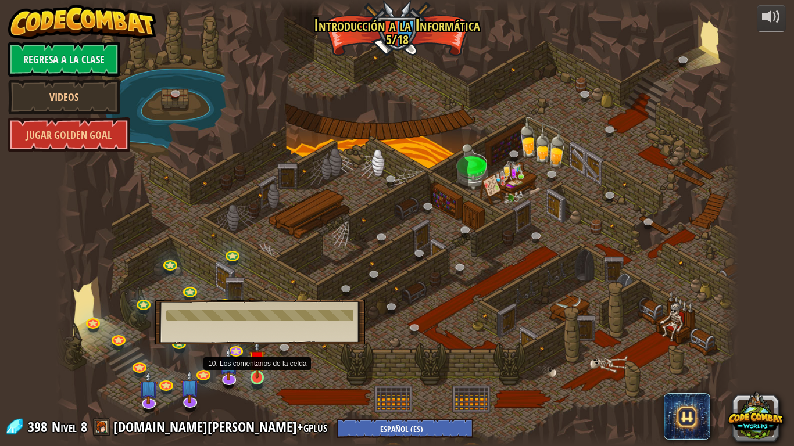
click at [264, 352] on div at bounding box center [257, 378] width 14 height 14
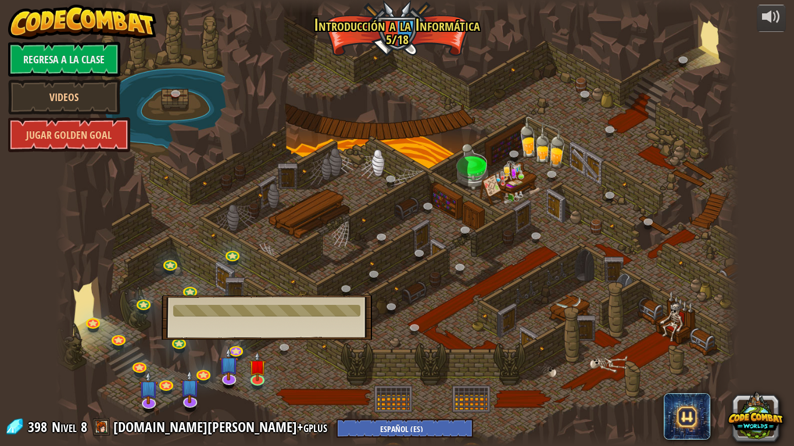
click at [282, 352] on div at bounding box center [397, 223] width 683 height 446
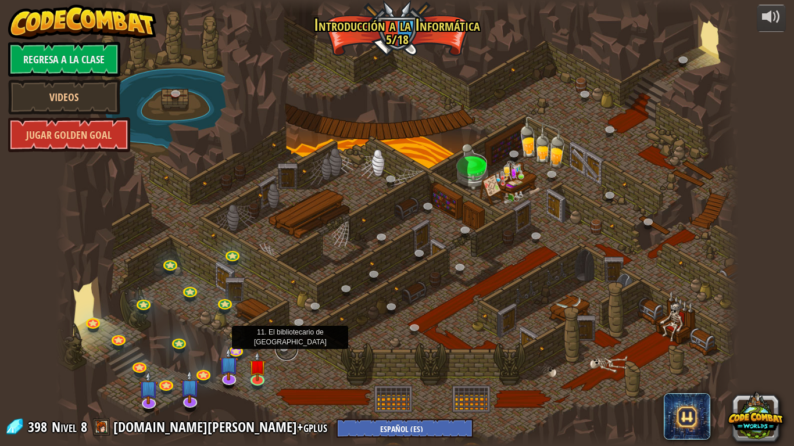
click at [282, 352] on link at bounding box center [286, 349] width 23 height 23
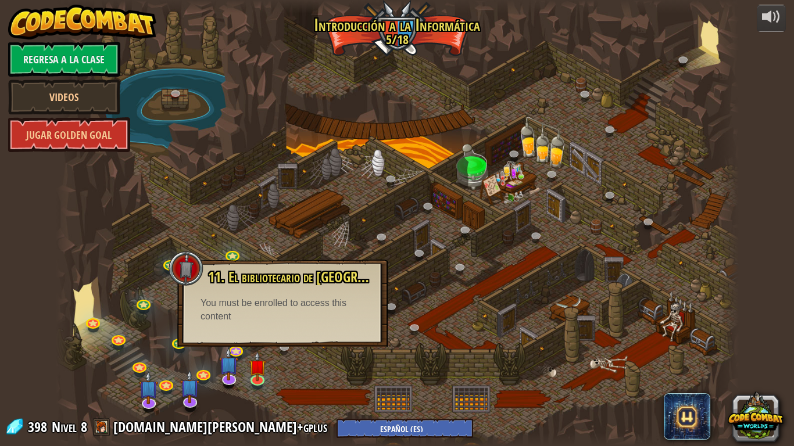
click at [302, 236] on div at bounding box center [397, 223] width 683 height 446
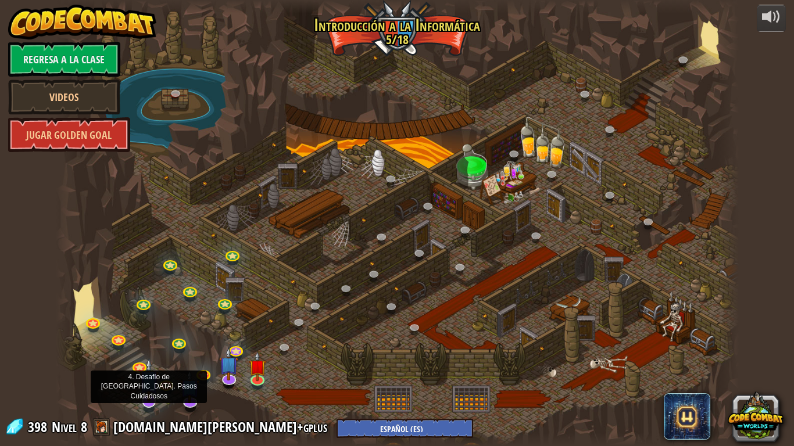
click at [150, 352] on img at bounding box center [148, 380] width 19 height 44
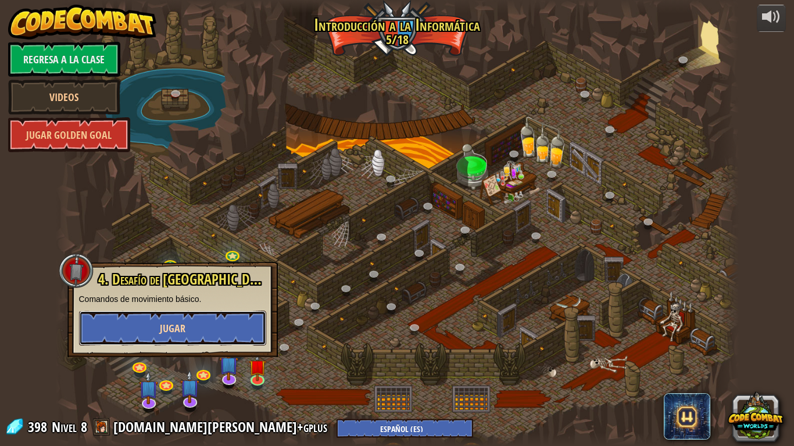
click at [178, 331] on span "Jugar" at bounding box center [173, 328] width 26 height 15
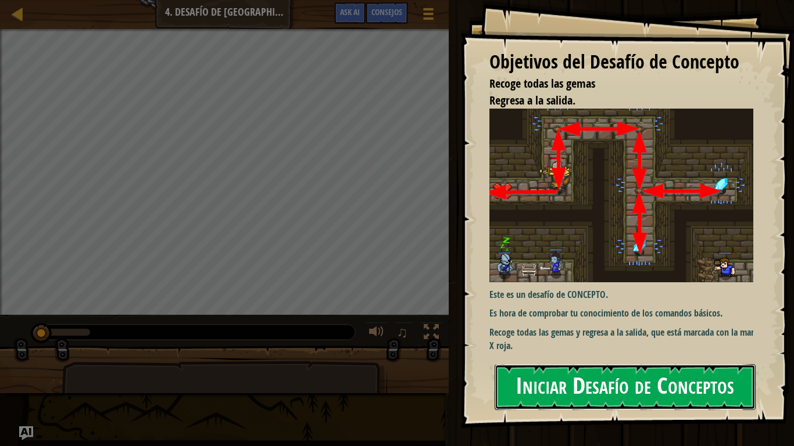
click at [677, 352] on button "Iniciar Desafío de Conceptos" at bounding box center [624, 387] width 261 height 46
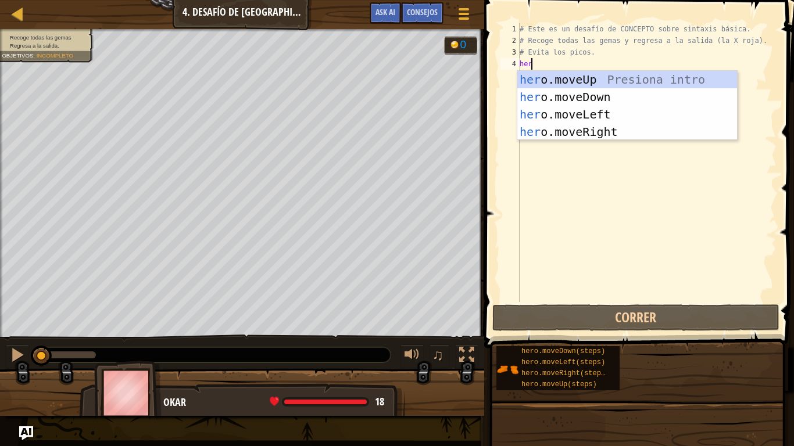
type textarea "her"
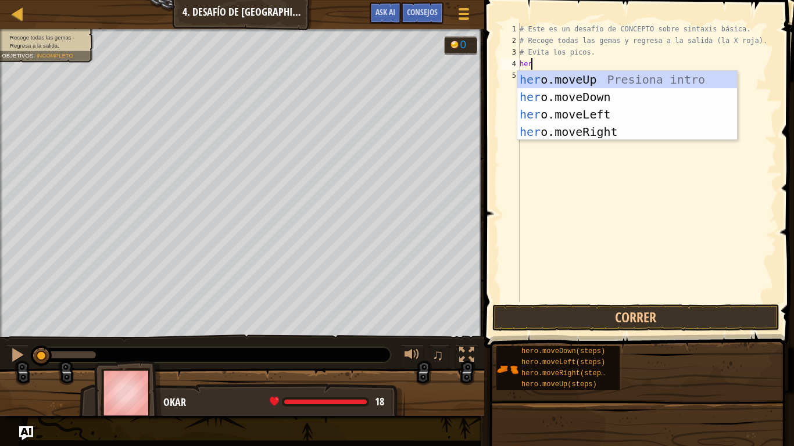
scroll to position [5, 0]
click at [593, 81] on div "her o.moveUp Presiona intro her o.moveDown Presiona intro her o.moveLeft Presio…" at bounding box center [627, 123] width 220 height 105
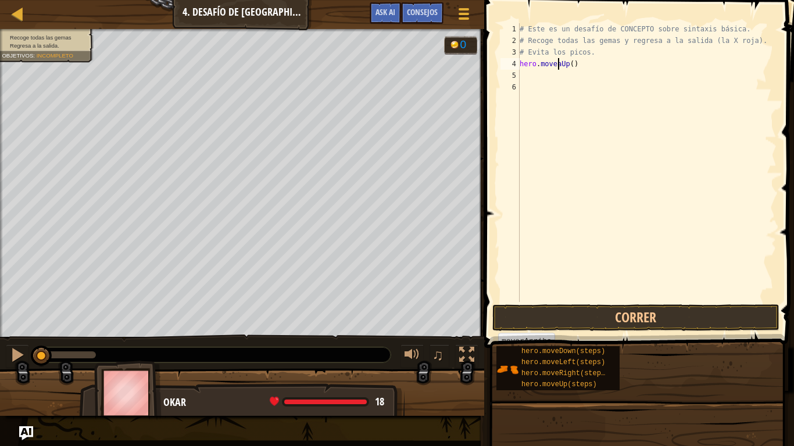
scroll to position [5, 3]
type textarea "hero.moveUp()"
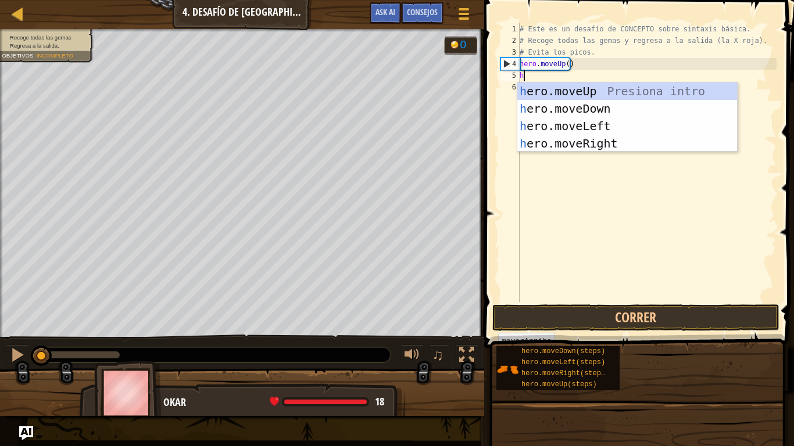
type textarea "her"
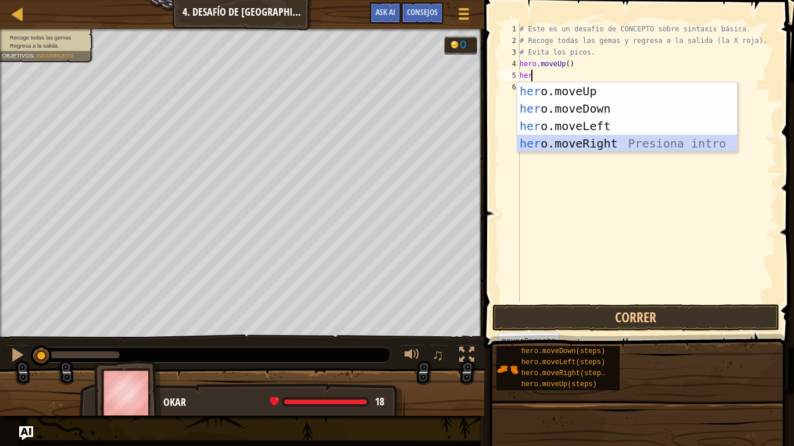
click at [589, 140] on div "her o.moveUp Presiona intro her o.moveDown Presiona intro her o.moveLeft Presio…" at bounding box center [627, 135] width 220 height 105
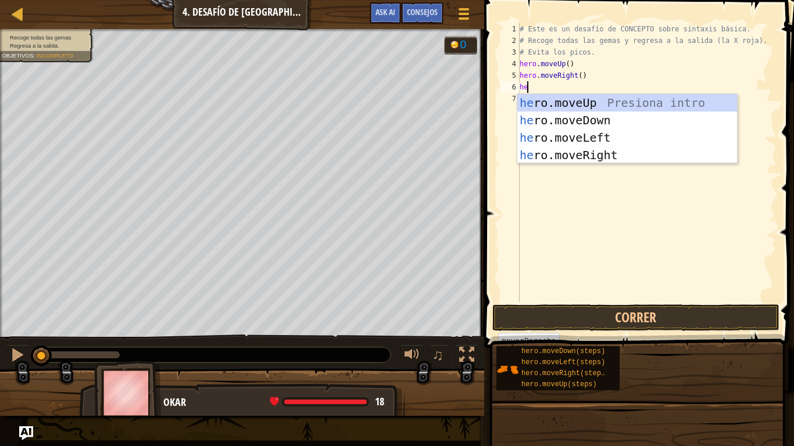
type textarea "her"
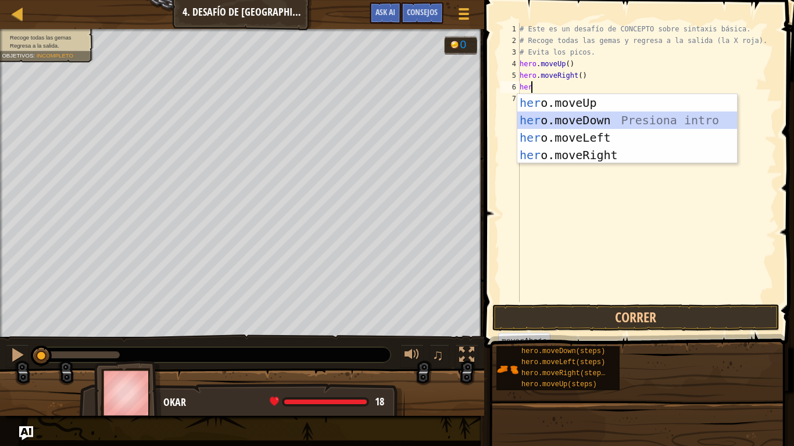
click at [596, 119] on div "her o.moveUp Presiona intro her o.moveDown Presiona intro her o.moveLeft Presio…" at bounding box center [627, 146] width 220 height 105
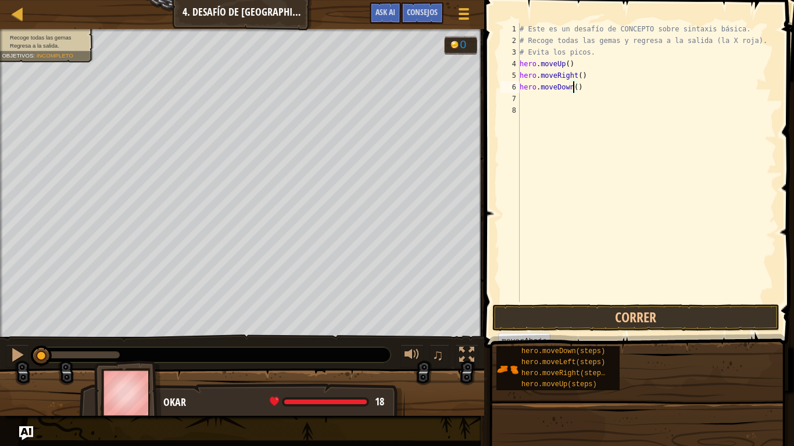
type textarea "hero.moveDown(2)"
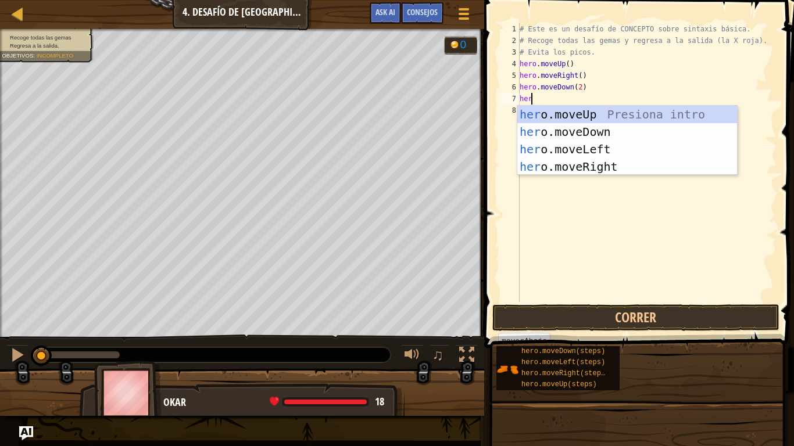
type textarea "hero"
click at [596, 119] on div "hero .moveUp Presiona intro hero .moveDown Presiona intro hero .moveLeft Presio…" at bounding box center [627, 158] width 220 height 105
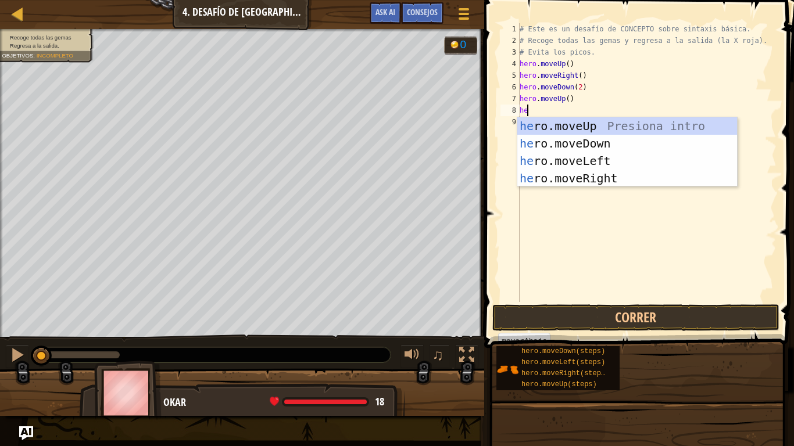
type textarea "her"
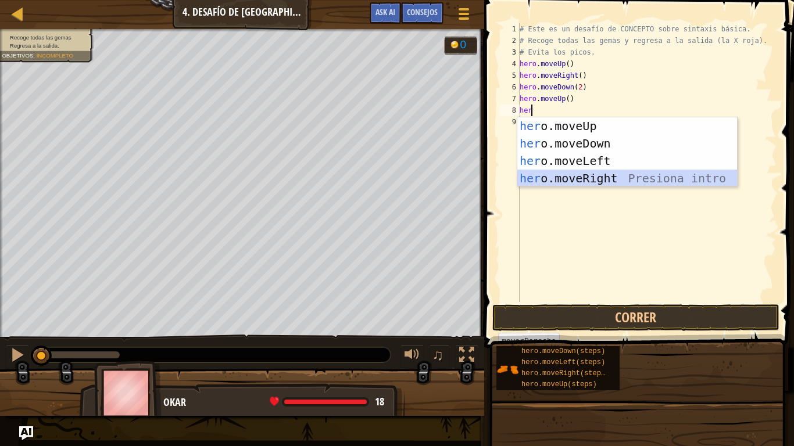
click at [595, 178] on div "her o.moveUp Presiona intro her o.moveDown Presiona intro her o.moveLeft Presio…" at bounding box center [627, 169] width 220 height 105
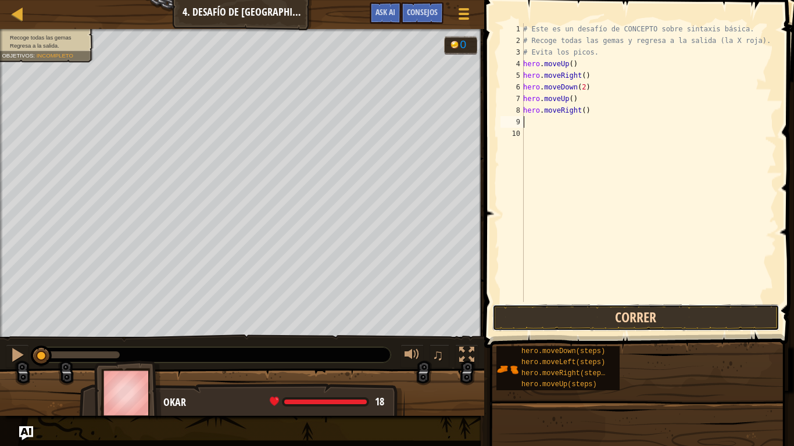
click at [619, 316] on button "Correr" at bounding box center [635, 317] width 287 height 27
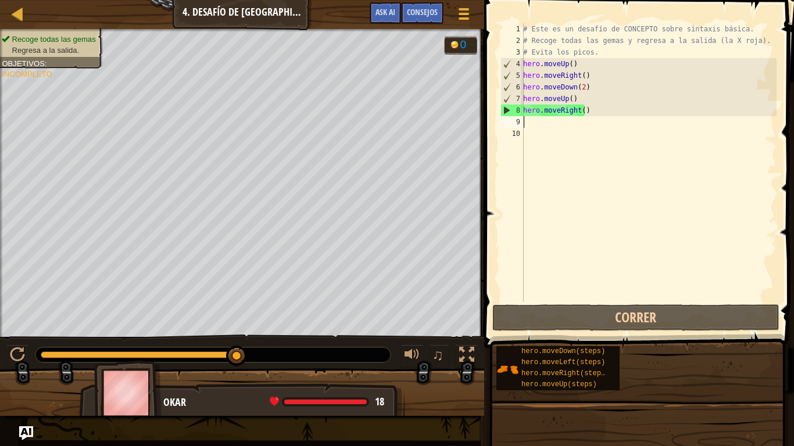
click at [558, 134] on div "# Este es un desafío de CONCEPTO sobre sintaxis básica. # Recoge todas las gema…" at bounding box center [649, 174] width 256 height 302
click at [555, 128] on div "# Este es un desafío de CONCEPTO sobre sintaxis básica. # Recoge todas las gema…" at bounding box center [649, 174] width 256 height 302
type textarea "her"
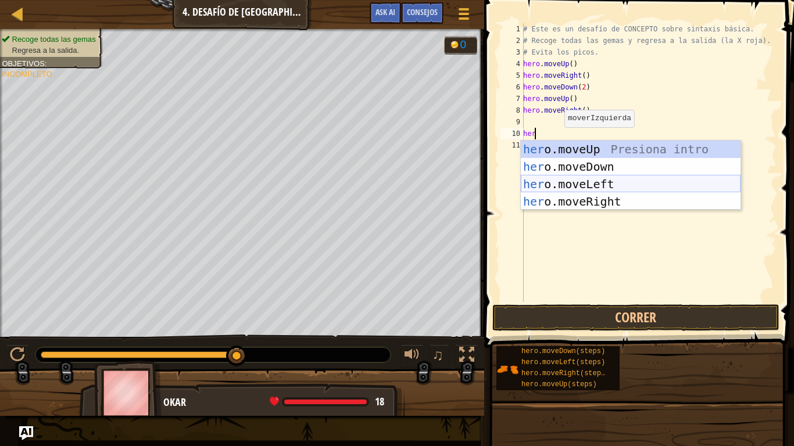
click at [586, 184] on div "her o.moveUp Presiona intro her o.moveDown Presiona intro her o.moveLeft Presio…" at bounding box center [631, 193] width 220 height 105
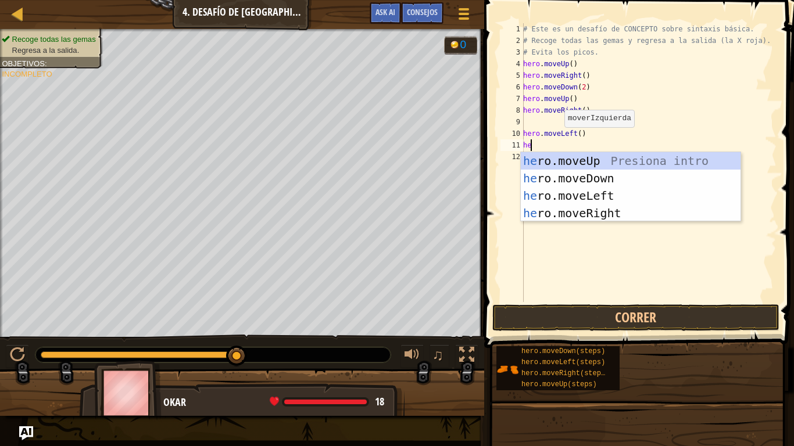
type textarea "her"
click at [598, 162] on div "her o.moveUp Presiona intro her o.moveDown Presiona intro her o.moveLeft Presio…" at bounding box center [631, 204] width 220 height 105
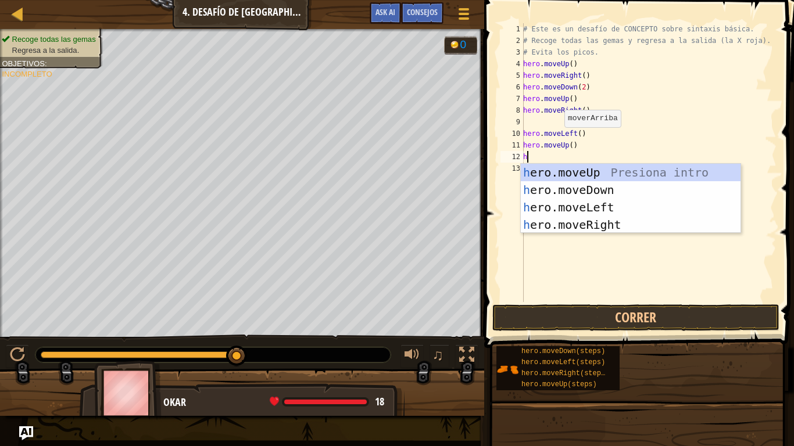
type textarea "her"
click at [604, 206] on div "her o.moveUp Presiona intro her o.moveDown Presiona intro her o.moveLeft Presio…" at bounding box center [631, 216] width 220 height 105
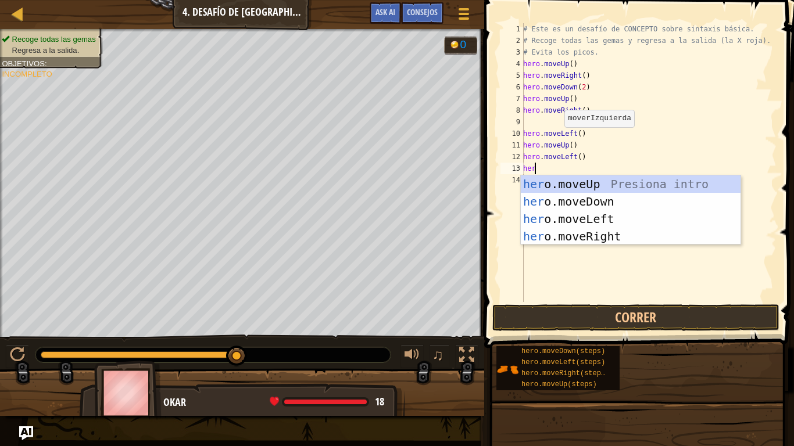
type textarea "her"
click at [605, 203] on div "her o.moveUp Presiona intro her o.moveDown Presiona intro her o.moveLeft Presio…" at bounding box center [631, 227] width 220 height 105
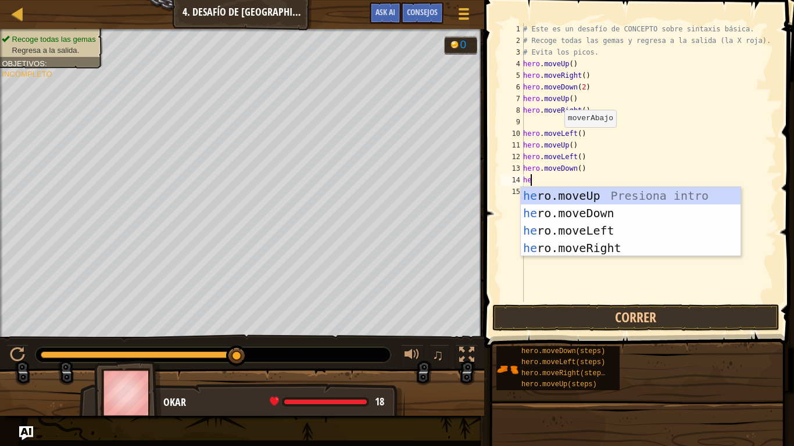
type textarea "her"
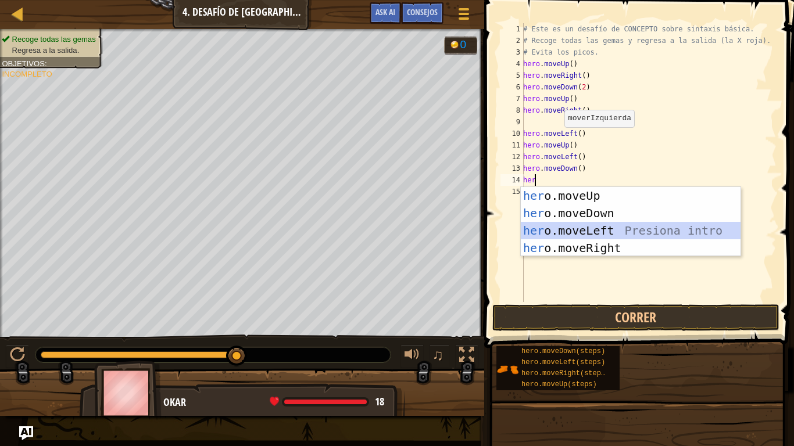
click at [599, 232] on div "her o.moveUp Presiona intro her o.moveDown Presiona intro her o.moveLeft Presio…" at bounding box center [631, 239] width 220 height 105
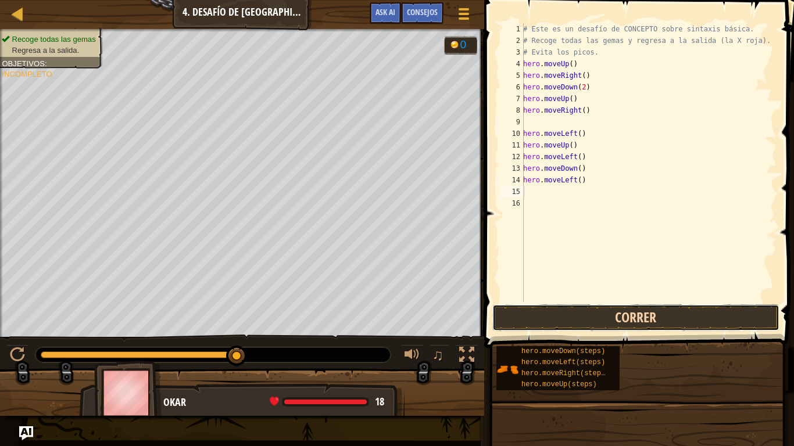
click at [618, 317] on button "Correr" at bounding box center [635, 317] width 287 height 27
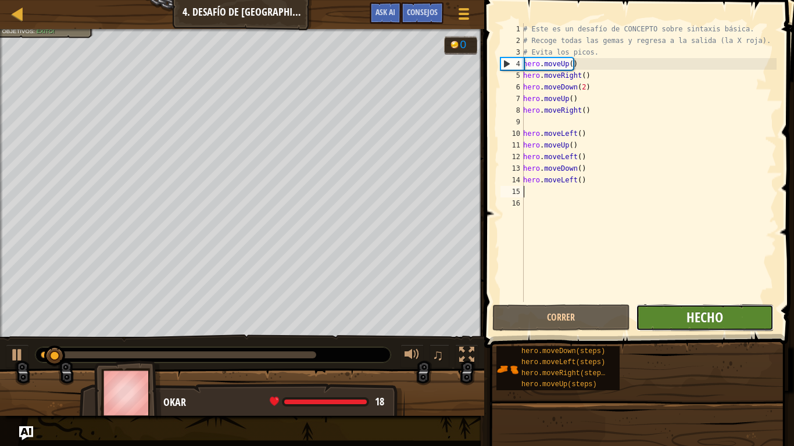
click at [688, 317] on span "Hecho" at bounding box center [704, 317] width 37 height 19
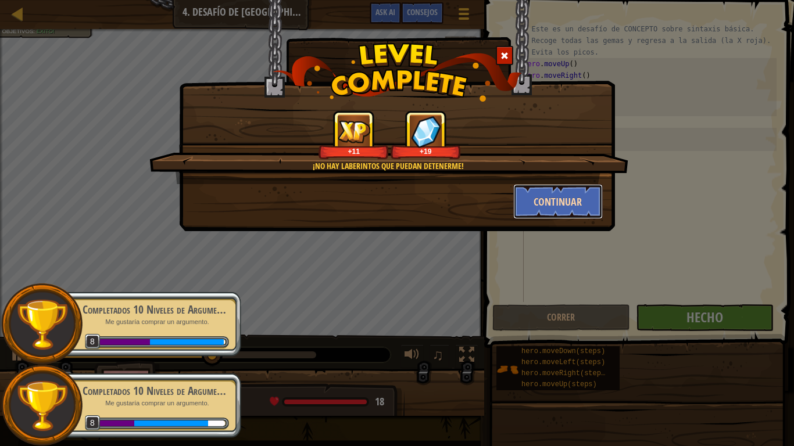
click at [562, 213] on button "Continuar" at bounding box center [558, 201] width 90 height 35
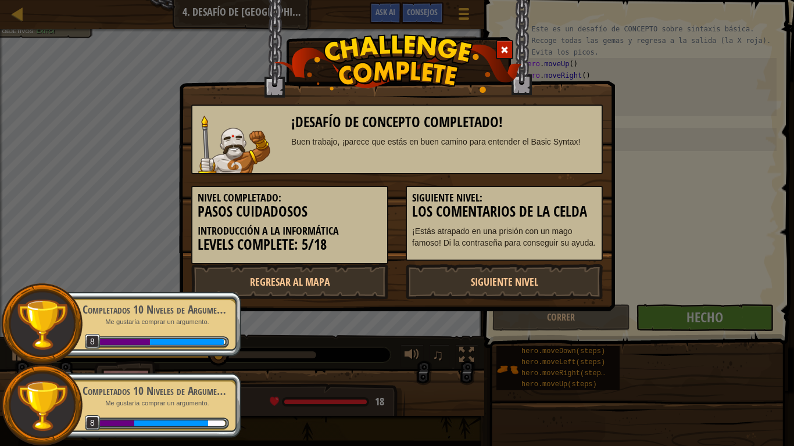
click at [560, 206] on h3 "Los comentarios de la celda" at bounding box center [504, 212] width 184 height 16
click at [512, 285] on link "Siguiente nivel" at bounding box center [504, 281] width 197 height 35
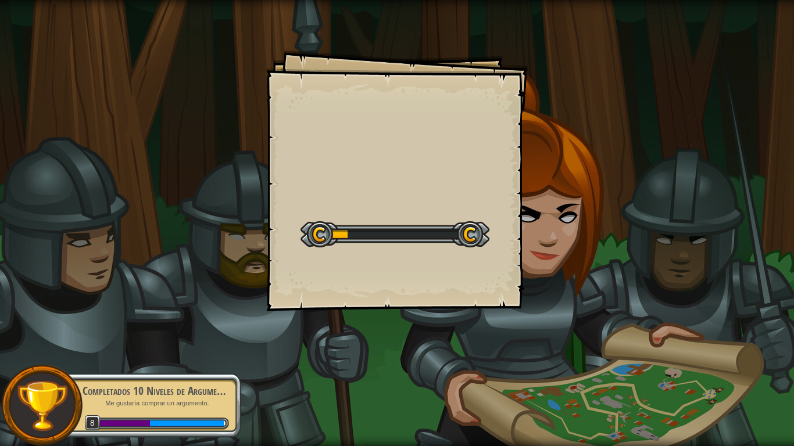
click at [512, 285] on div "Goals Start Level Error al cargar desde el servidor. Intenta refrescar la págin…" at bounding box center [396, 180] width 261 height 261
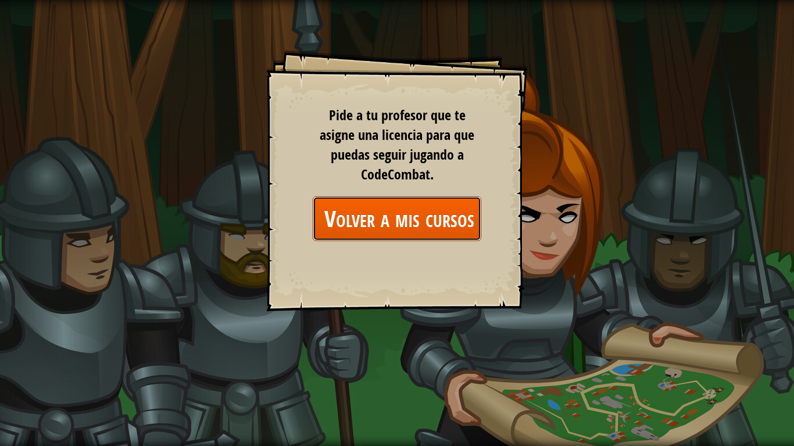
click at [384, 234] on link "Volver a mis cursos" at bounding box center [397, 218] width 169 height 45
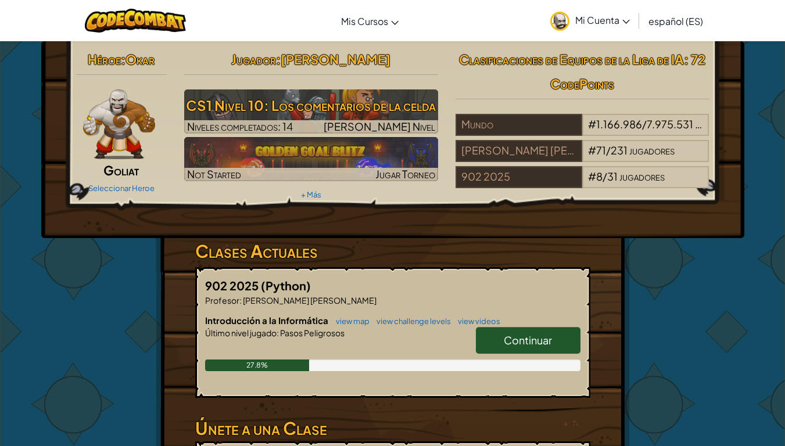
click at [486, 341] on link "Continuar" at bounding box center [528, 340] width 105 height 27
select select "es-ES"
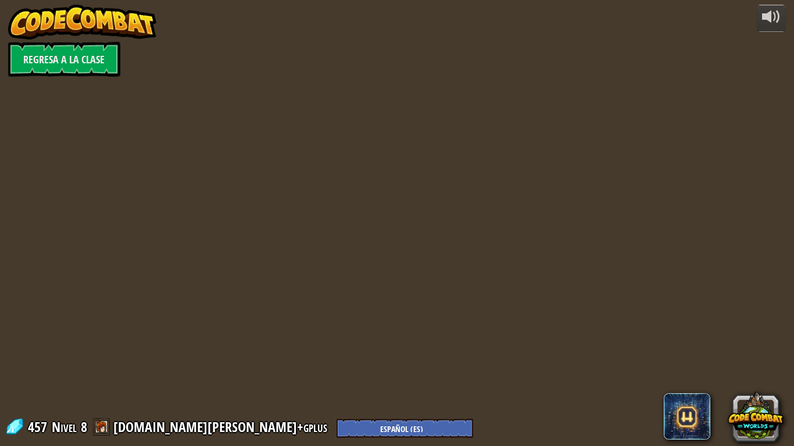
select select "es-ES"
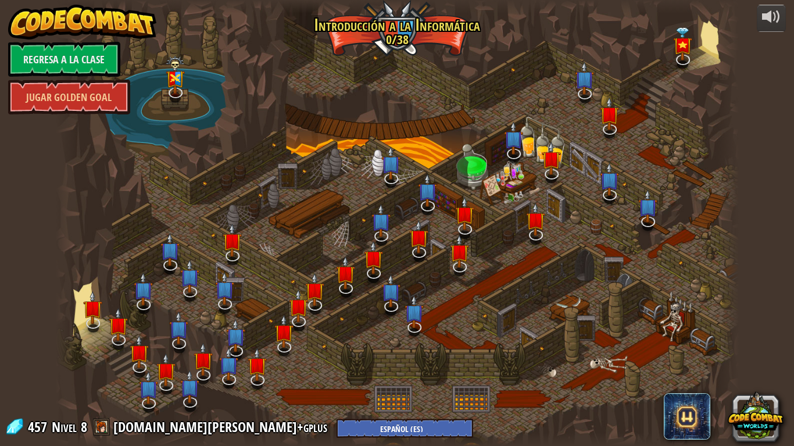
select select "es-ES"
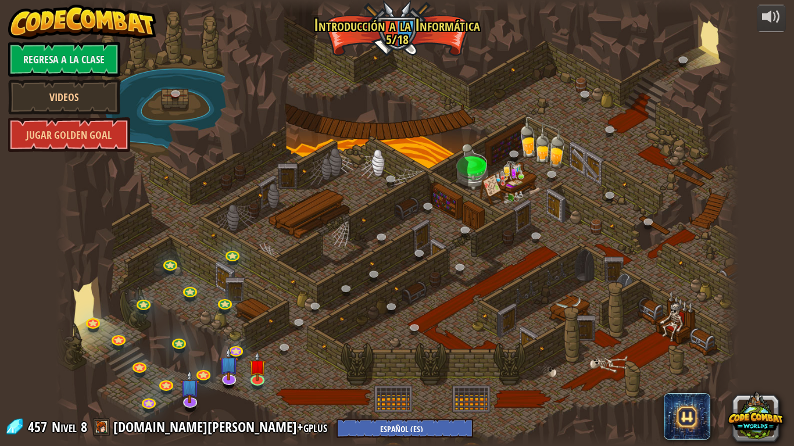
select select "es-ES"
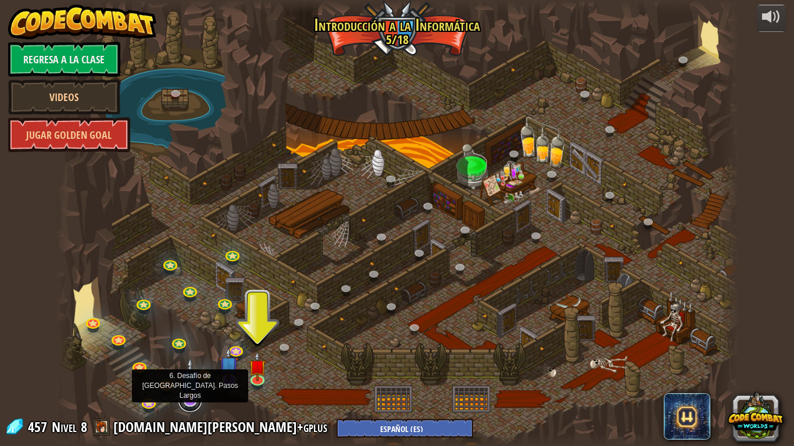
click at [189, 352] on link at bounding box center [189, 400] width 23 height 23
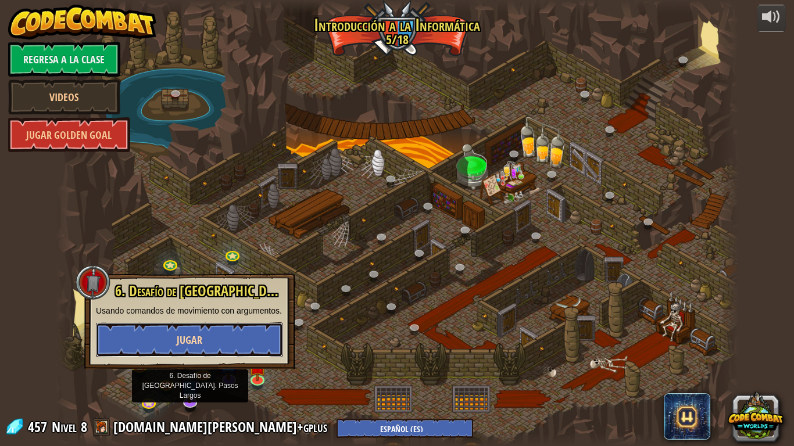
click at [234, 339] on button "Jugar" at bounding box center [189, 339] width 187 height 35
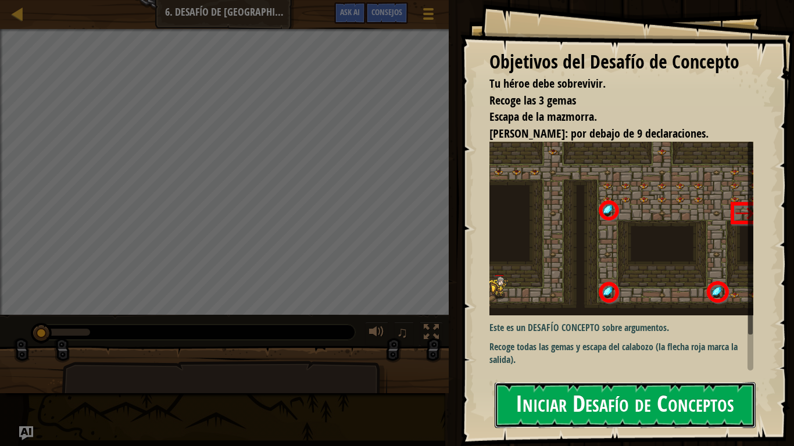
click at [629, 352] on button "Iniciar Desafío de Conceptos" at bounding box center [624, 405] width 261 height 46
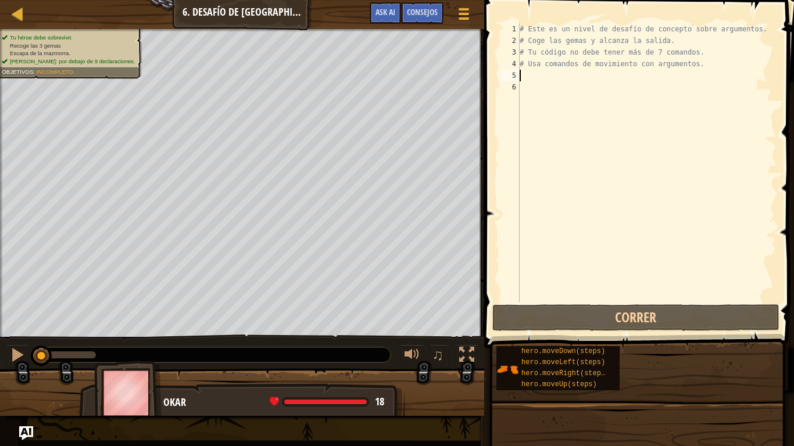
scroll to position [5, 0]
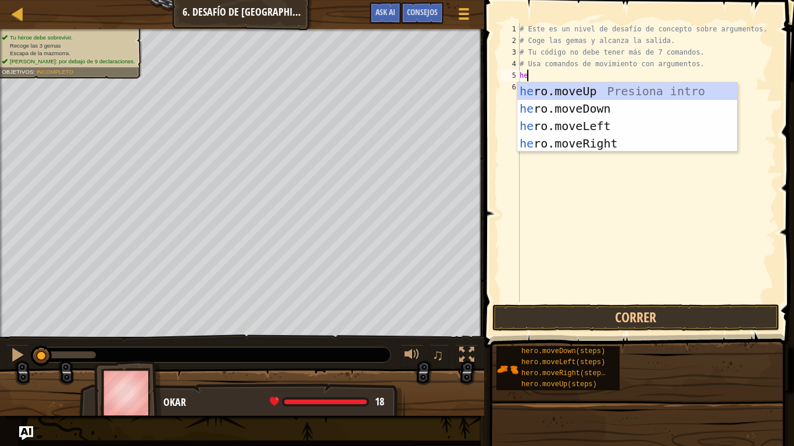
type textarea "her"
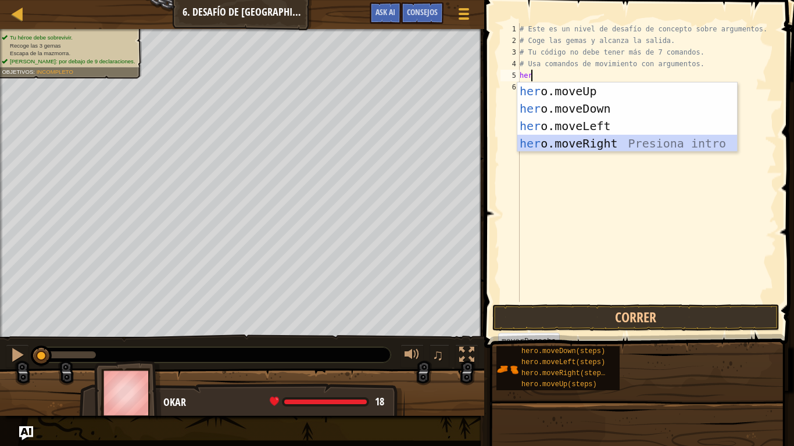
click at [601, 141] on div "her o.moveUp Presiona intro her o.moveDown Presiona intro her o.moveLeft Presio…" at bounding box center [627, 135] width 220 height 105
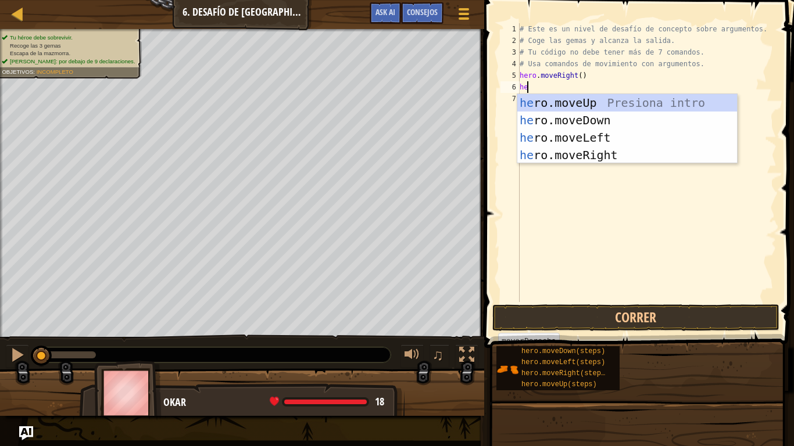
type textarea "her"
click at [607, 105] on div "her o.moveUp Presiona intro her o.moveDown Presiona intro her o.moveLeft Presio…" at bounding box center [627, 146] width 220 height 105
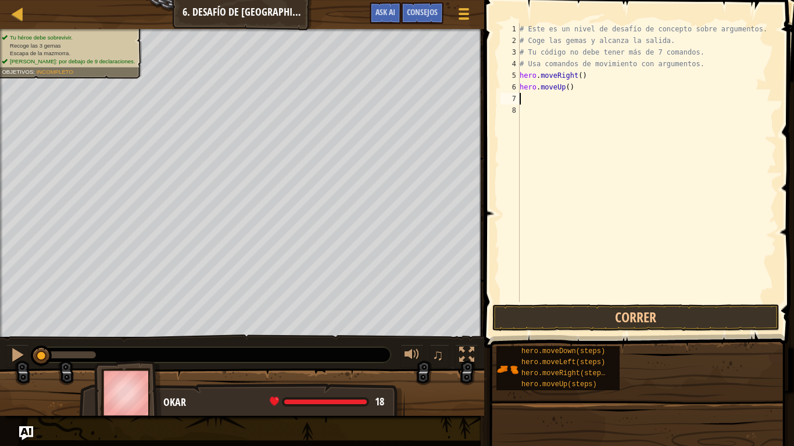
click at [572, 97] on div "# Este es un nivel de desafío de concepto sobre argumentos. # Coge las gemas y …" at bounding box center [646, 174] width 259 height 302
click at [575, 88] on div "# Este es un nivel de desafío de concepto sobre argumentos. # Coge las gemas y …" at bounding box center [646, 174] width 259 height 302
type textarea "hero.moveUp()"
type textarea "hero.moveUp(3)"
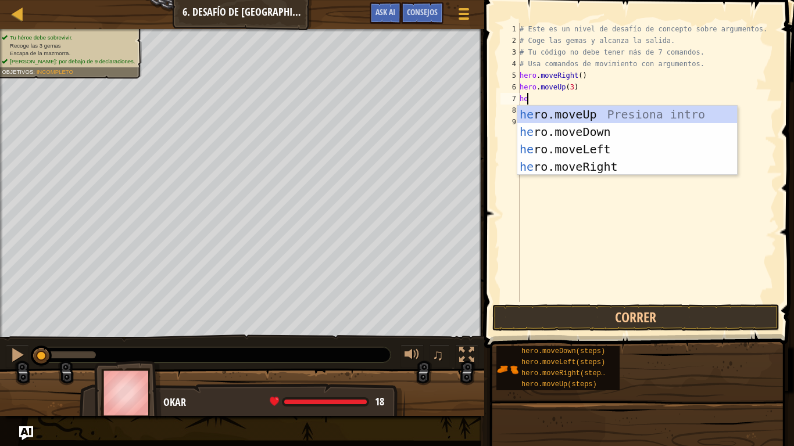
type textarea "her"
click at [600, 163] on div "her o.moveUp Presiona intro her o.moveDown Presiona intro her o.moveLeft Presio…" at bounding box center [627, 158] width 220 height 105
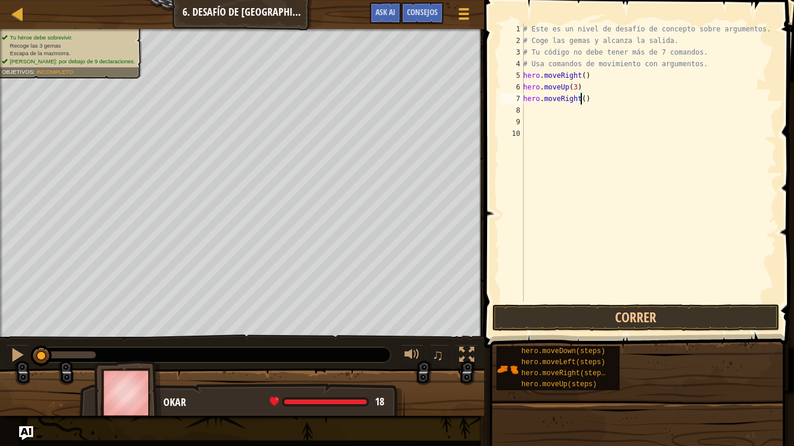
type textarea "hero.moveRight(2)"
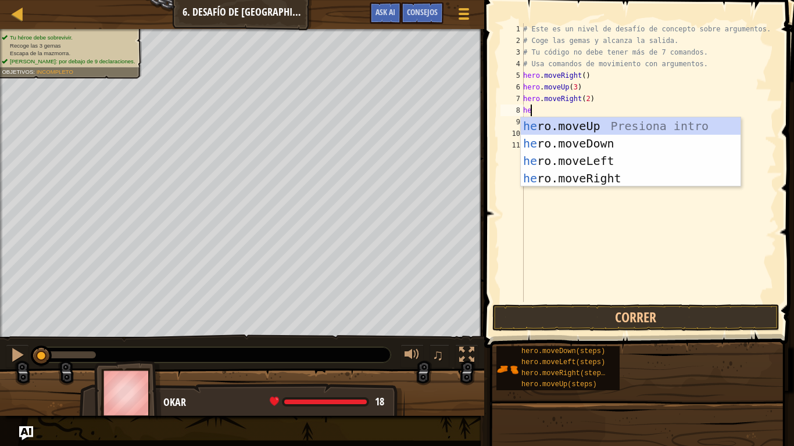
type textarea "her"
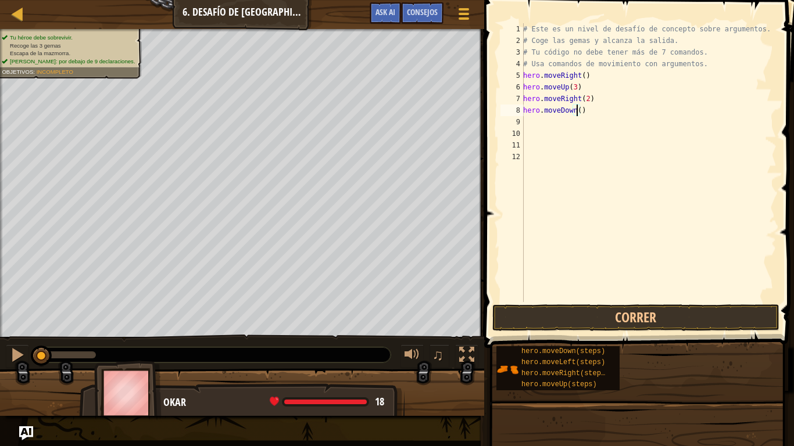
type textarea "hero.moveDown(3)"
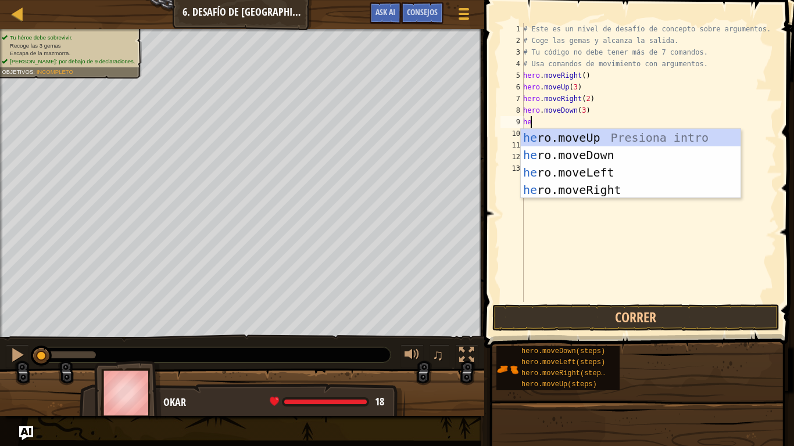
type textarea "her"
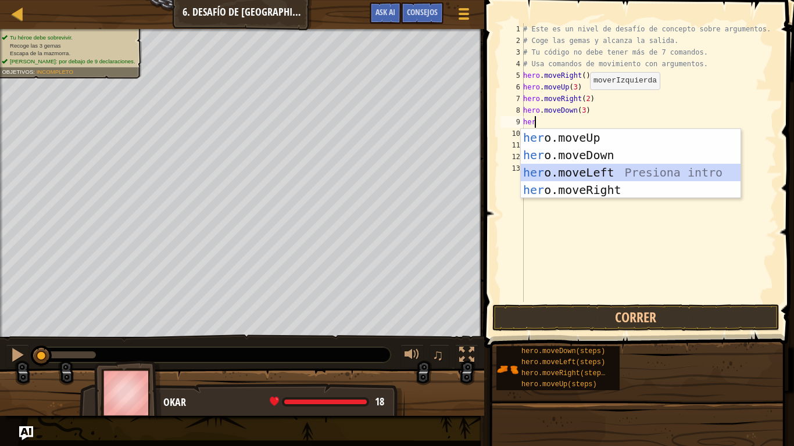
click at [601, 179] on div "her o.moveUp Presiona intro her o.moveDown Presiona intro her o.moveLeft Presio…" at bounding box center [631, 181] width 220 height 105
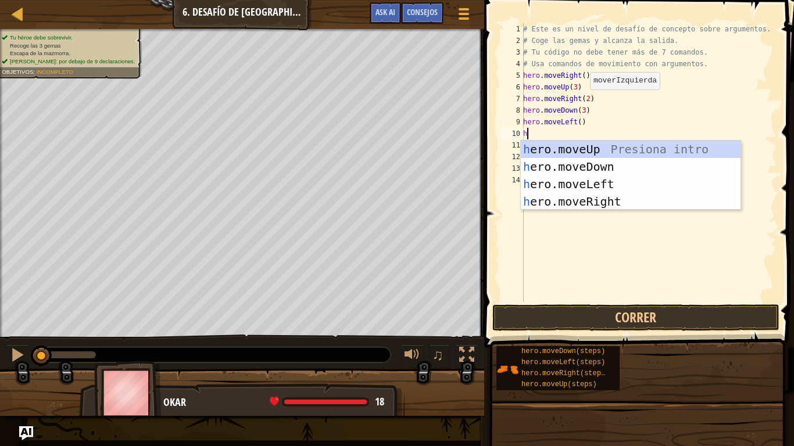
type textarea "her"
click at [605, 148] on div "her o.moveUp Presiona intro her o.moveDown Presiona intro her o.moveLeft Presio…" at bounding box center [631, 193] width 220 height 105
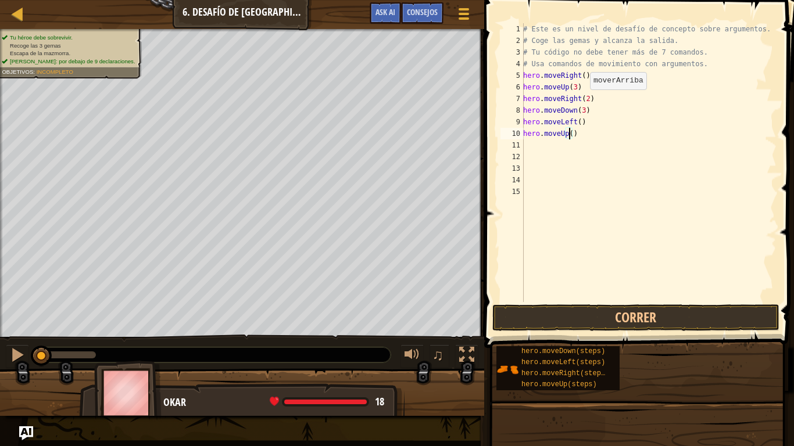
type textarea "hero.moveUp(2)"
click at [697, 320] on button "Correr" at bounding box center [635, 317] width 287 height 27
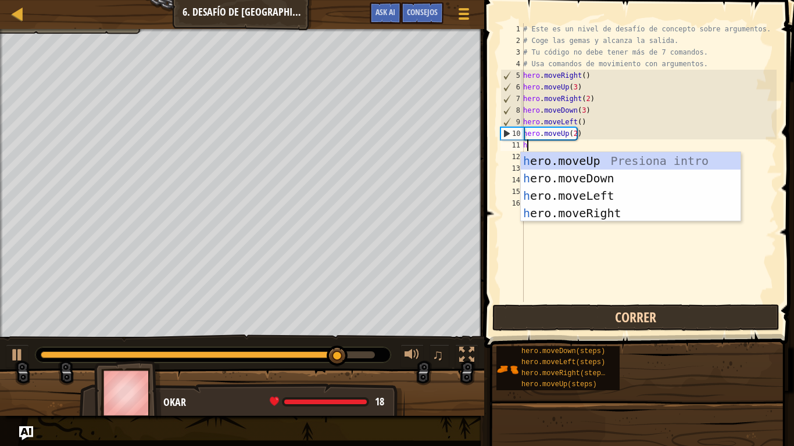
type textarea "her"
click at [638, 213] on div "her o.moveUp Presiona intro her o.moveDown Presiona intro her o.moveLeft Presio…" at bounding box center [631, 204] width 220 height 105
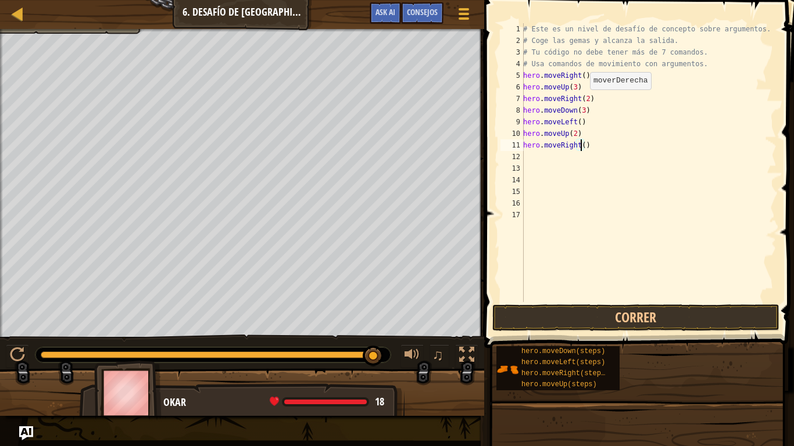
scroll to position [5, 5]
click at [667, 325] on button "Correr" at bounding box center [635, 317] width 287 height 27
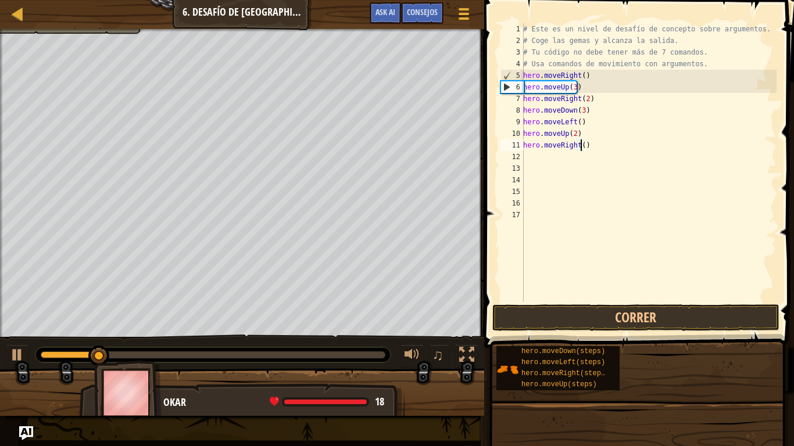
type textarea "hero.moveRight(3)"
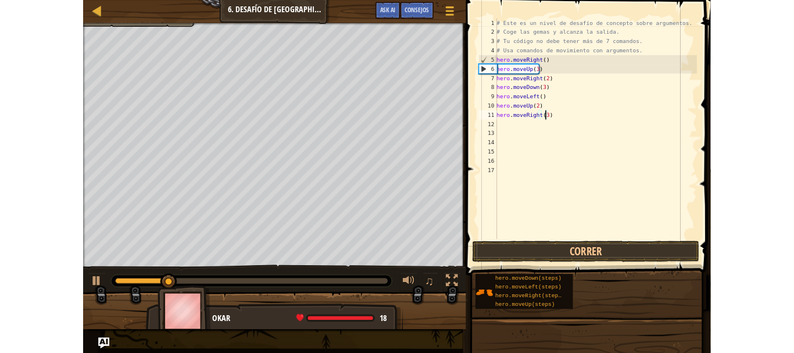
scroll to position [5, 0]
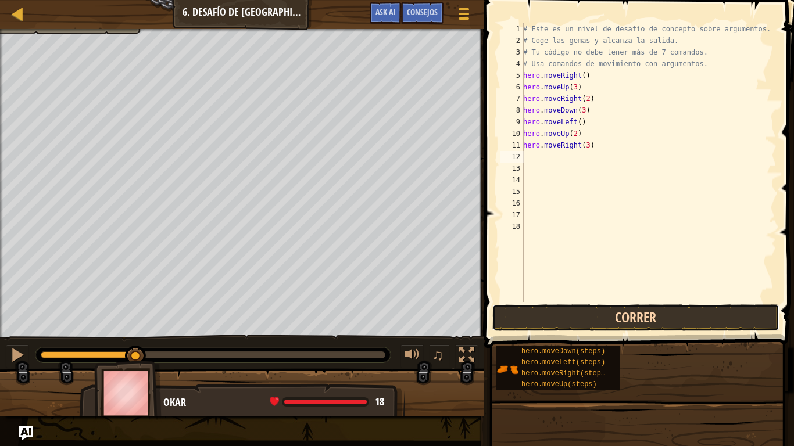
click at [666, 308] on button "Correr" at bounding box center [635, 317] width 287 height 27
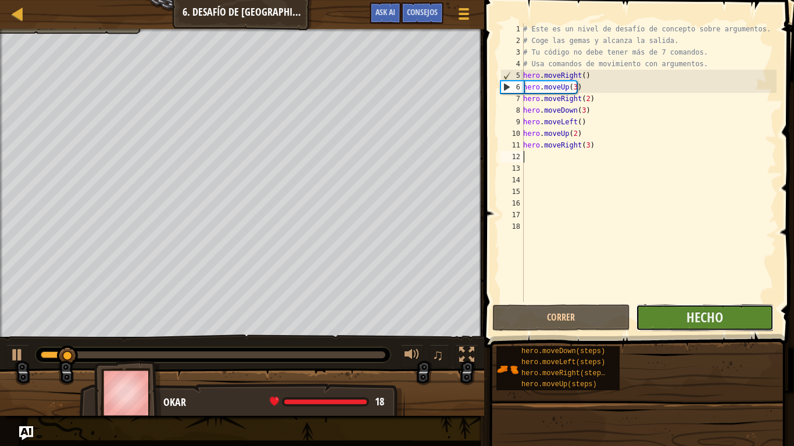
click at [676, 311] on button "Hecho" at bounding box center [705, 317] width 138 height 27
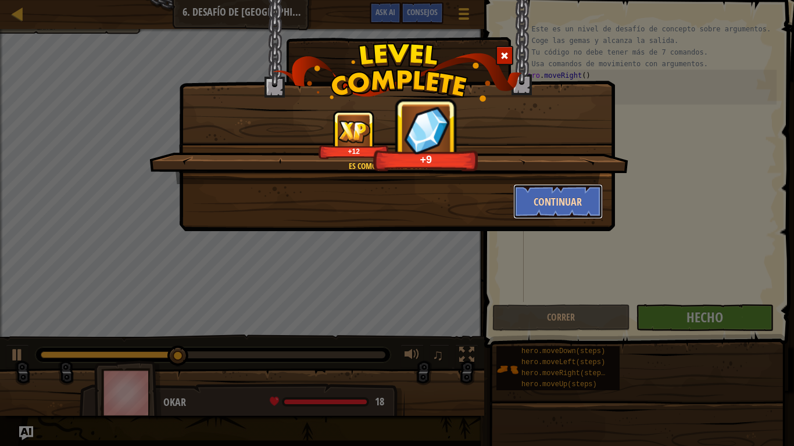
click at [573, 203] on button "Continuar" at bounding box center [558, 201] width 90 height 35
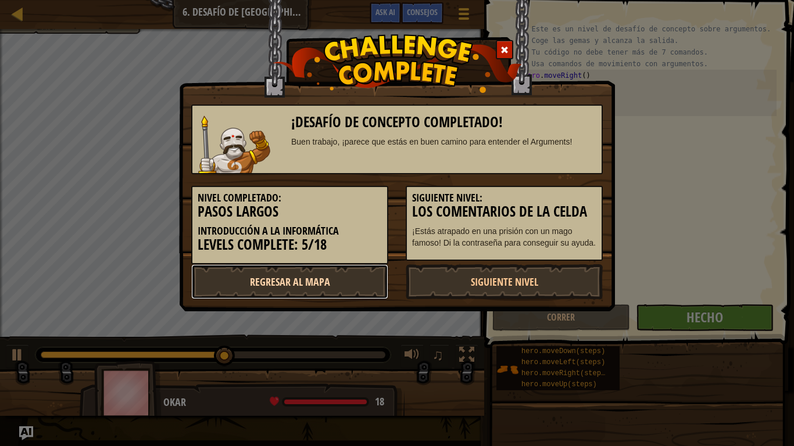
click at [331, 293] on link "Regresar al mapa" at bounding box center [289, 281] width 197 height 35
select select "es-ES"
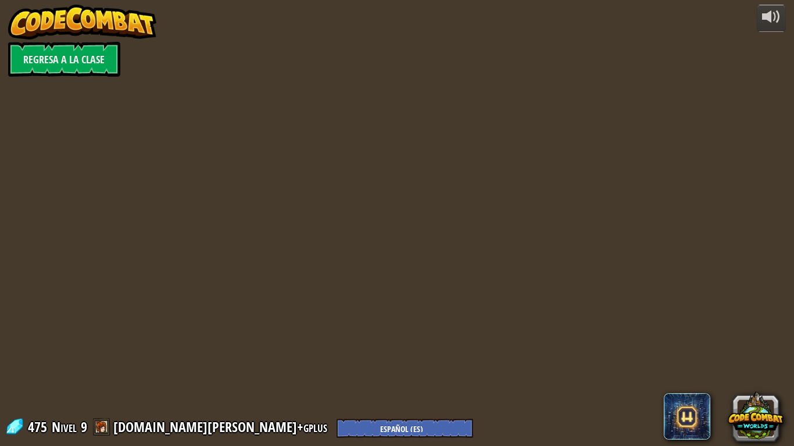
select select "es-ES"
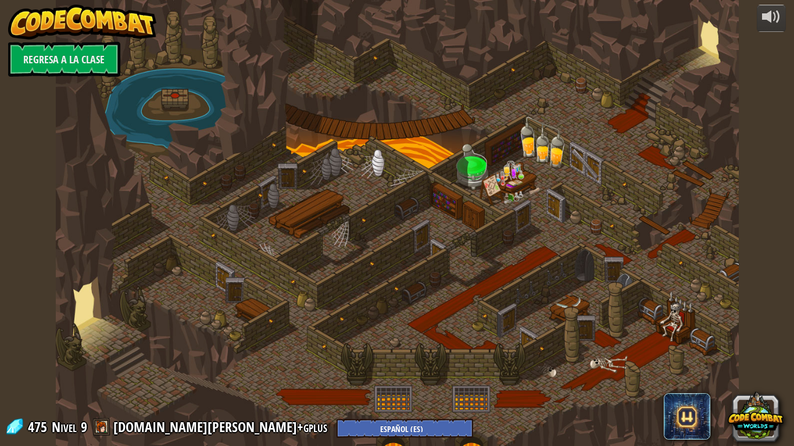
select select "es-ES"
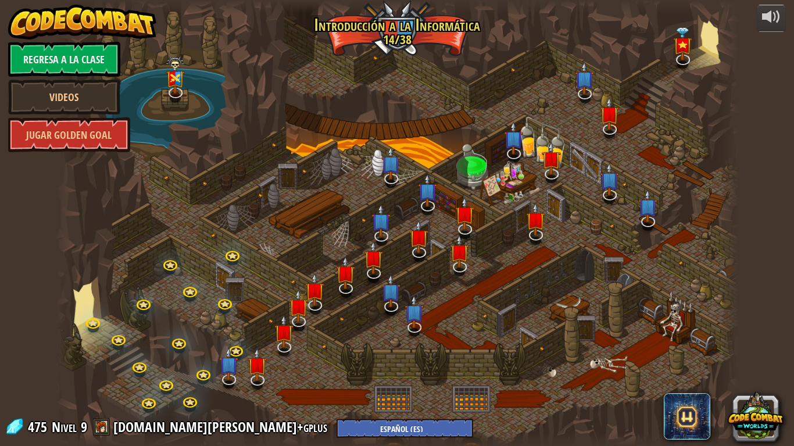
select select "es-ES"
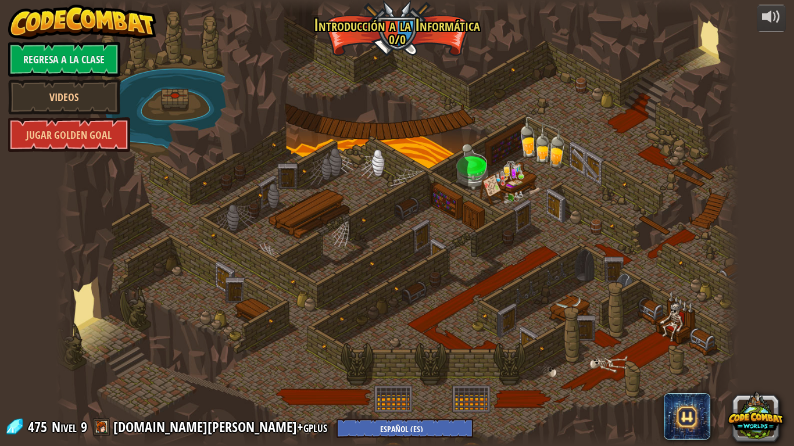
select select "es-ES"
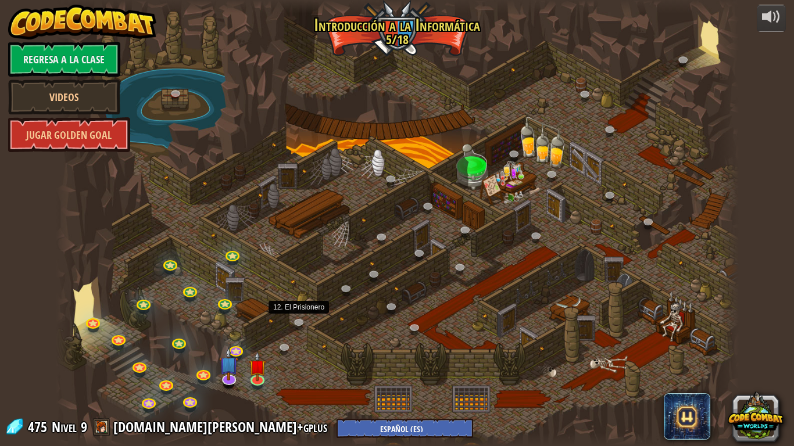
select select "es-ES"
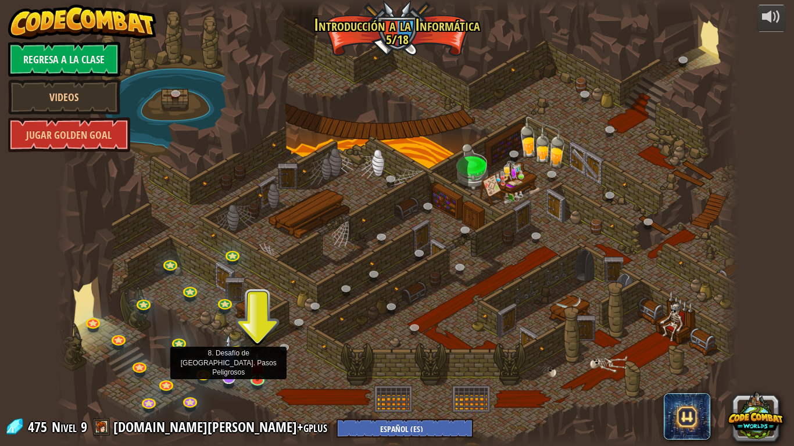
click at [232, 352] on img at bounding box center [228, 356] width 19 height 44
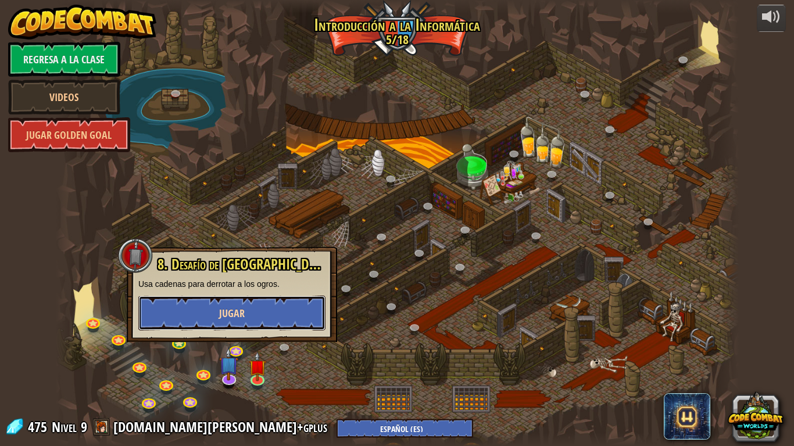
click at [267, 324] on button "Jugar" at bounding box center [231, 313] width 187 height 35
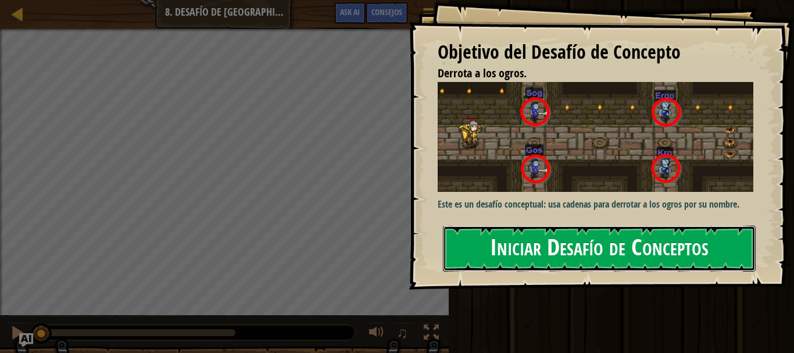
click at [511, 250] on button "Iniciar Desafío de Conceptos" at bounding box center [599, 248] width 313 height 46
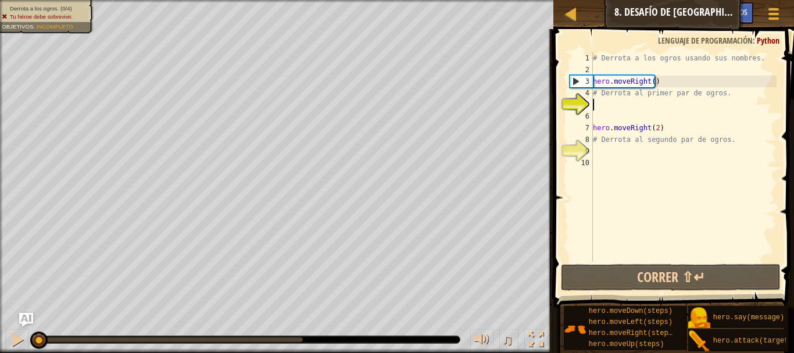
click at [613, 103] on div "# Derrota a los ogros usando sus nombres. hero . moveRight ( ) # Derrota al pri…" at bounding box center [683, 168] width 186 height 232
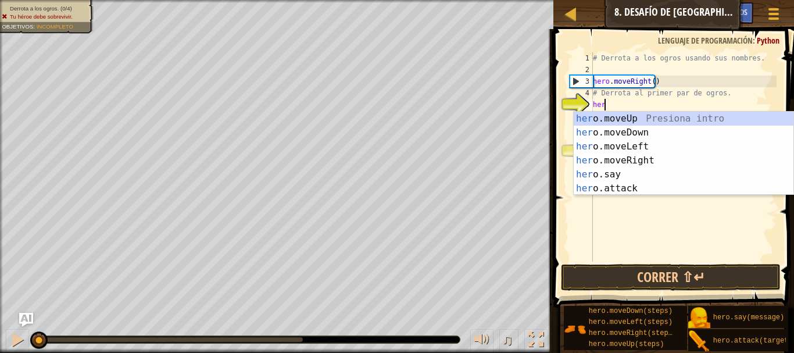
scroll to position [5, 1]
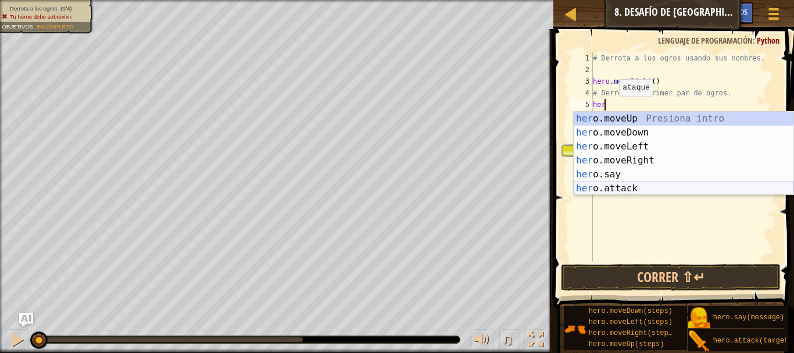
click at [616, 186] on div "her o.moveUp Presiona intro her o.moveDown Presiona intro her o.moveLeft Presio…" at bounding box center [683, 168] width 220 height 112
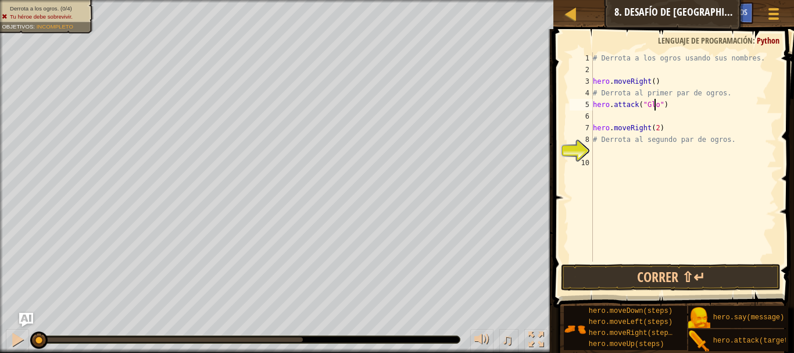
scroll to position [5, 5]
type textarea "hero.attack("Glos")"
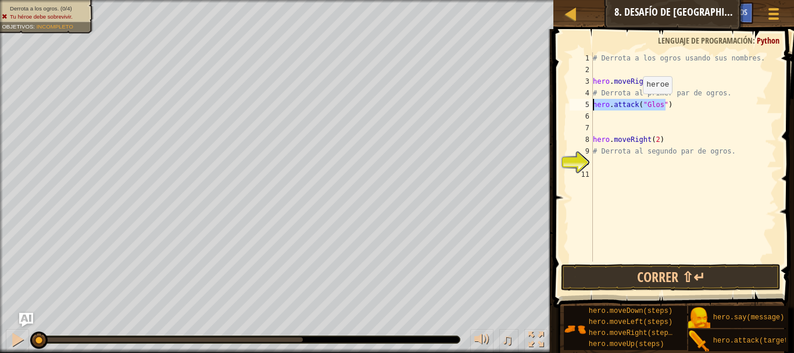
drag, startPoint x: 678, startPoint y: 100, endPoint x: 564, endPoint y: 105, distance: 114.6
click at [564, 105] on div "1 2 3 4 5 6 7 8 9 10 11 # Derrota a los ogros usando sus nombres. hero . moveRi…" at bounding box center [672, 191] width 244 height 313
type textarea "hero.attack("Glos")"
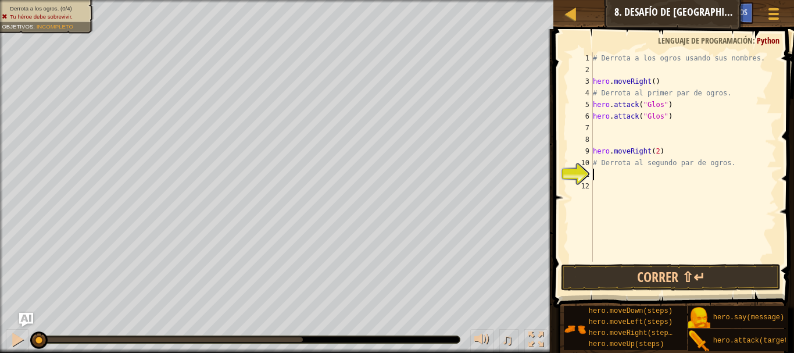
click at [619, 179] on div "# Derrota a los ogros usando sus nombres. hero . moveRight ( ) # Derrota al pri…" at bounding box center [683, 168] width 186 height 232
click at [633, 125] on div "# Derrota a los ogros usando sus nombres. hero . moveRight ( ) # Derrota al pri…" at bounding box center [683, 168] width 186 height 232
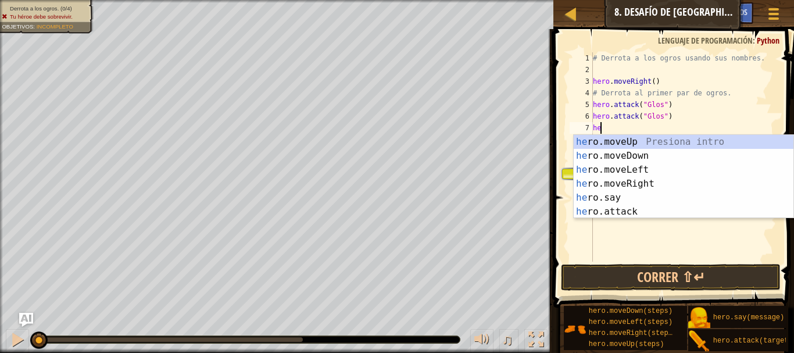
type textarea "her"
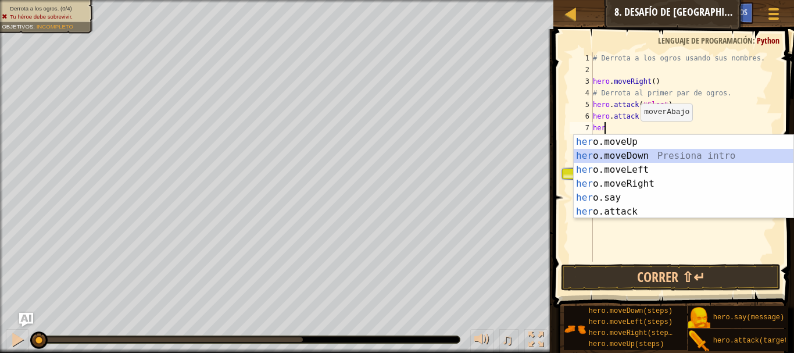
click at [638, 157] on div "her o.moveUp Presiona intro her o.moveDown Presiona intro her o.moveLeft Presio…" at bounding box center [683, 191] width 220 height 112
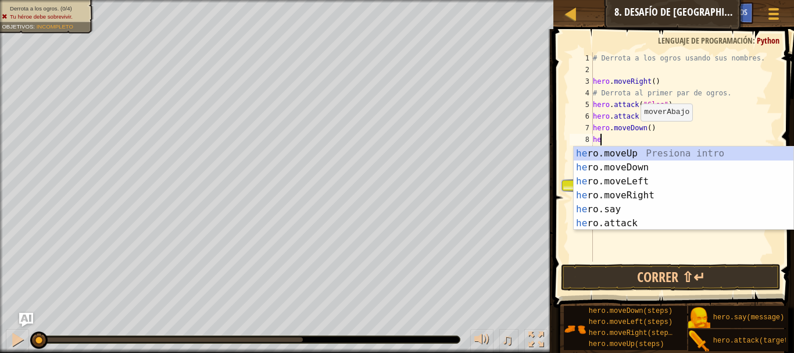
type textarea "her"
click at [638, 155] on div "her o.moveUp Presiona intro her o.moveDown Presiona intro her o.moveLeft Presio…" at bounding box center [683, 202] width 220 height 112
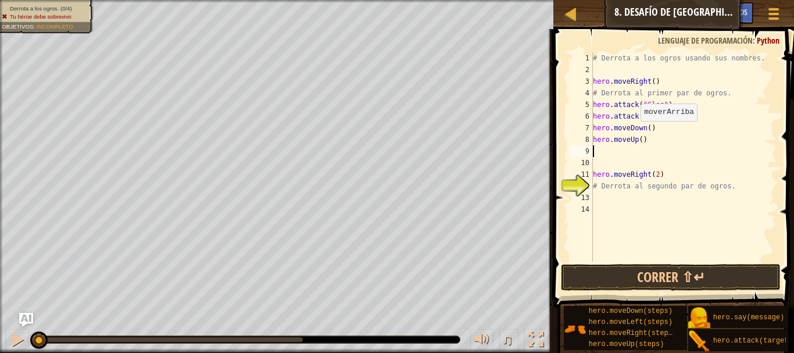
scroll to position [5, 0]
click at [637, 196] on div "# Derrota a los ogros usando sus nombres. hero . moveRight ( ) # Derrota al pri…" at bounding box center [683, 168] width 186 height 232
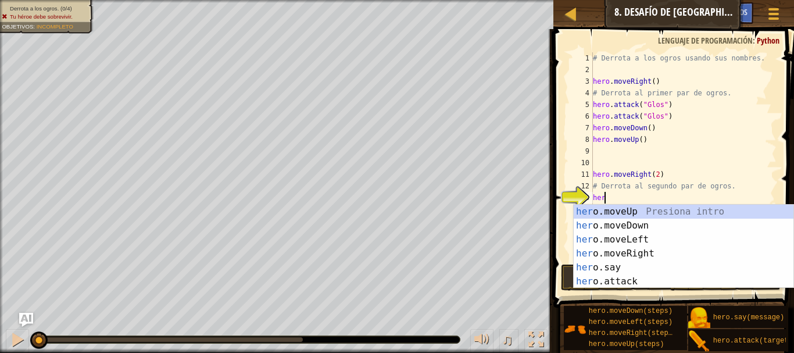
scroll to position [5, 1]
click at [628, 279] on div "her o.moveUp Presiona intro her o.moveDown Presiona intro her o.moveLeft Presio…" at bounding box center [683, 261] width 220 height 112
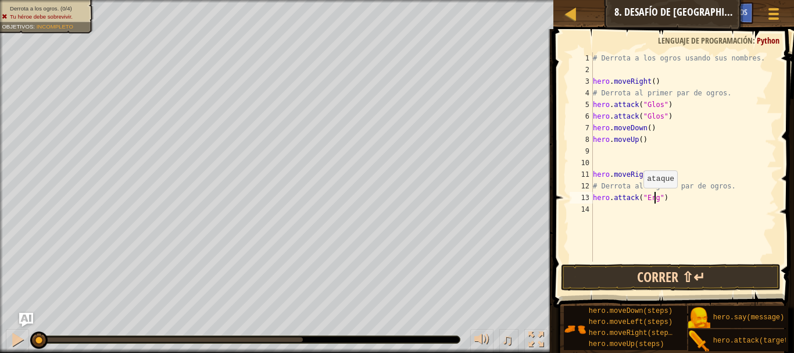
scroll to position [5, 5]
type textarea "hero.attack("Ergo")"
drag, startPoint x: 670, startPoint y: 200, endPoint x: 591, endPoint y: 197, distance: 78.5
click at [591, 198] on div "hero.attack("Ergo") 1 2 3 4 5 6 7 8 9 10 11 12 13 14 # Derrota a los ogros usan…" at bounding box center [671, 156] width 209 height 209
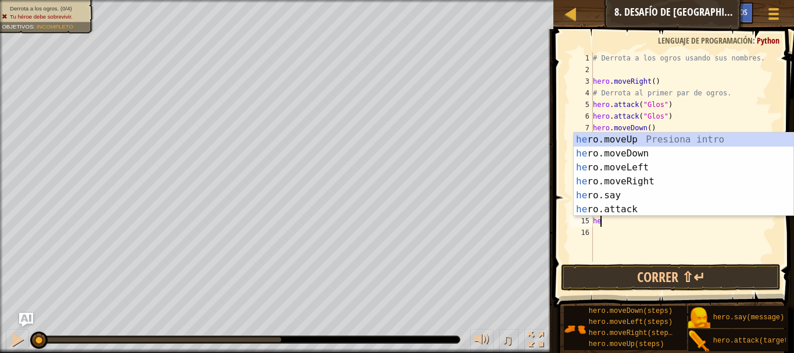
scroll to position [5, 1]
click at [637, 205] on div "her o.moveUp Presiona intro her o.moveDown Presiona intro her o.moveLeft Presio…" at bounding box center [683, 188] width 220 height 112
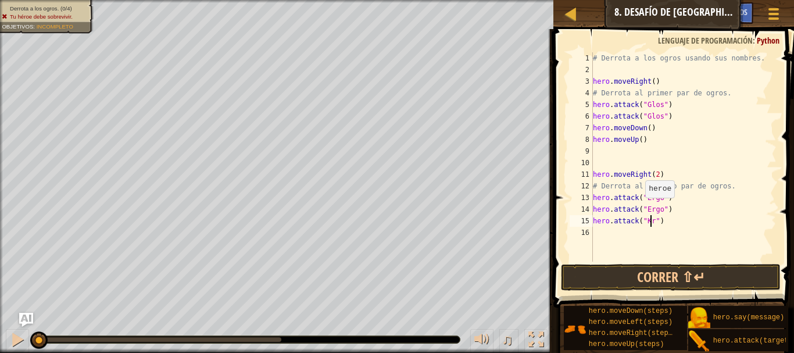
type textarea "hero.attack("Kro")"
drag, startPoint x: 666, startPoint y: 217, endPoint x: 595, endPoint y: 221, distance: 71.0
click at [595, 221] on div "# Derrota a los ogros usando sus nombres. hero . moveRight ( ) # Derrota al pri…" at bounding box center [683, 168] width 186 height 232
click at [687, 249] on div "# Derrota a los ogros usando sus nombres. hero . moveRight ( ) # Derrota al pri…" at bounding box center [683, 168] width 186 height 232
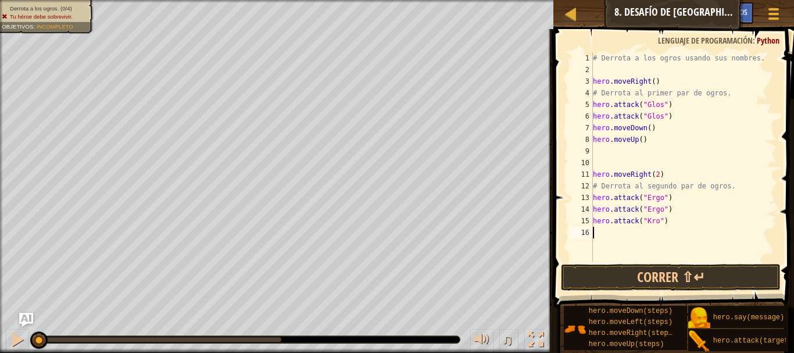
scroll to position [5, 0]
type textarea "ero.attack("Kro")"
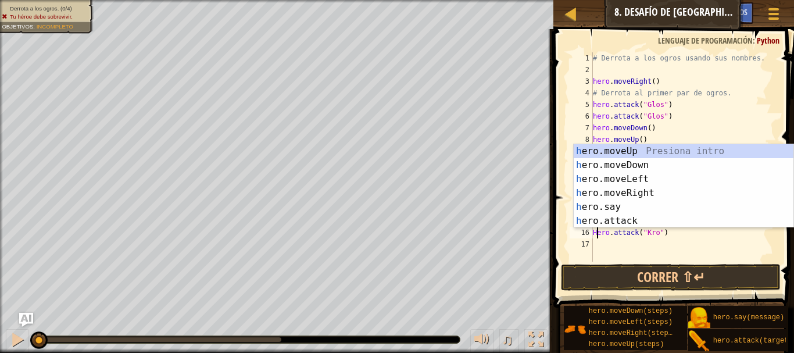
scroll to position [5, 1]
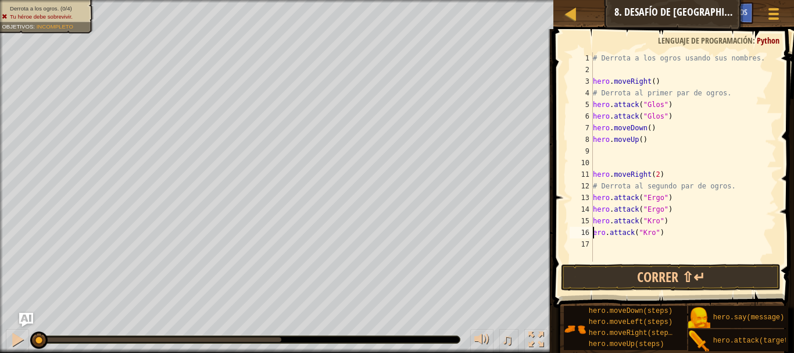
type textarea "hero.attack("Kro")"
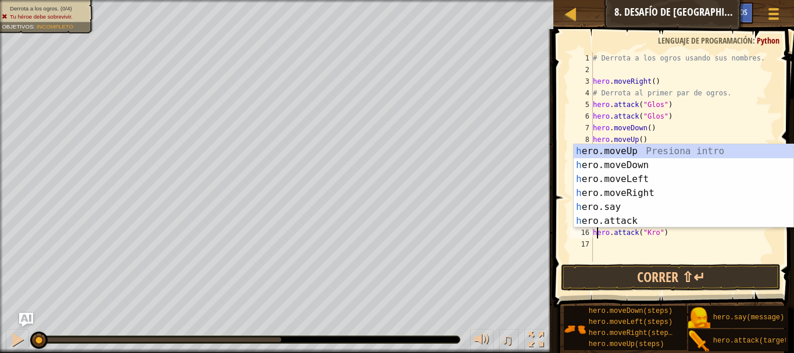
click at [687, 249] on div "# Derrota a los ogros usando sus nombres. hero . moveRight ( ) # Derrota al pri…" at bounding box center [683, 168] width 186 height 232
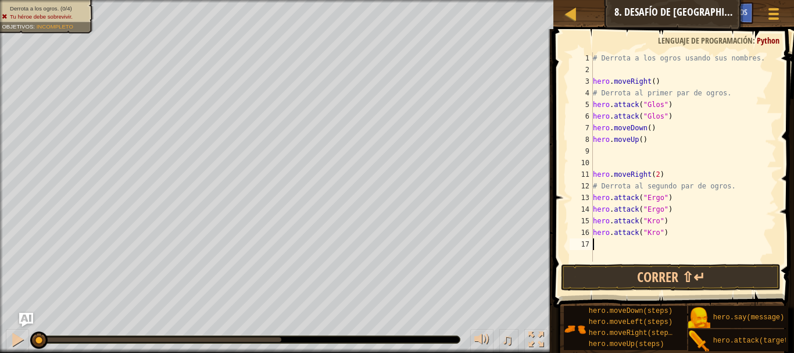
scroll to position [5, 0]
click at [594, 129] on div "# Derrota a los ogros usando sus nombres. hero . moveRight ( ) # Derrota al pri…" at bounding box center [683, 168] width 186 height 232
type textarea "hero.moveDown()"
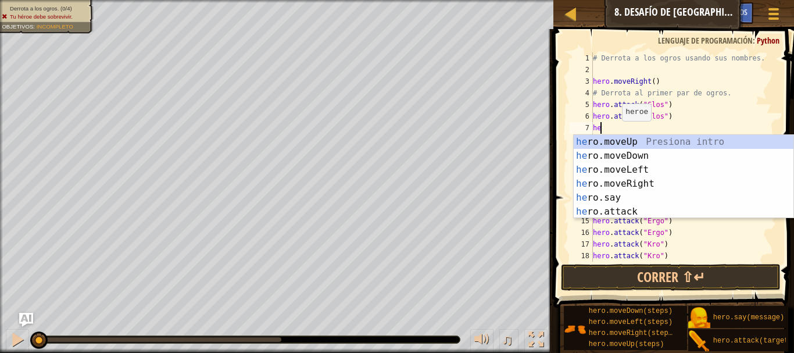
scroll to position [5, 1]
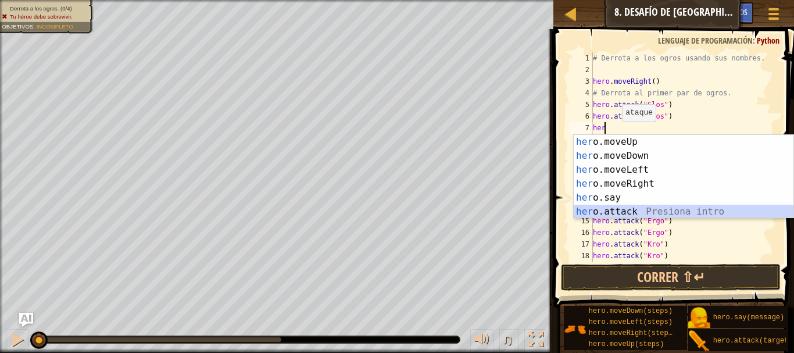
click at [629, 211] on div "her o.moveUp Presiona intro her o.moveDown Presiona intro her o.moveLeft Presio…" at bounding box center [683, 191] width 220 height 112
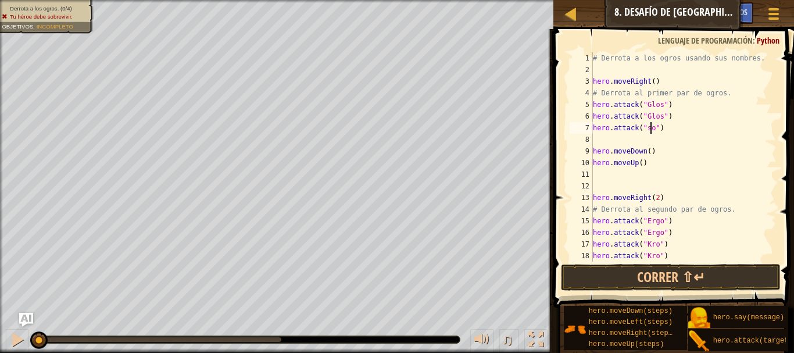
type textarea "hero.attack("sog")"
drag, startPoint x: 665, startPoint y: 130, endPoint x: 589, endPoint y: 128, distance: 76.1
click at [589, 128] on div "hero.attack("sog") 1 2 3 4 5 6 7 8 9 10 11 12 13 14 15 16 17 18 19 # Derrota a …" at bounding box center [671, 156] width 209 height 209
click at [607, 141] on div "# Derrota a los ogros usando sus nombres. hero . moveRight ( ) # Derrota al pri…" at bounding box center [678, 168] width 177 height 232
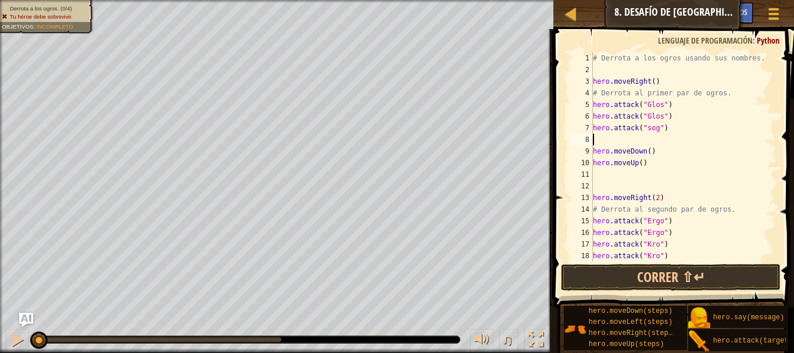
scroll to position [5, 0]
type textarea "hero.attack("sog")"
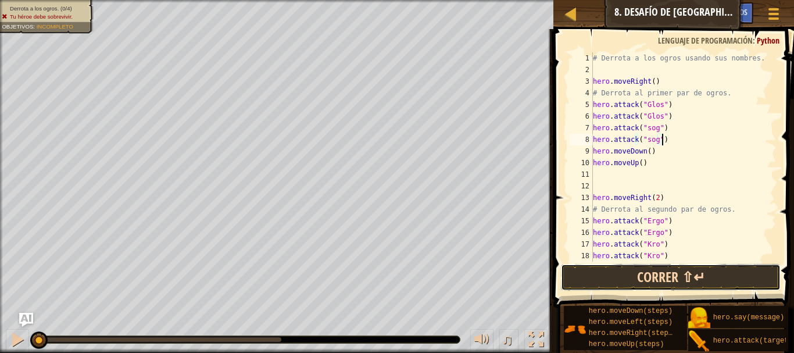
click at [681, 273] on button "Correr ⇧↵" at bounding box center [671, 277] width 220 height 27
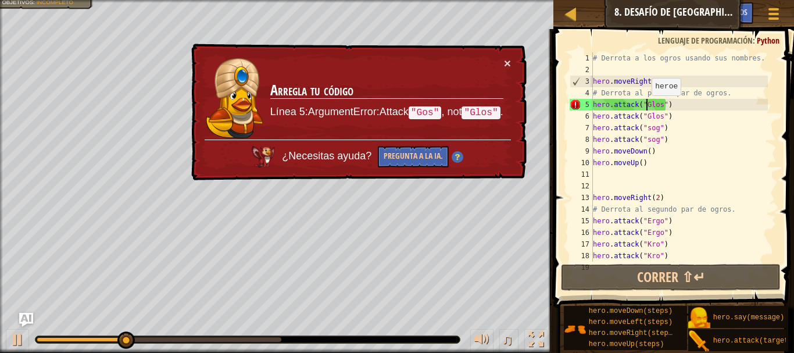
click at [646, 107] on div "# Derrota a los ogros usando sus nombres. hero . moveRight ( ) # Derrota al pri…" at bounding box center [678, 168] width 177 height 232
click at [649, 108] on div "# Derrota a los ogros usando sus nombres. hero . moveRight ( ) # Derrota al pri…" at bounding box center [678, 168] width 177 height 232
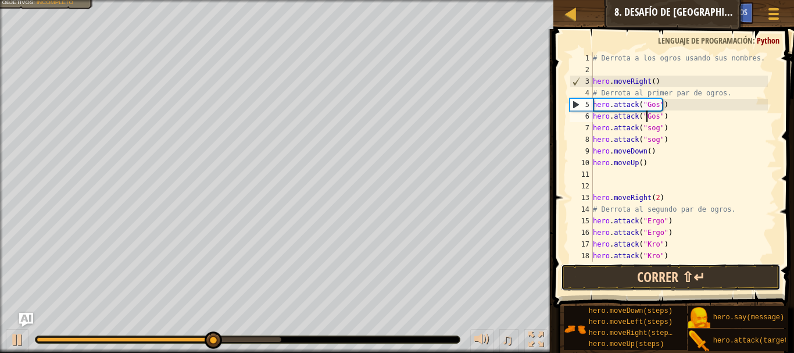
click at [672, 281] on button "Correr ⇧↵" at bounding box center [671, 277] width 220 height 27
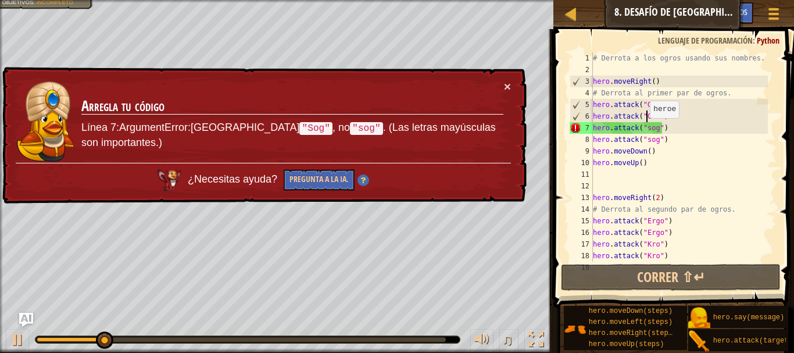
click at [644, 129] on div "# Derrota a los ogros usando sus nombres. hero . moveRight ( ) # Derrota al pri…" at bounding box center [678, 168] width 177 height 232
click at [645, 131] on div "# Derrota a los ogros usando sus nombres. hero . moveRight ( ) # Derrota al pri…" at bounding box center [678, 168] width 177 height 232
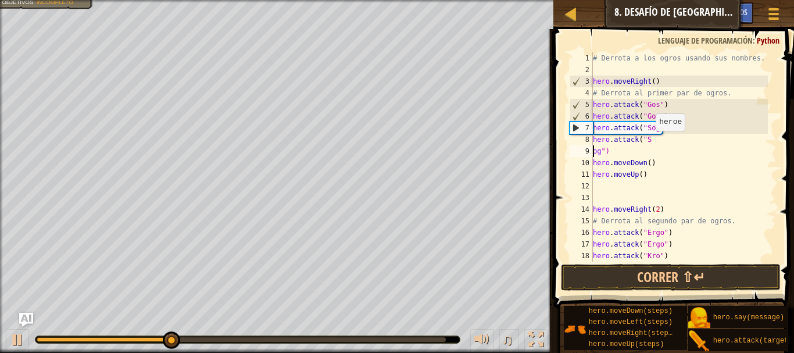
scroll to position [5, 1]
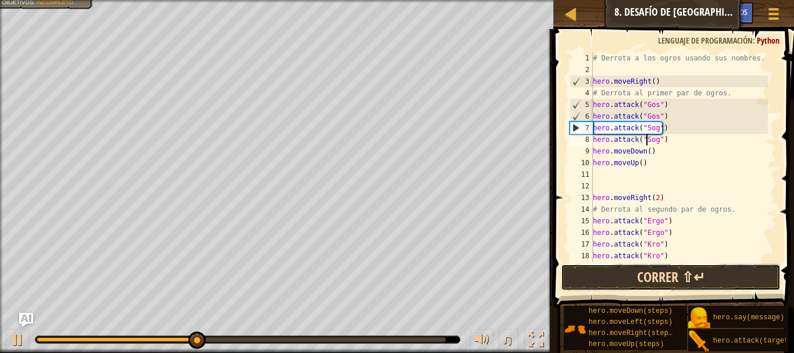
click at [683, 274] on button "Correr ⇧↵" at bounding box center [671, 277] width 220 height 27
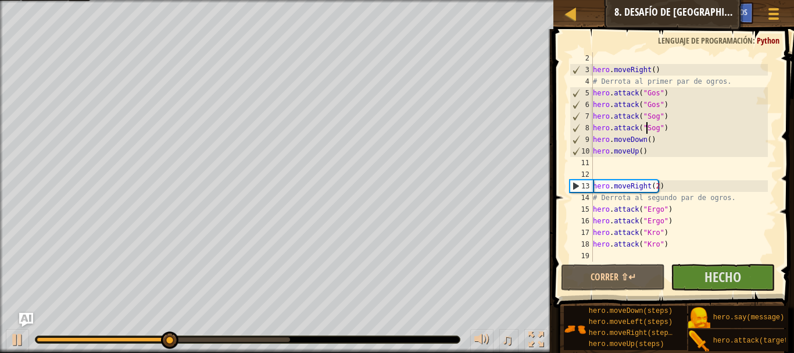
scroll to position [12, 0]
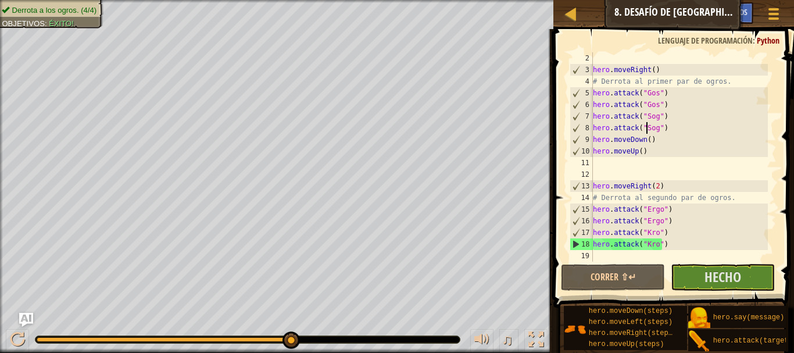
click at [673, 240] on div "hero . moveRight ( ) # Derrota al primer par de ogros. hero . attack ( "Gos" ) …" at bounding box center [678, 168] width 177 height 232
type textarea "hero.attack("Kro")"
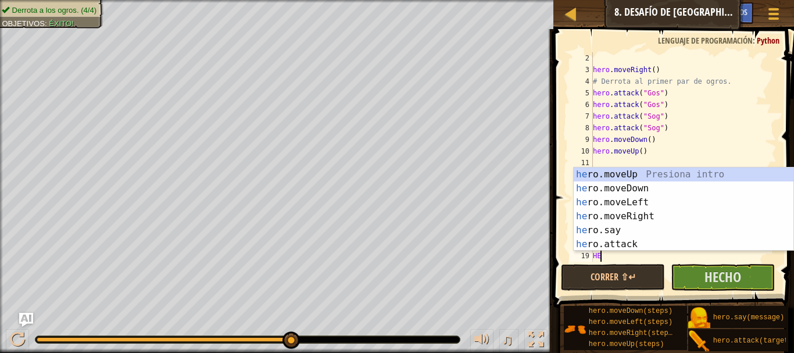
type textarea "HER"
click at [636, 188] on div "her o.moveUp Presiona intro her o.moveDown Presiona intro her o.moveLeft Presio…" at bounding box center [683, 223] width 220 height 112
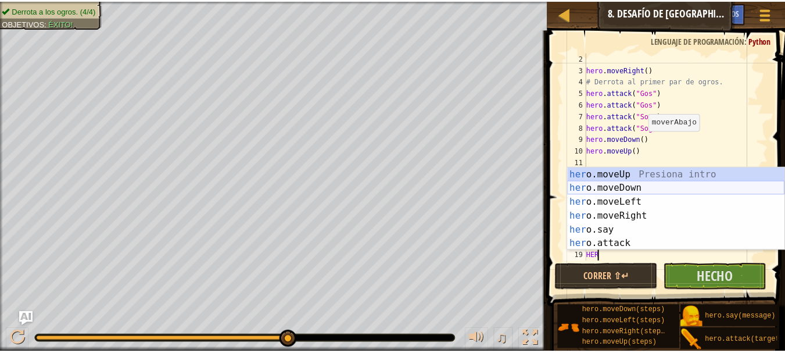
scroll to position [5, 0]
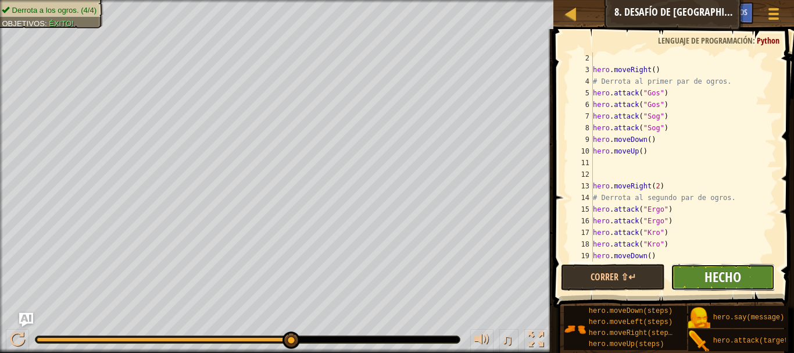
click at [706, 276] on span "Hecho" at bounding box center [722, 276] width 37 height 19
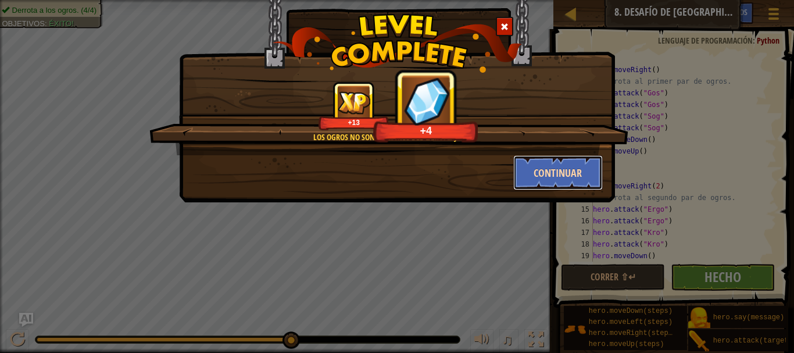
click at [579, 181] on button "Continuar" at bounding box center [558, 172] width 90 height 35
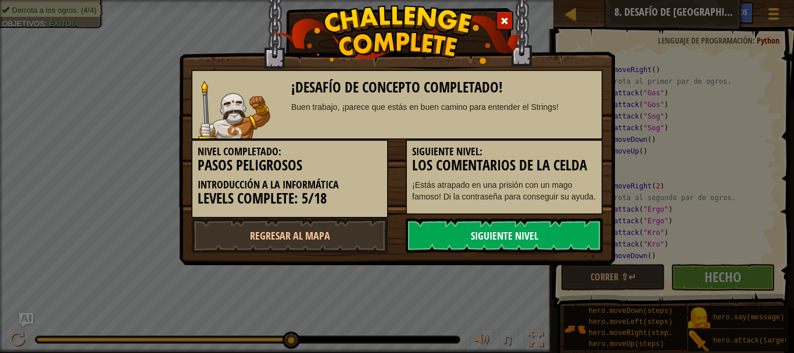
click at [532, 230] on link "Siguiente nivel" at bounding box center [504, 235] width 197 height 35
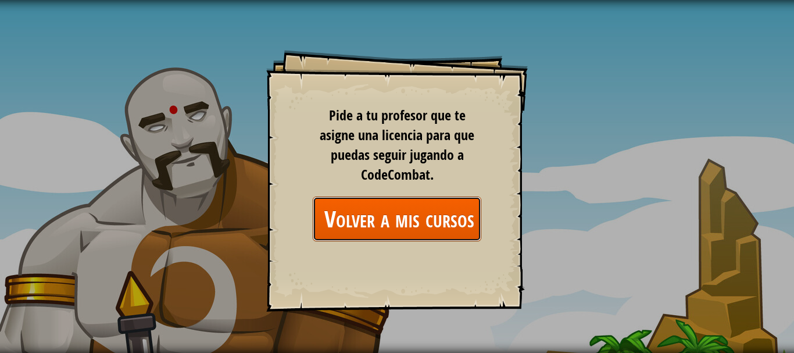
click at [359, 239] on link "Volver a mis cursos" at bounding box center [397, 218] width 169 height 45
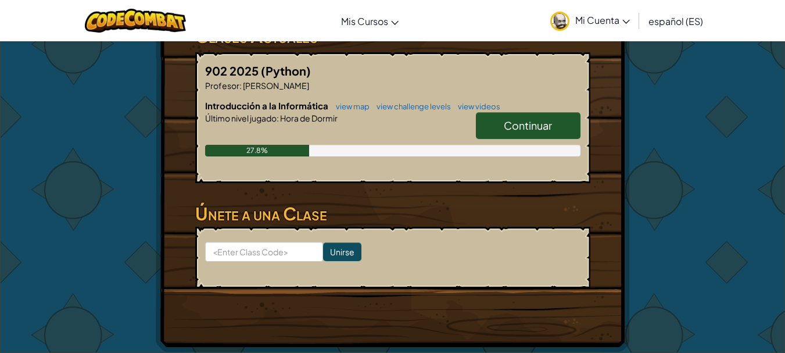
scroll to position [218, 0]
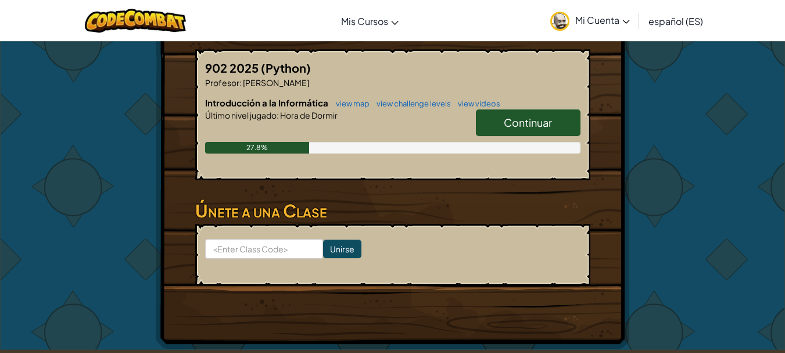
click at [529, 127] on span "Continuar" at bounding box center [528, 122] width 48 height 13
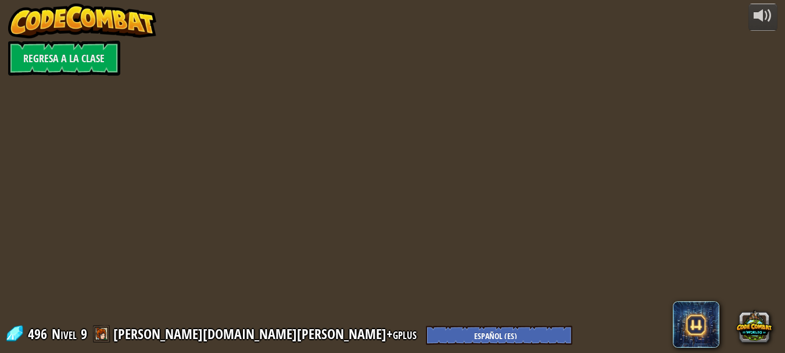
select select "es-ES"
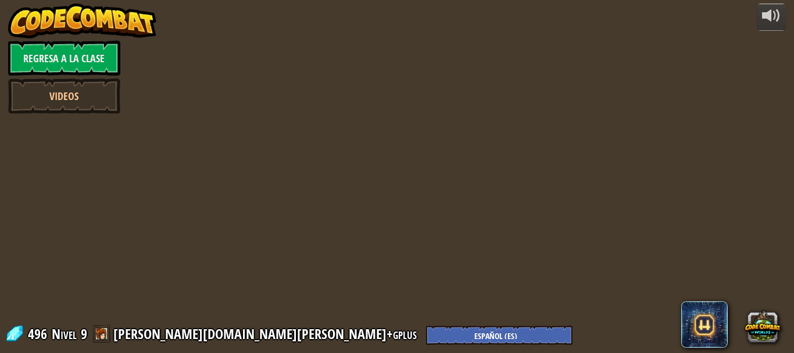
select select "es-ES"
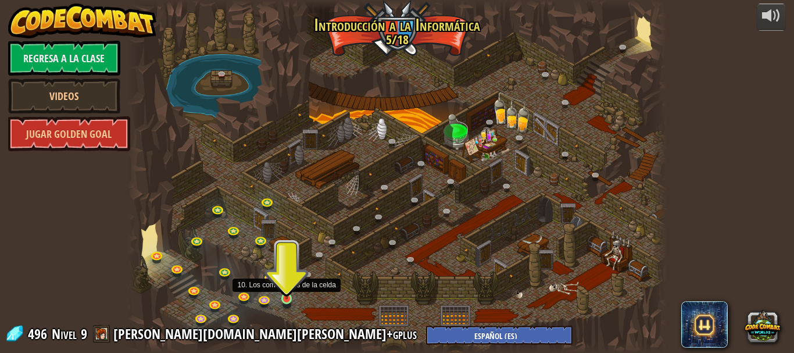
click at [288, 296] on img at bounding box center [286, 285] width 12 height 28
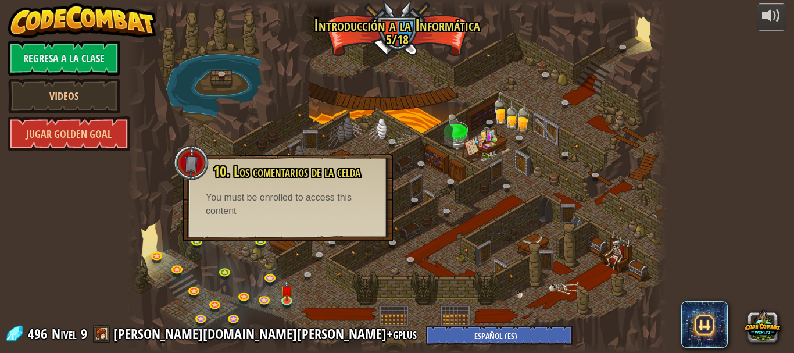
click at [359, 304] on div at bounding box center [397, 176] width 540 height 353
